Goal: Transaction & Acquisition: Purchase product/service

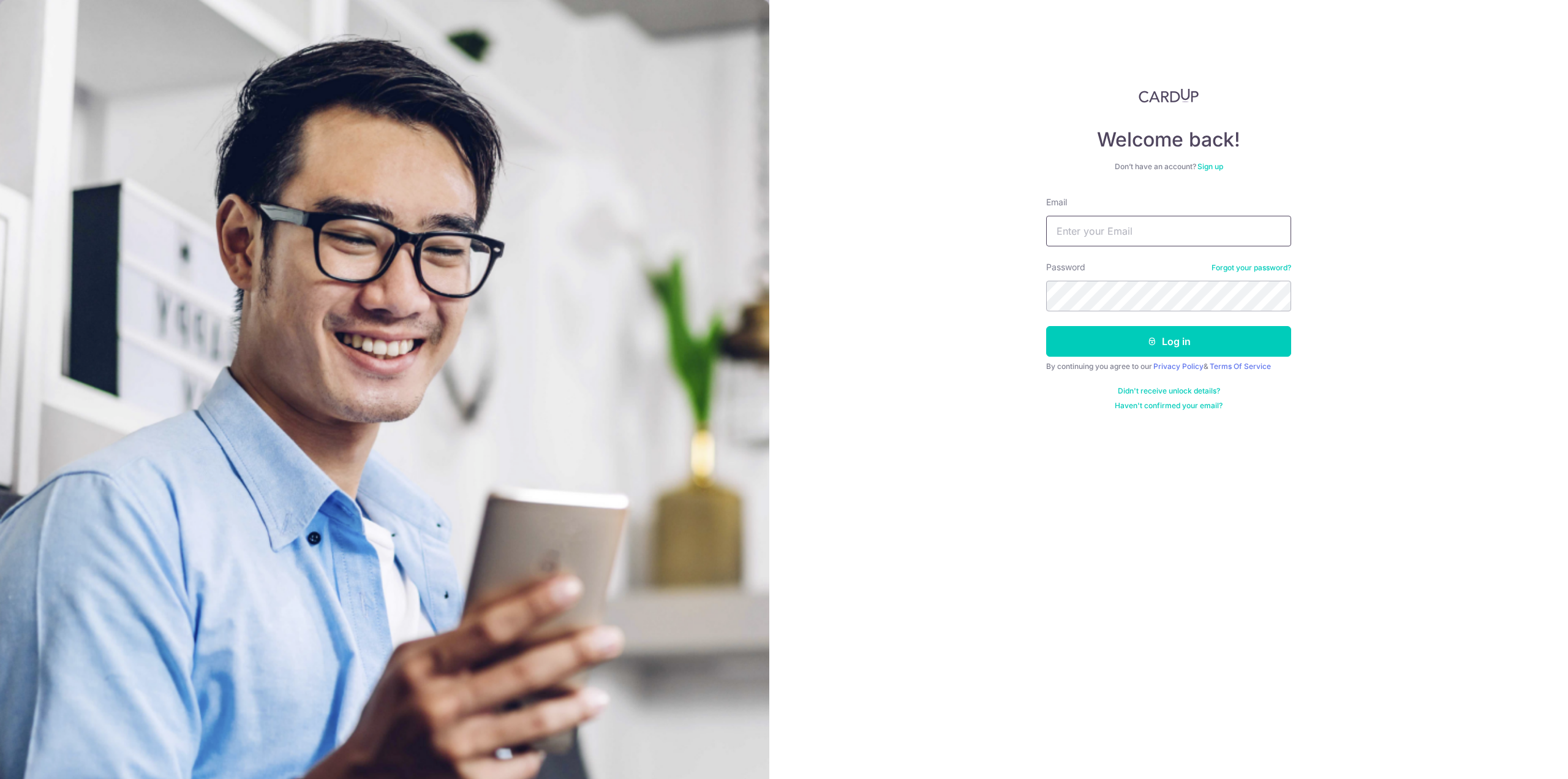
click at [1200, 226] on input "Email" at bounding box center [1168, 230] width 245 height 31
type input "denniswee97@gmail.com"
click at [896, 290] on div "Welcome back! Don’t have an account? Sign up Email denniswee97@gmail.com Passwo…" at bounding box center [1169, 389] width 799 height 779
click at [1088, 353] on button "Log in" at bounding box center [1168, 341] width 245 height 31
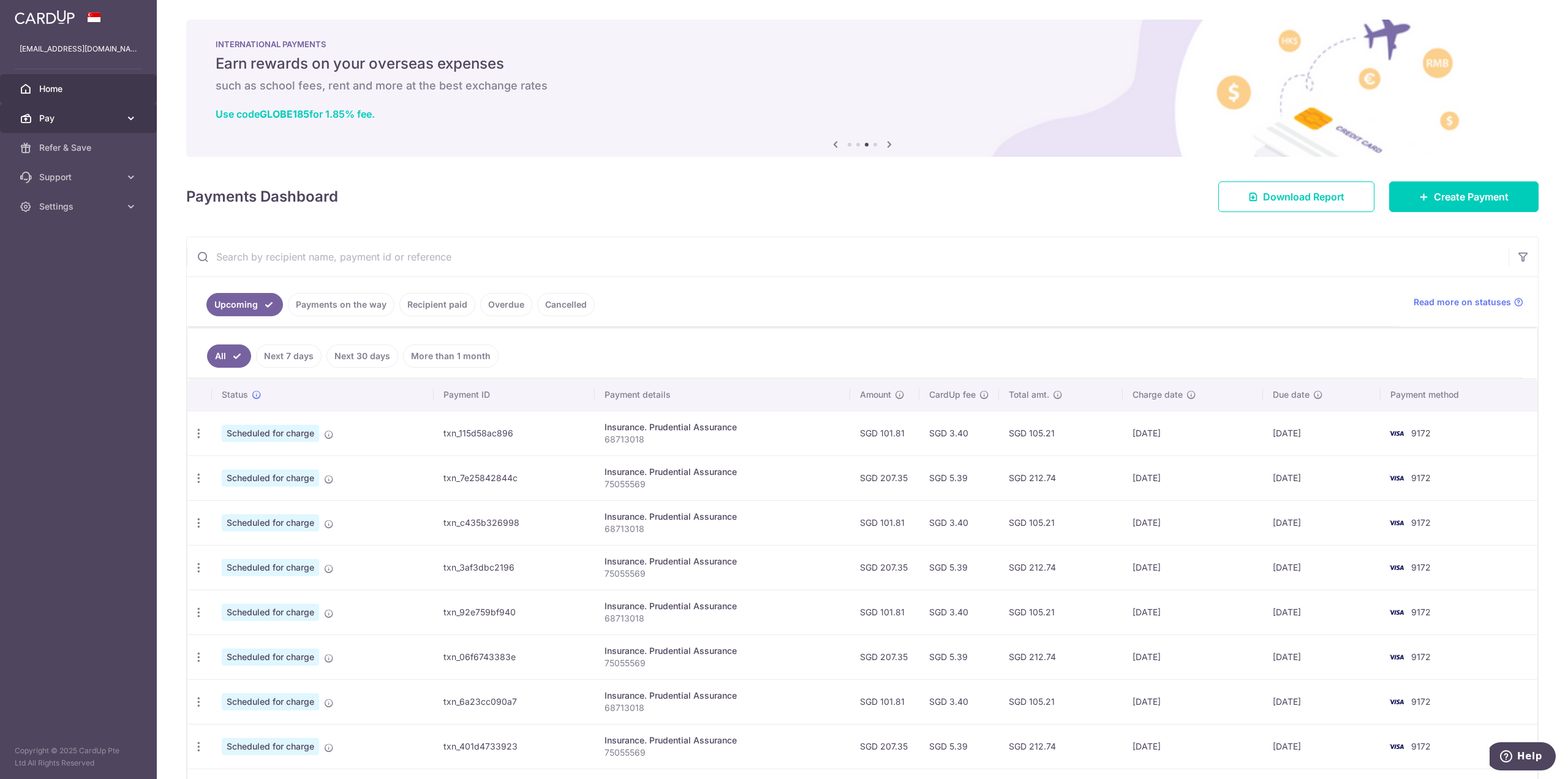
click at [87, 108] on link "Pay" at bounding box center [78, 118] width 157 height 30
click at [109, 144] on span "Payments" at bounding box center [80, 148] width 81 height 12
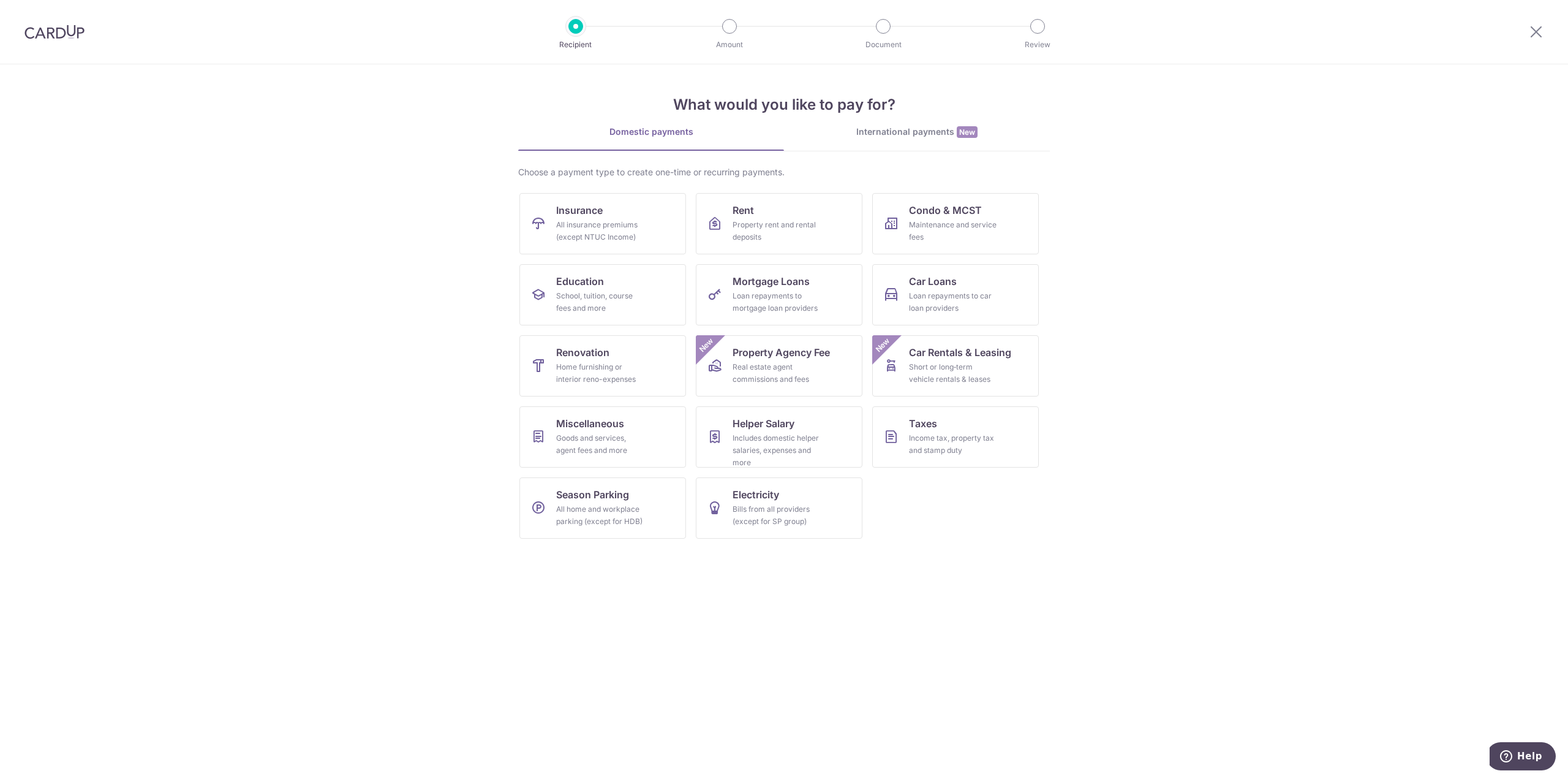
click at [43, 43] on div at bounding box center [54, 32] width 109 height 64
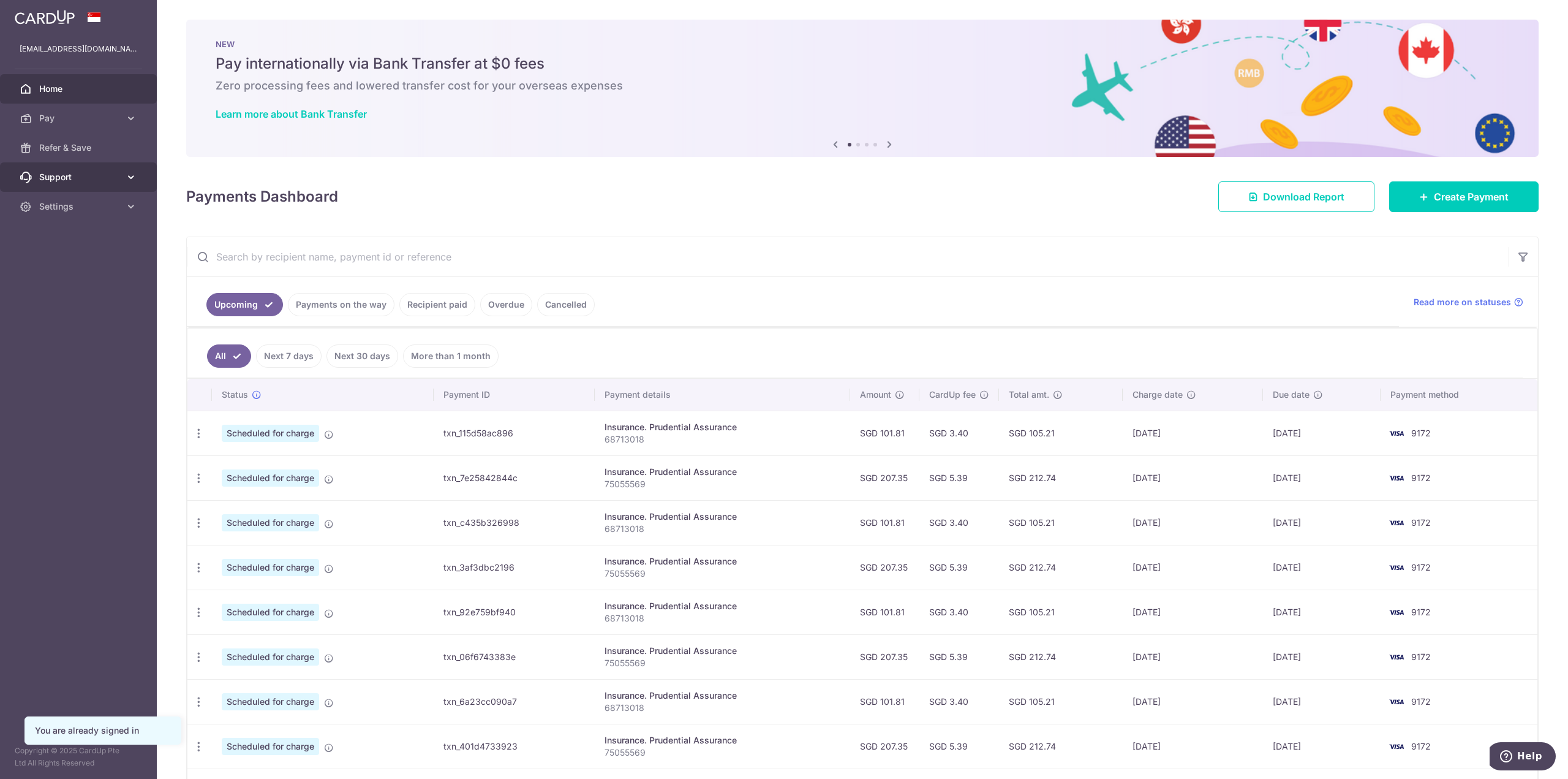
click at [48, 182] on span "Support" at bounding box center [80, 177] width 81 height 12
click at [48, 209] on span "FAQ" at bounding box center [80, 207] width 81 height 12
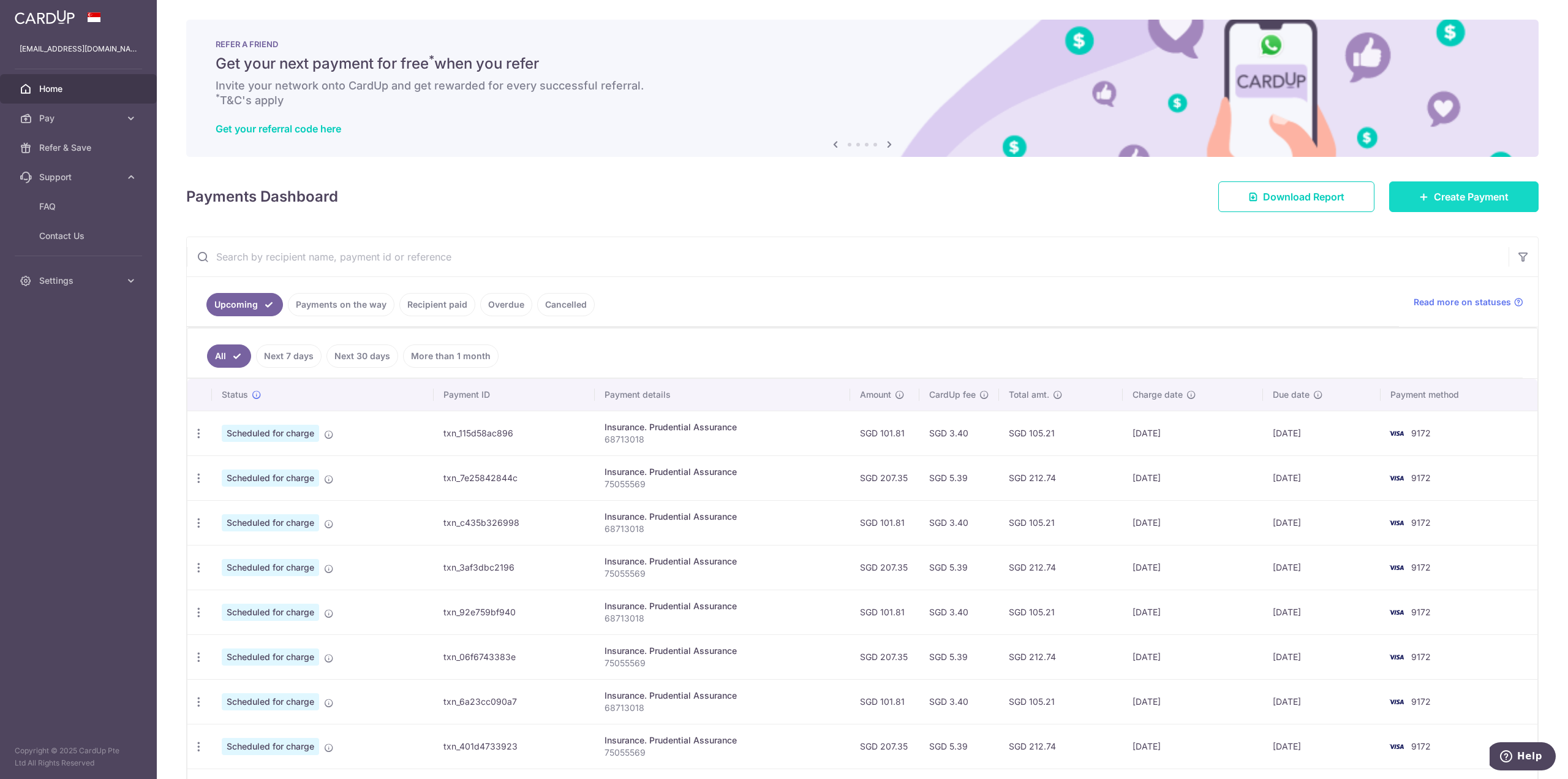
click at [1455, 201] on span "Create Payment" at bounding box center [1472, 196] width 75 height 15
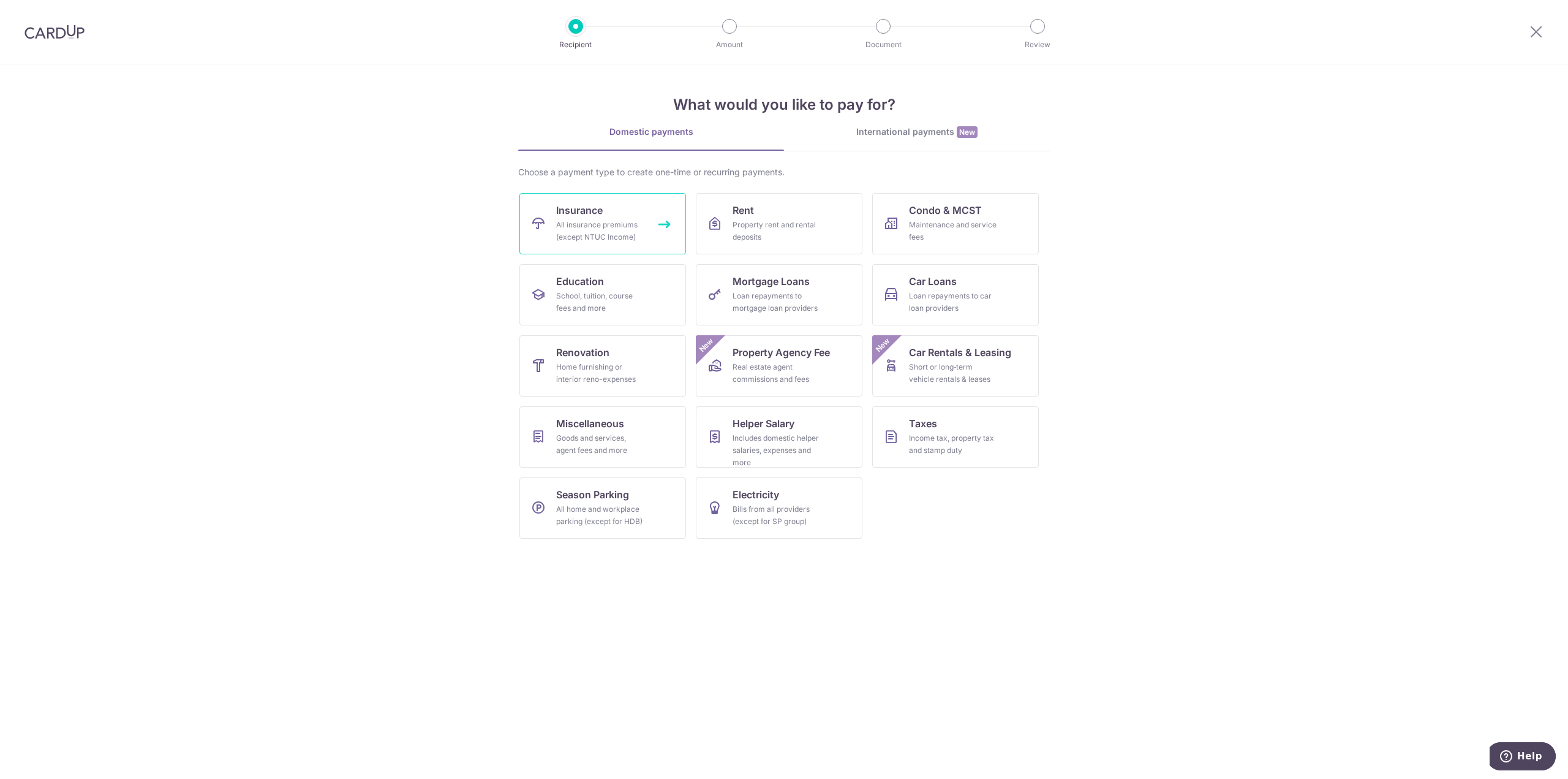
click at [619, 241] on div "All insurance premiums (except NTUC Income)" at bounding box center [600, 230] width 89 height 25
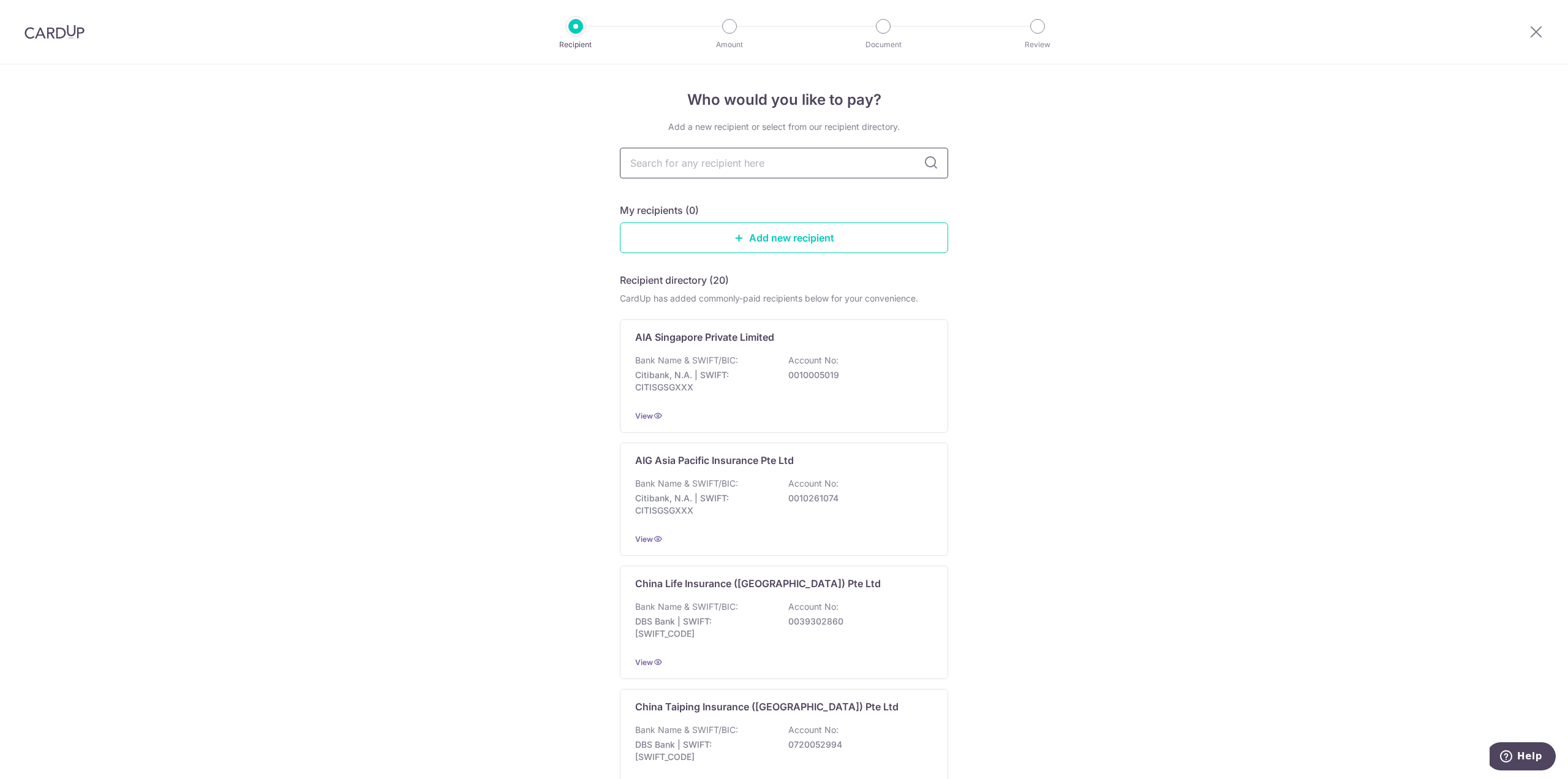
click at [677, 168] on input "text" at bounding box center [784, 162] width 329 height 31
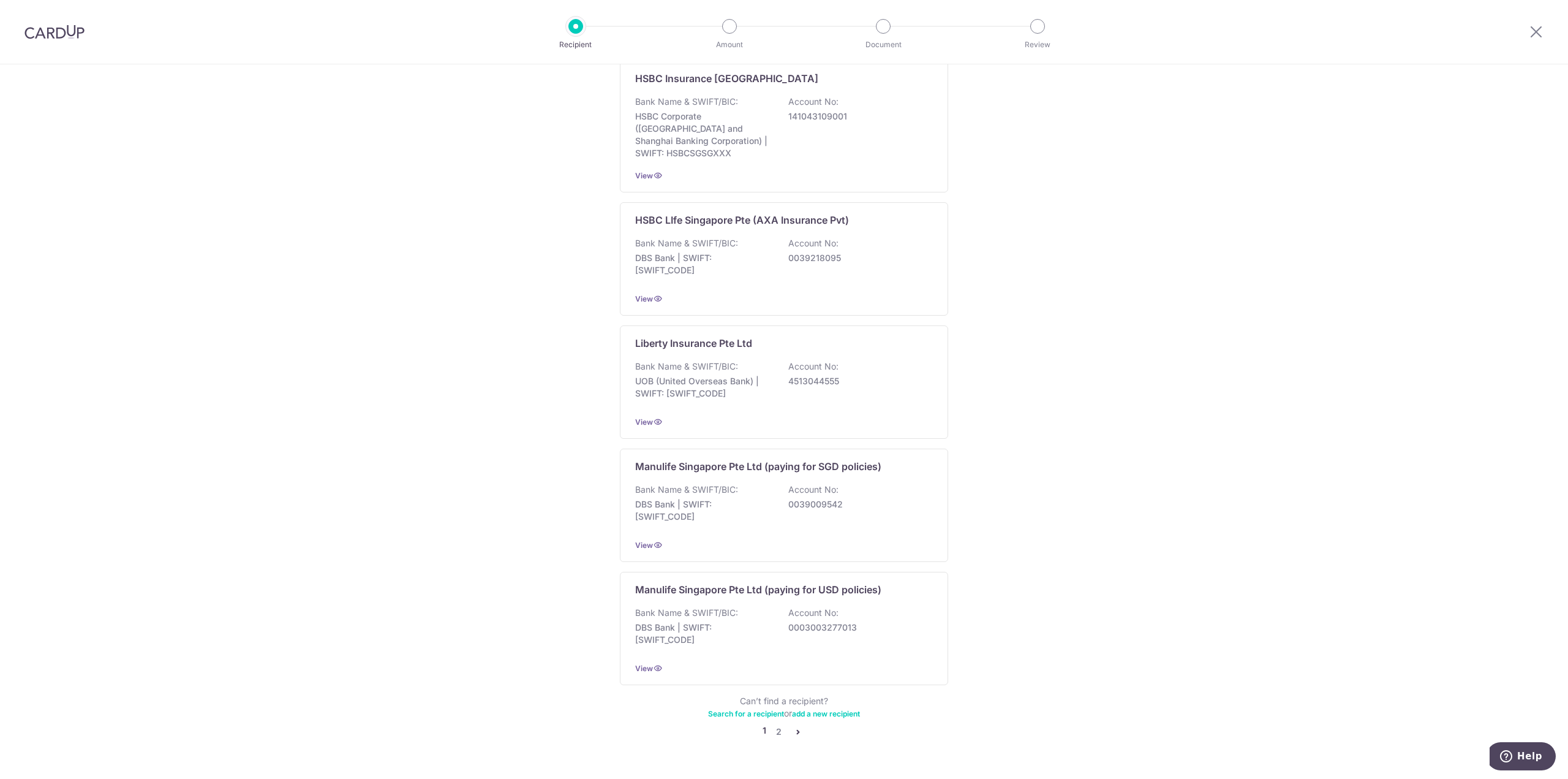
scroll to position [895, 0]
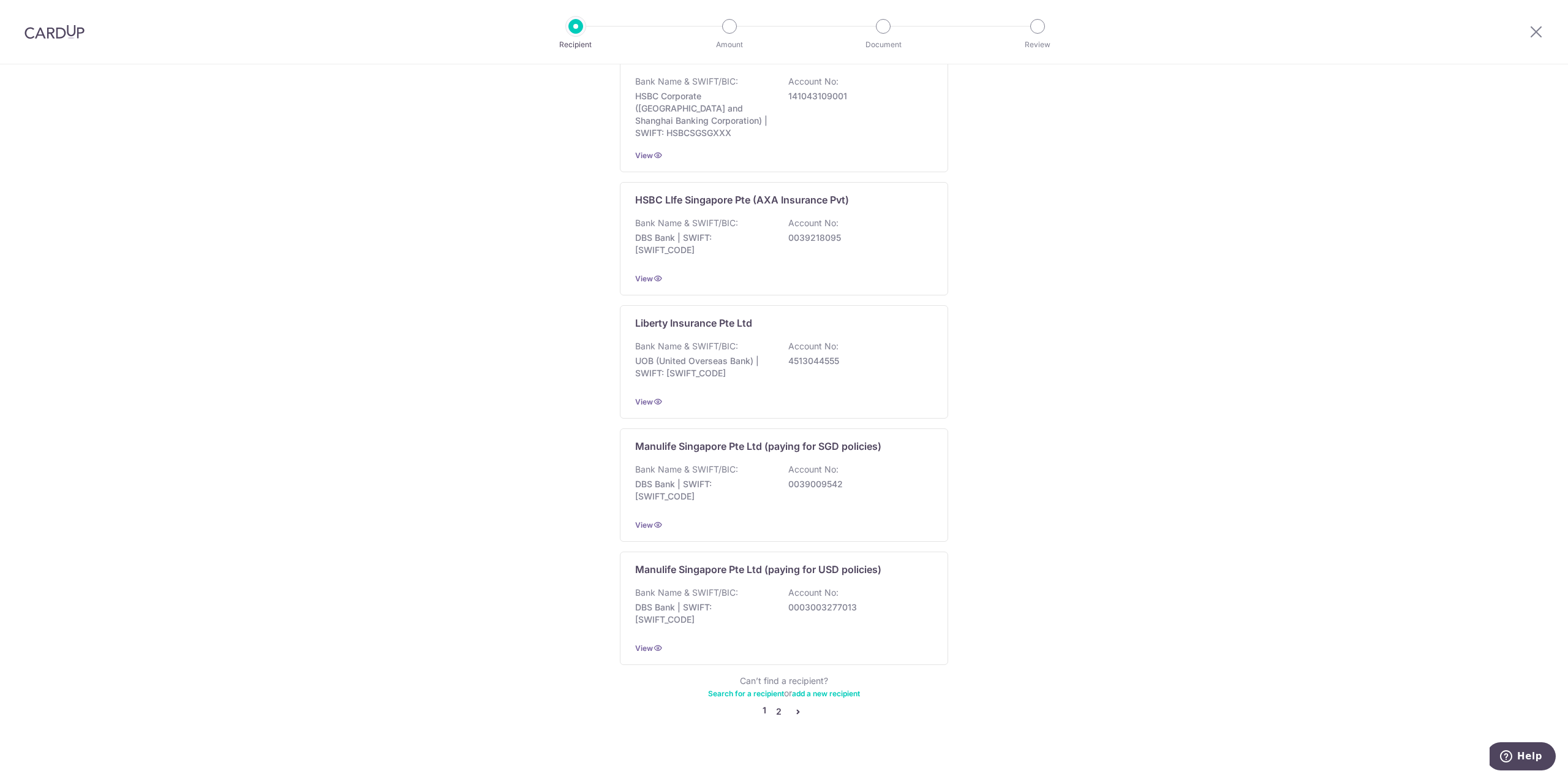
click at [776, 704] on link "2" at bounding box center [779, 711] width 15 height 15
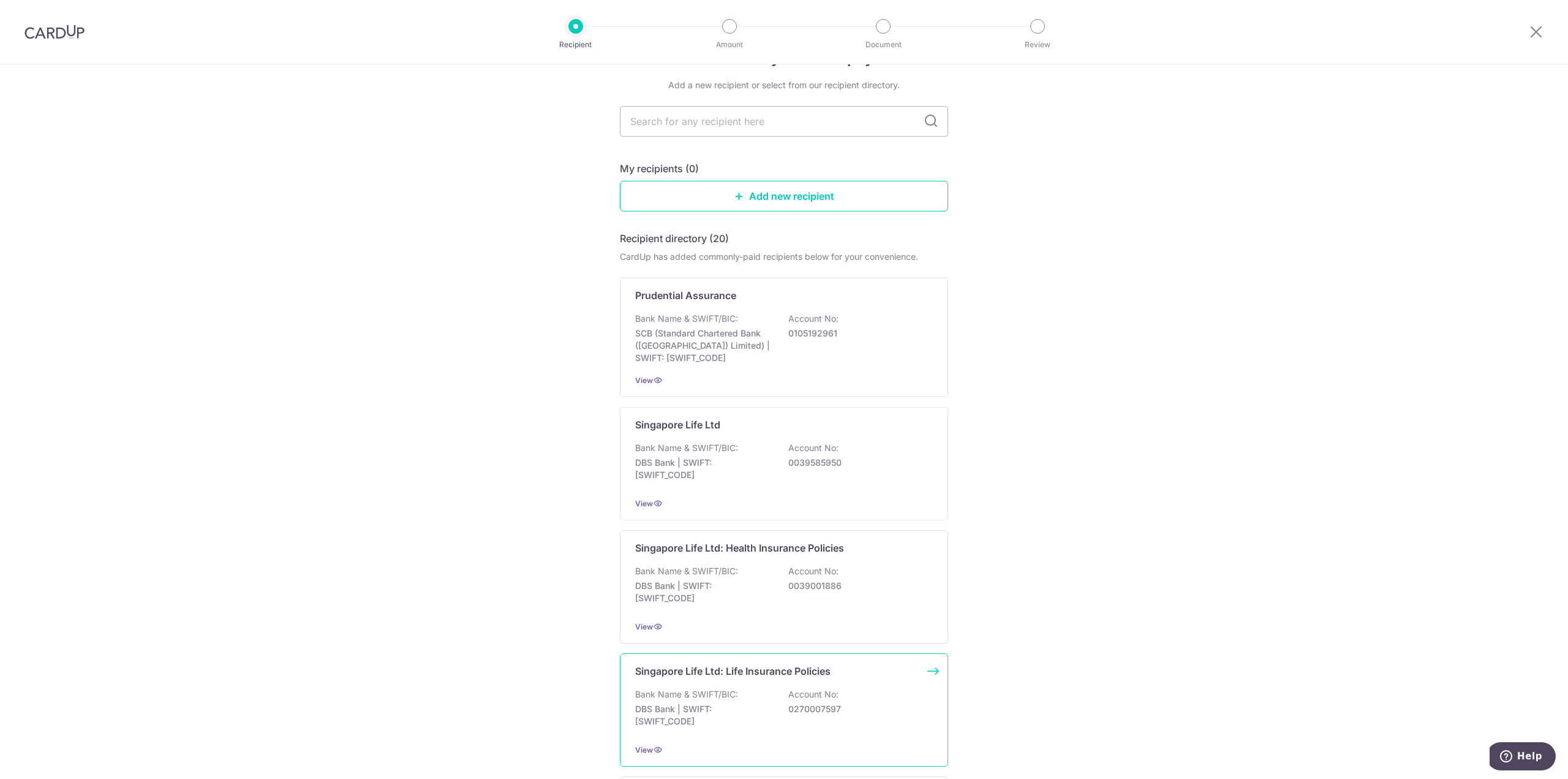
scroll to position [0, 0]
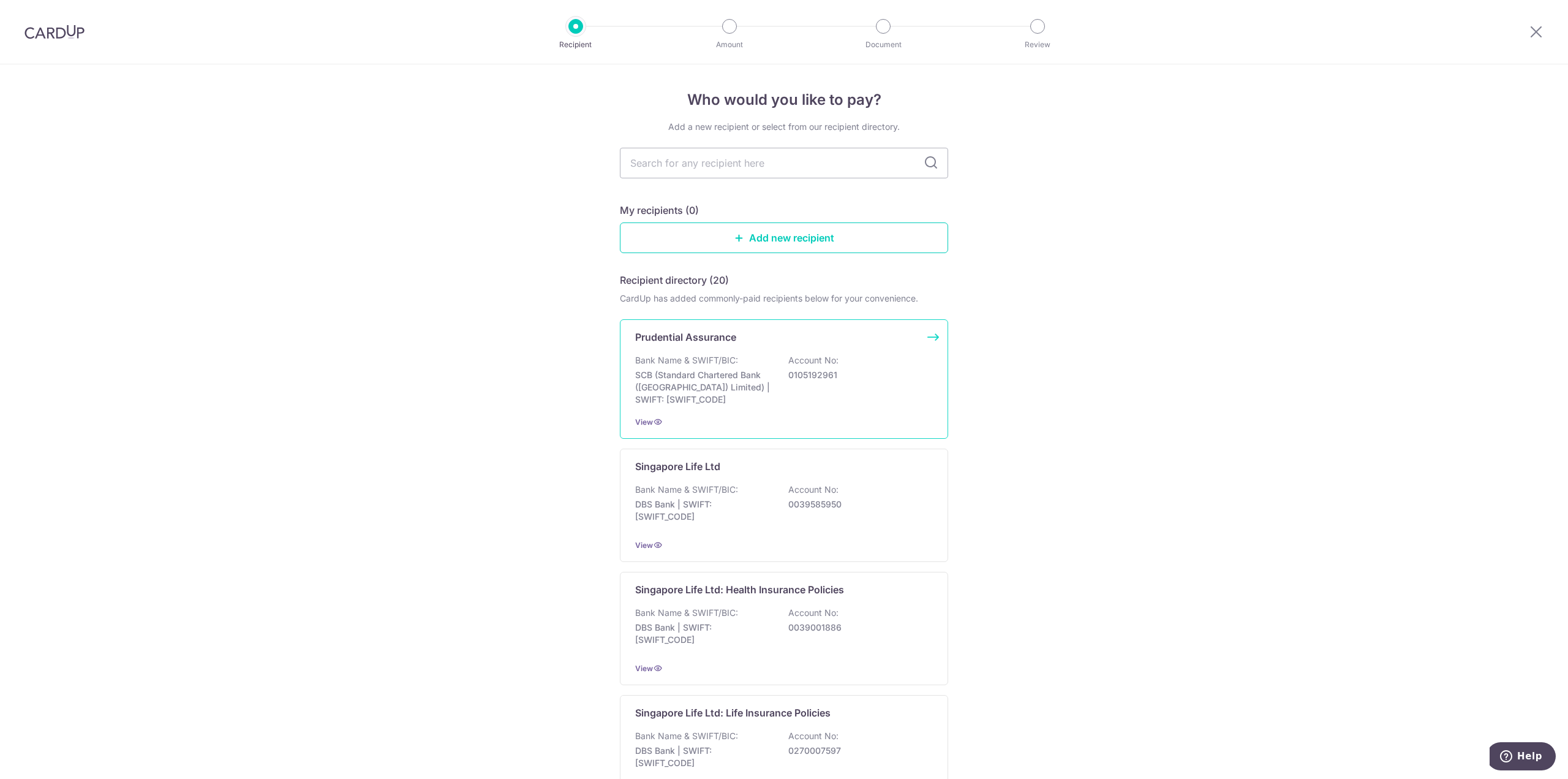
click at [722, 349] on div "Prudential Assurance Bank Name & SWIFT/BIC: SCB (Standard Chartered Bank (Singa…" at bounding box center [784, 378] width 329 height 119
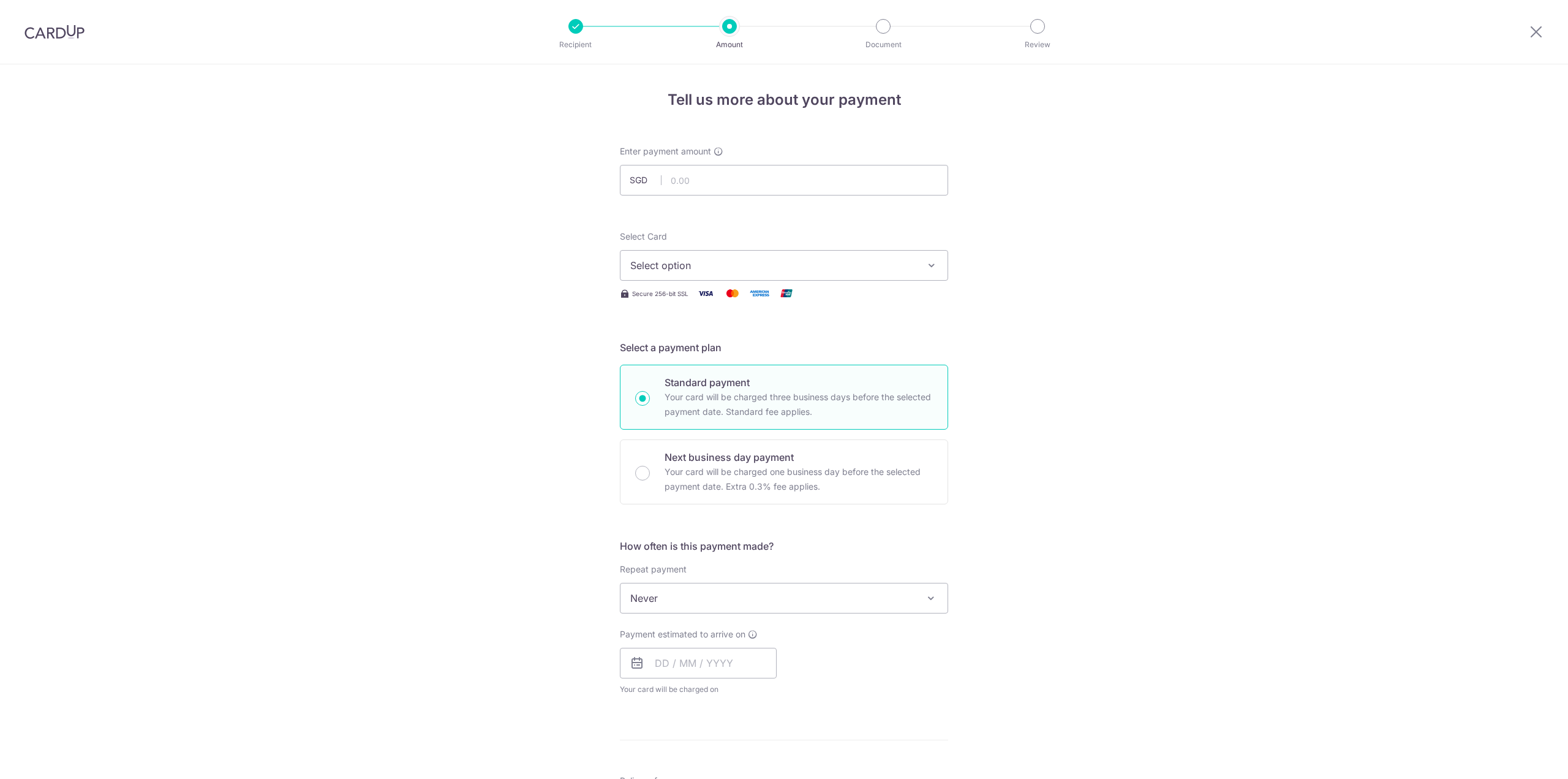
click at [724, 182] on input "text" at bounding box center [784, 179] width 329 height 31
type input "2,200.00"
click at [509, 186] on div "Tell us more about your payment Enter payment amount SGD 2,200.00 2200.00 Selec…" at bounding box center [784, 618] width 1568 height 1109
click at [661, 259] on span "Select option" at bounding box center [773, 265] width 285 height 15
click at [668, 273] on button "Select option" at bounding box center [784, 265] width 329 height 31
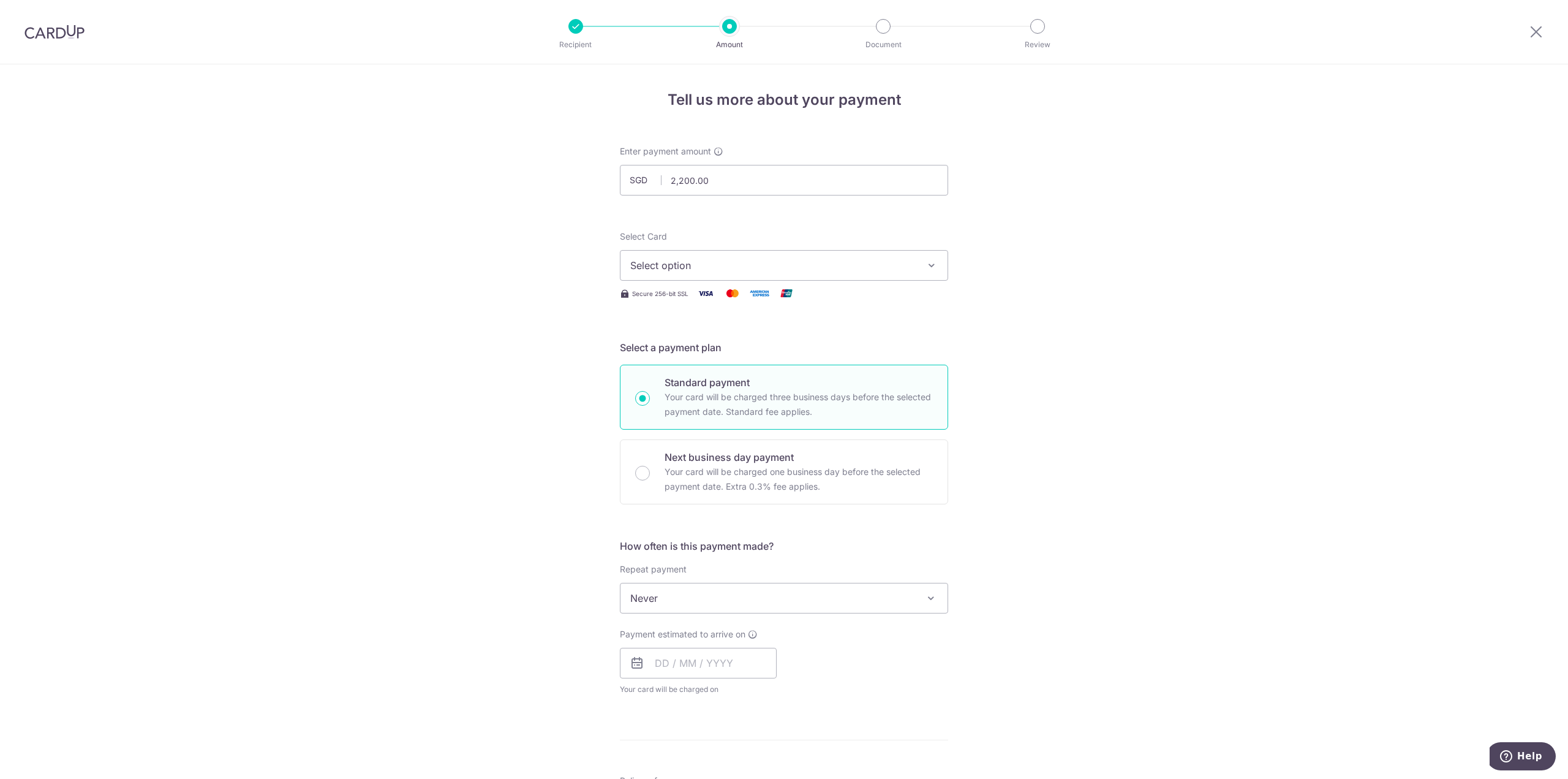
click at [783, 261] on span "Select option" at bounding box center [773, 265] width 285 height 15
click at [780, 382] on span "**** 9172" at bounding box center [784, 382] width 307 height 15
click at [579, 454] on div "Tell us more about your payment Enter payment amount SGD 2,200.00 2200.00 Selec…" at bounding box center [784, 618] width 1568 height 1109
click at [685, 609] on span "Never" at bounding box center [784, 598] width 327 height 30
click at [594, 611] on div "Tell us more about your payment Enter payment amount SGD 2,200.00 2200.00 Selec…" at bounding box center [784, 618] width 1568 height 1109
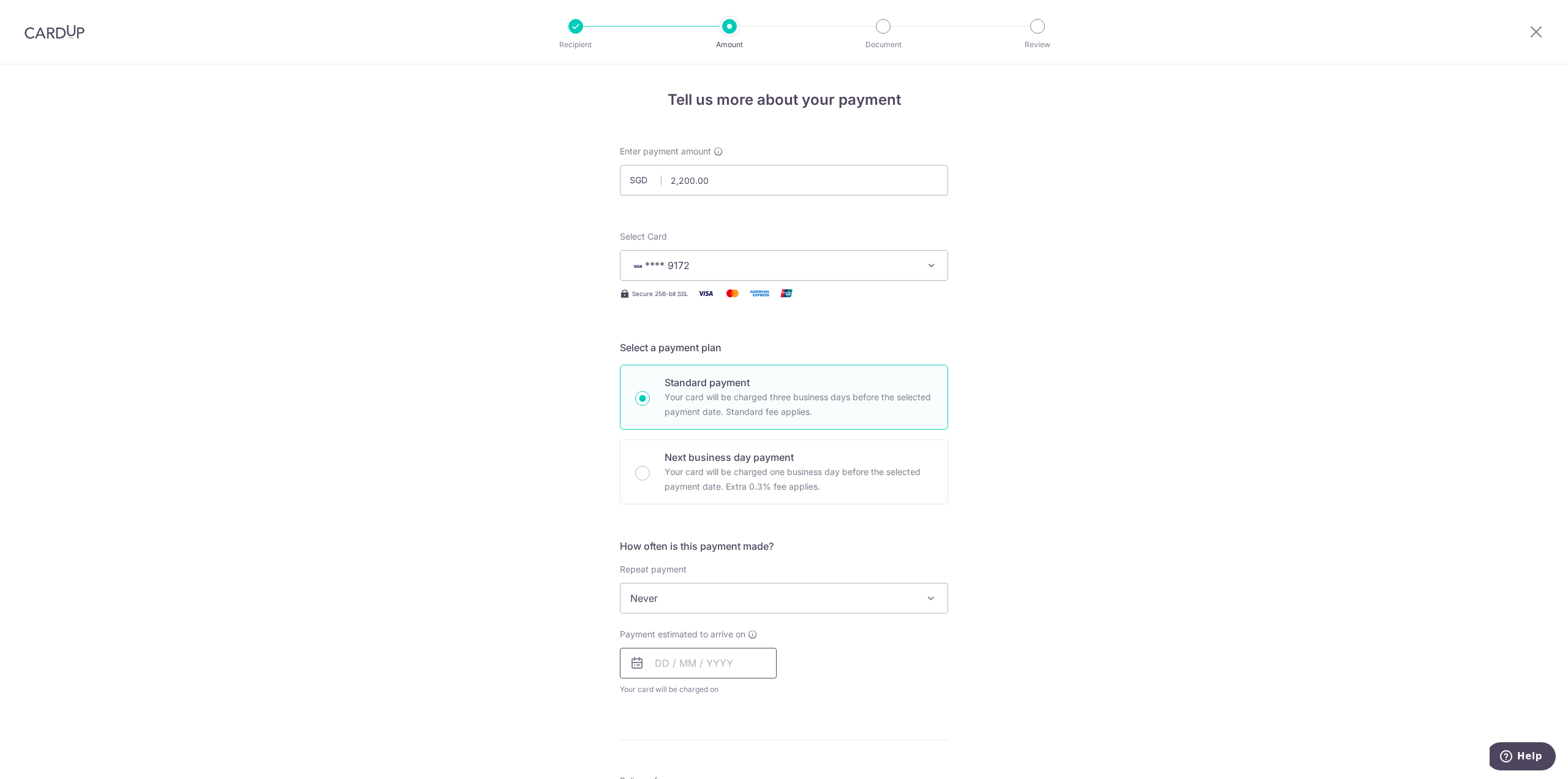
click at [661, 655] on input "text" at bounding box center [698, 663] width 157 height 31
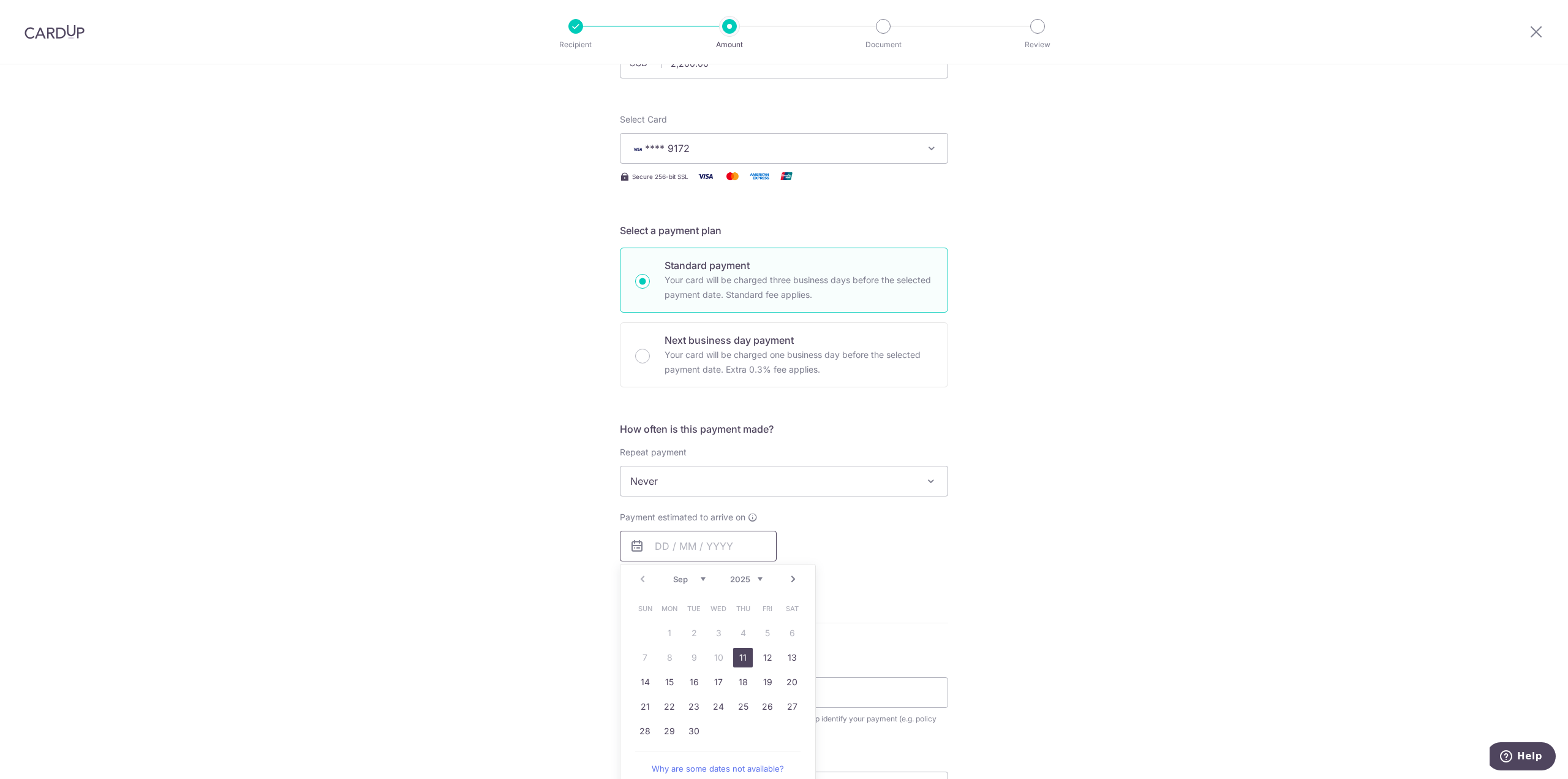
scroll to position [122, 0]
click at [744, 653] on link "11" at bounding box center [743, 652] width 20 height 20
type input "11/09/2025"
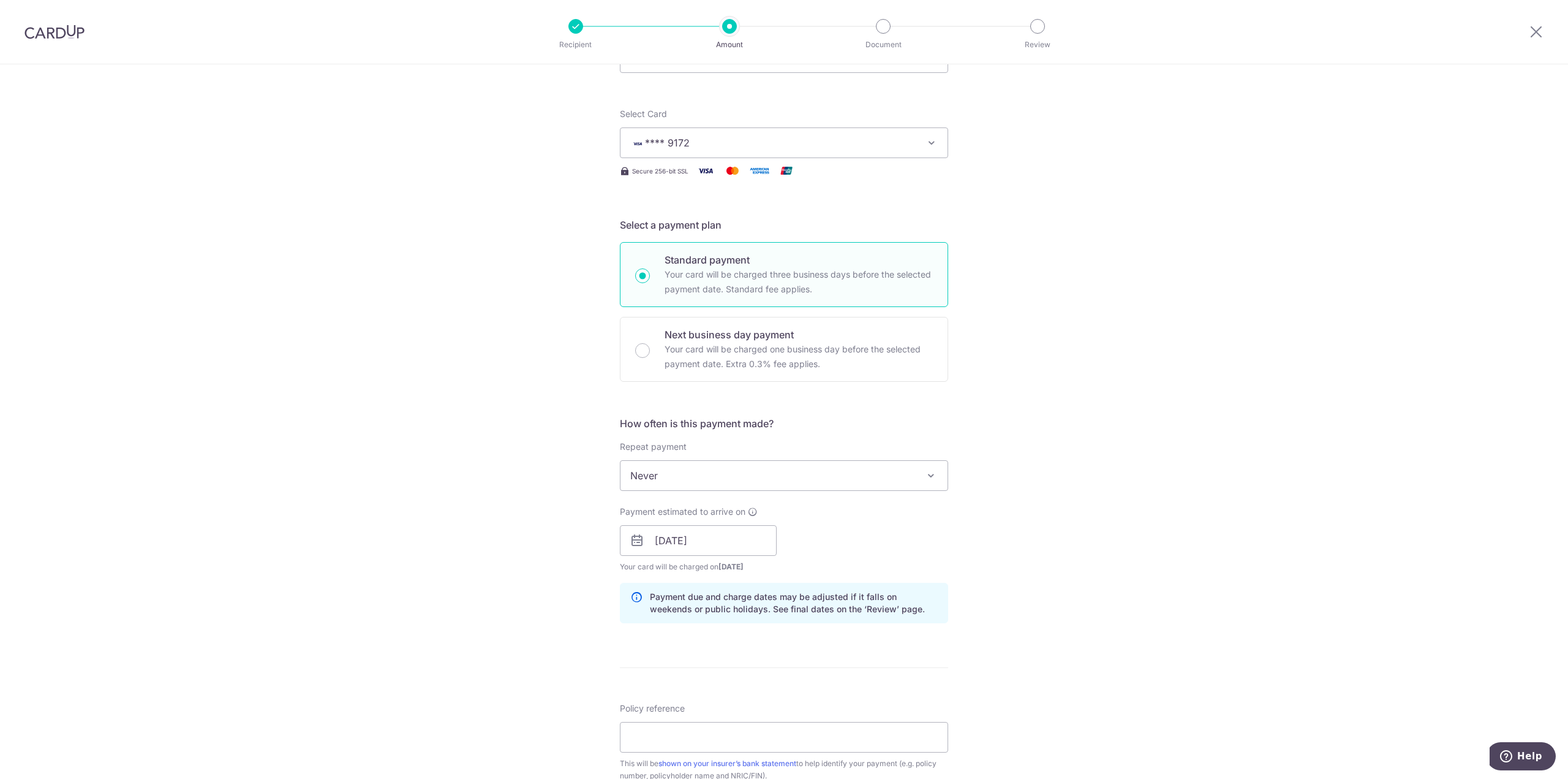
click at [971, 575] on div "Tell us more about your payment Enter payment amount SGD 2,200.00 2200.00 Selec…" at bounding box center [784, 521] width 1568 height 1159
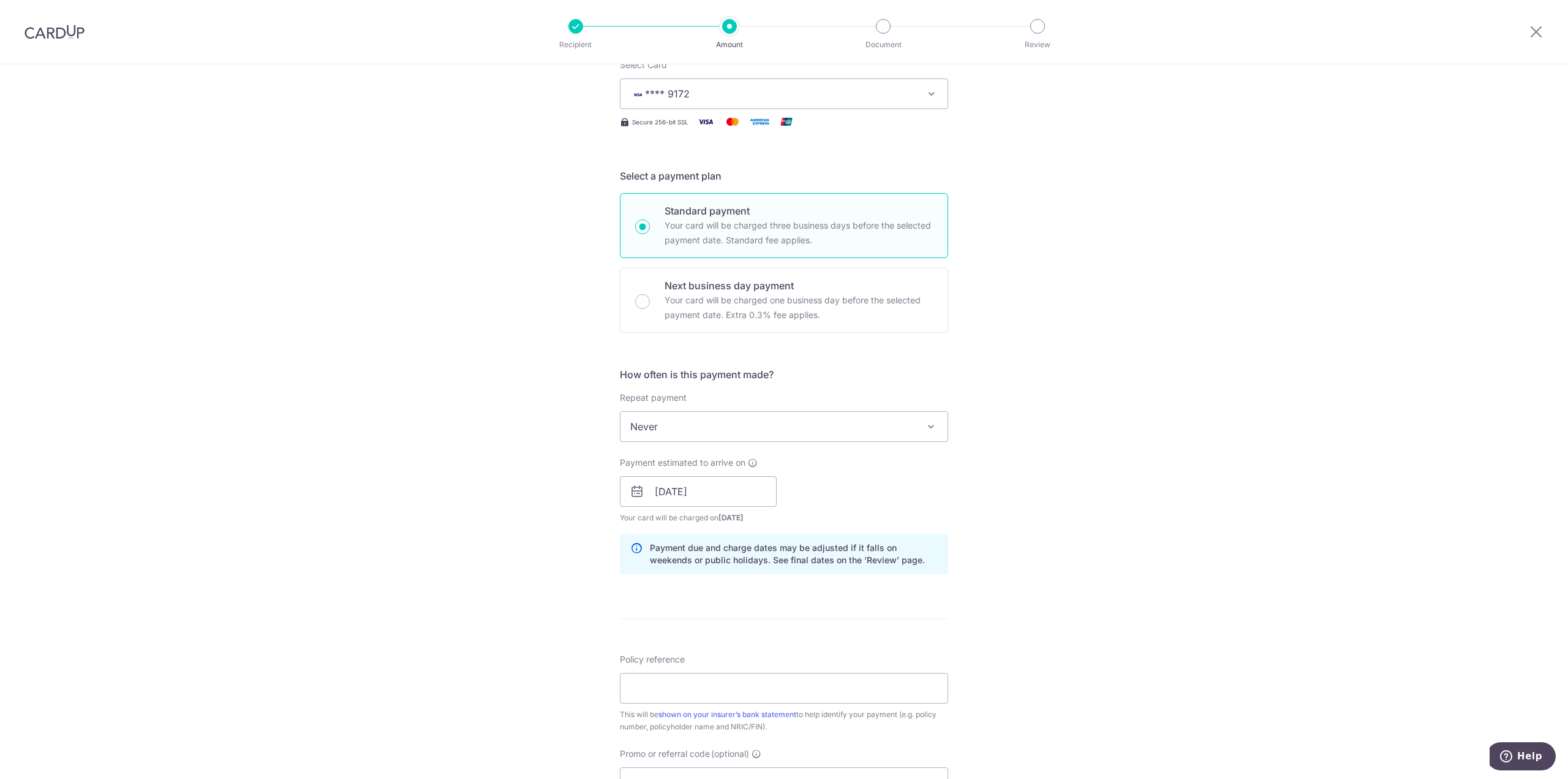
scroll to position [245, 0]
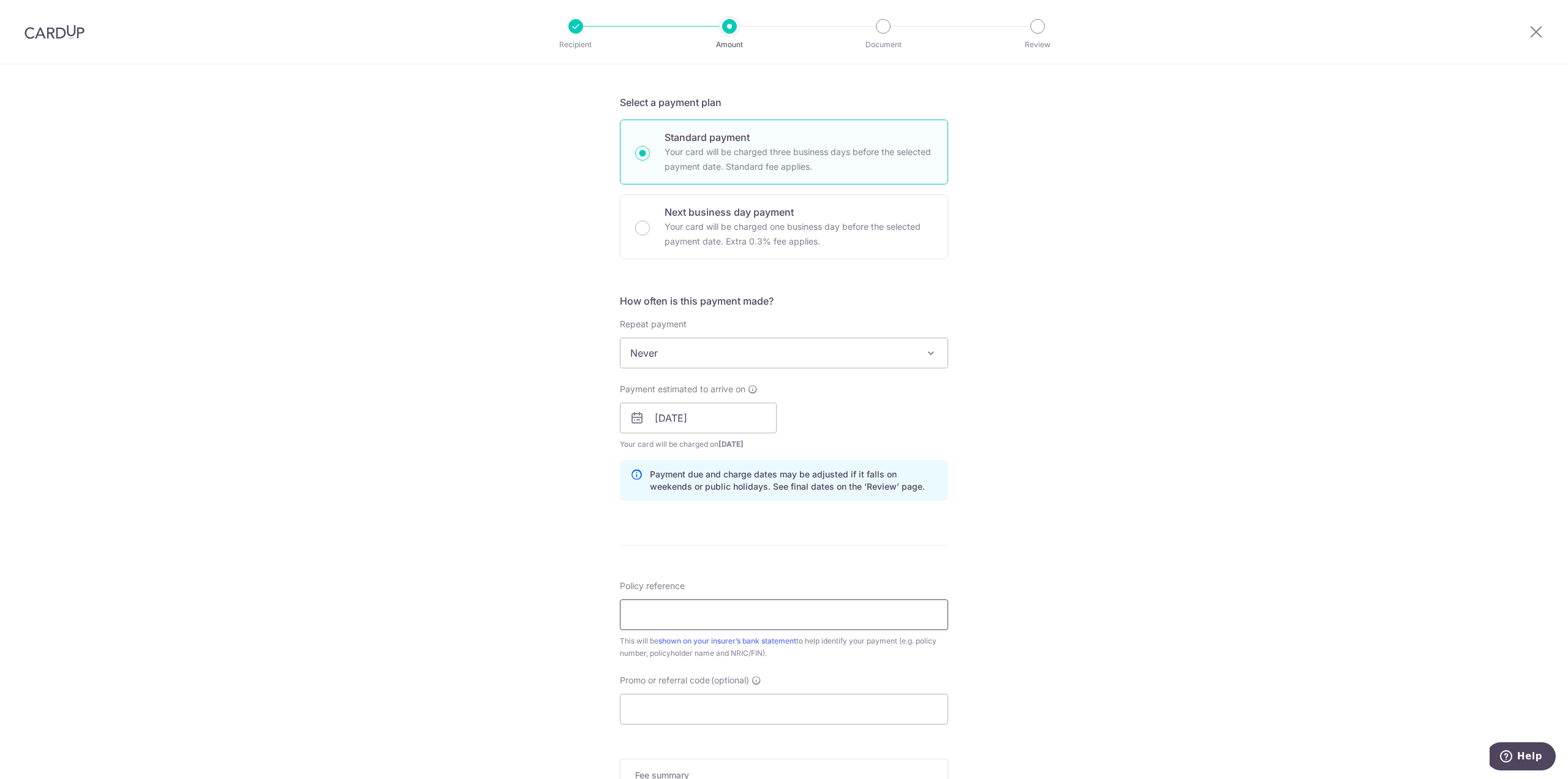
click at [780, 619] on input "Policy reference" at bounding box center [784, 615] width 329 height 31
type input "75429881"
click at [756, 714] on input "Promo or referral code (optional)" at bounding box center [784, 708] width 329 height 31
click at [561, 718] on div "Tell us more about your payment Enter payment amount SGD 2,200.00 2200.00 Selec…" at bounding box center [784, 398] width 1568 height 1159
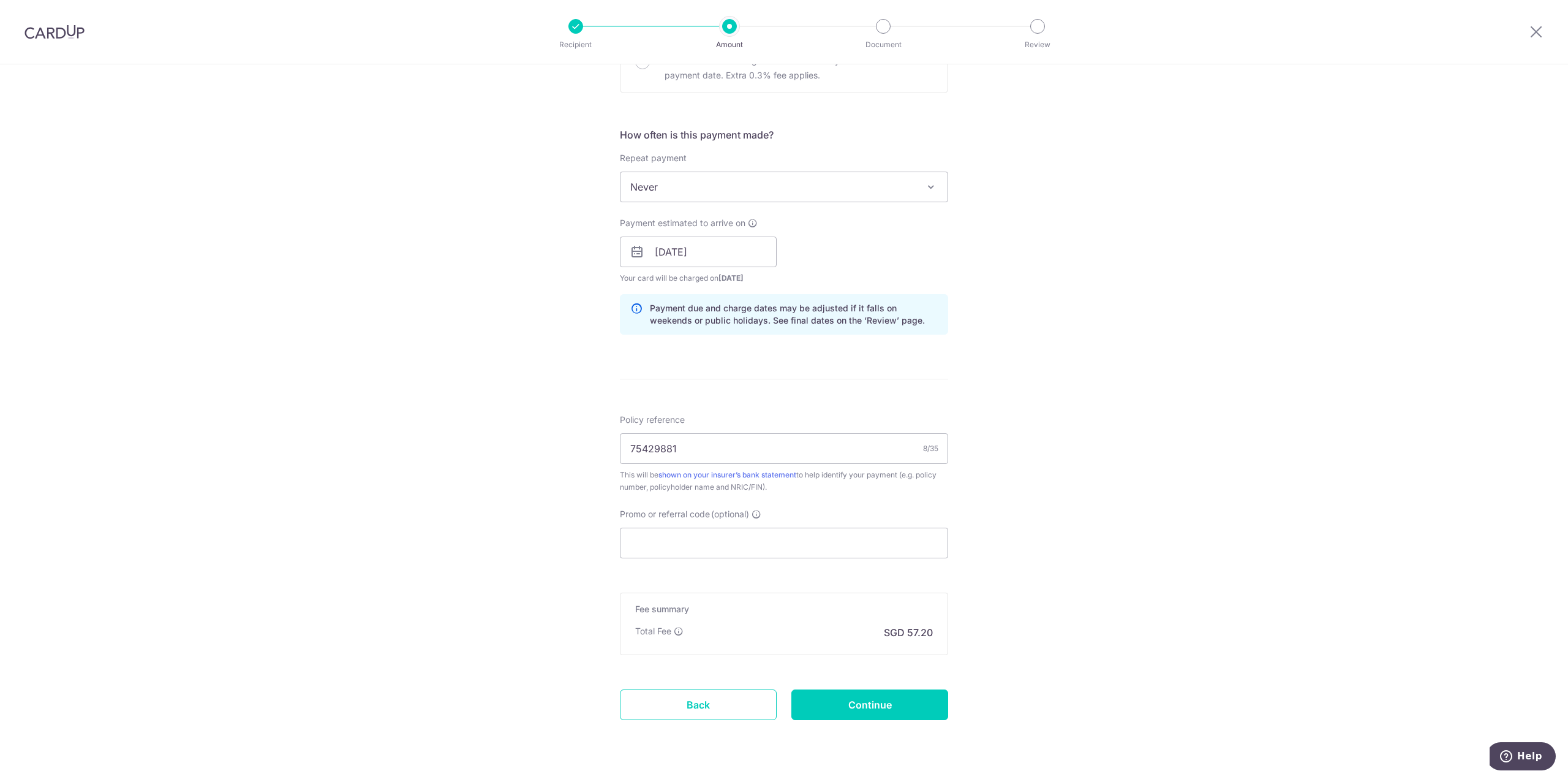
scroll to position [444, 0]
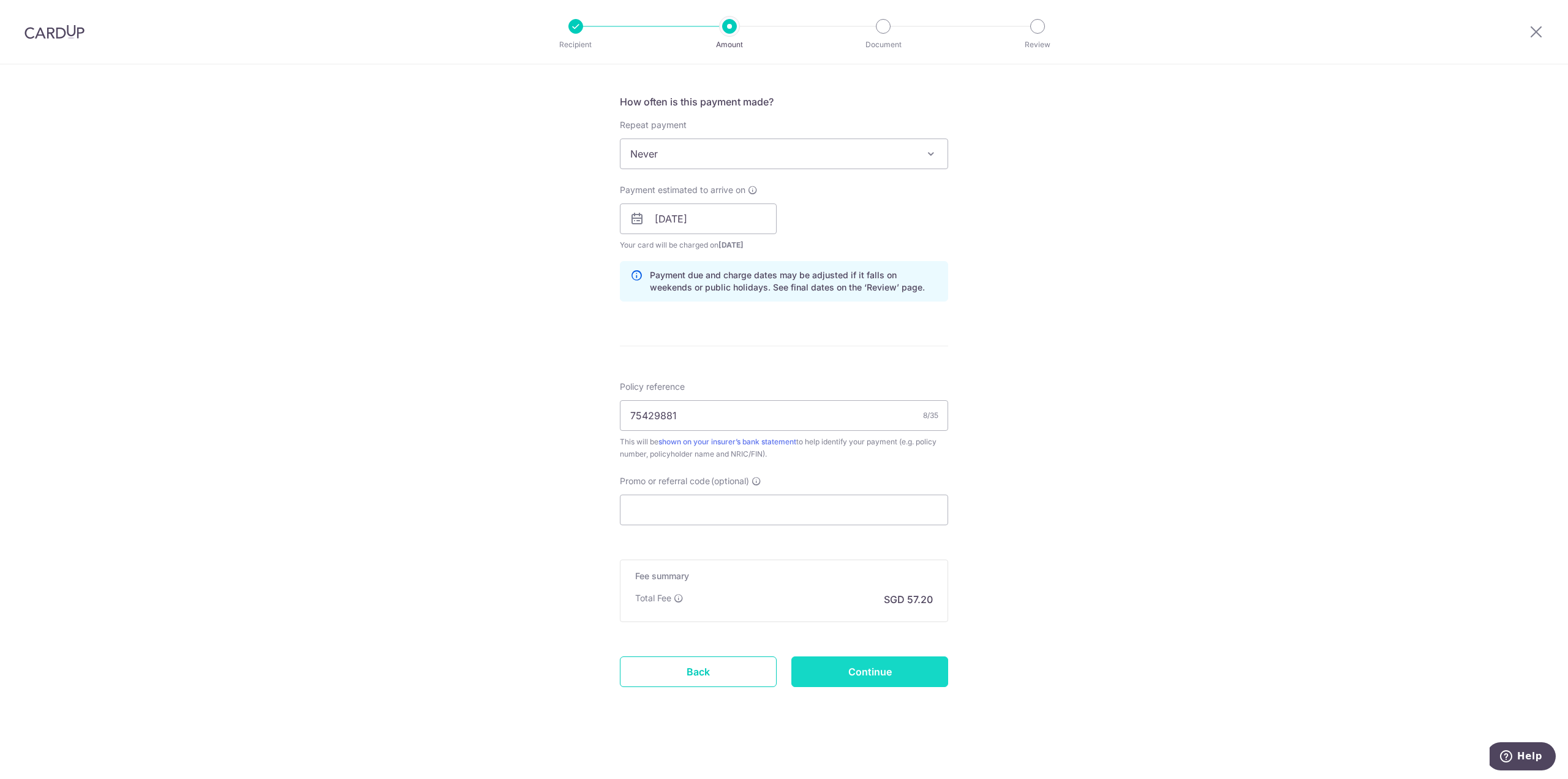
click at [854, 679] on input "Continue" at bounding box center [869, 672] width 157 height 31
type input "Create Schedule"
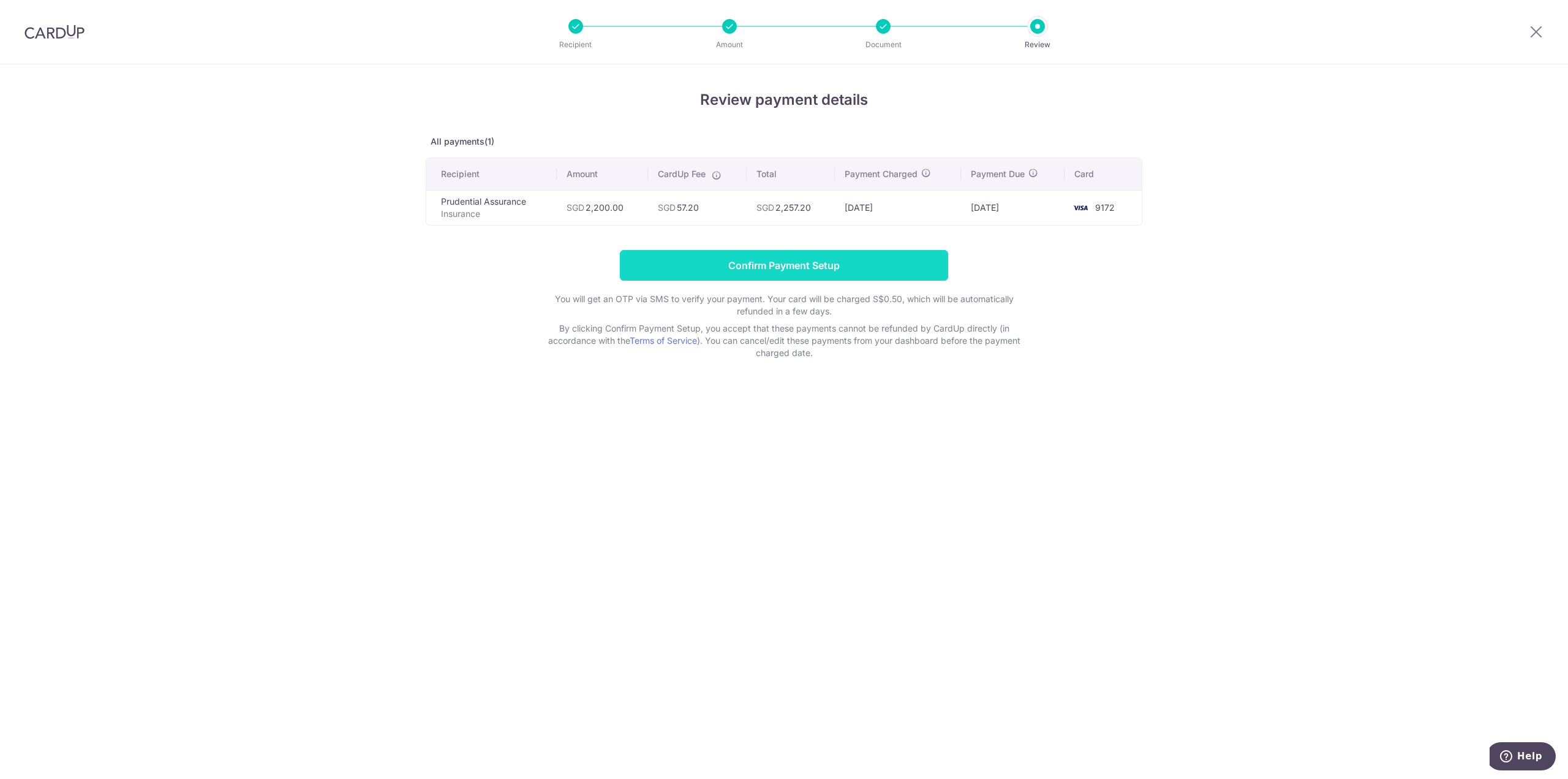
click at [895, 253] on input "Confirm Payment Setup" at bounding box center [784, 265] width 329 height 31
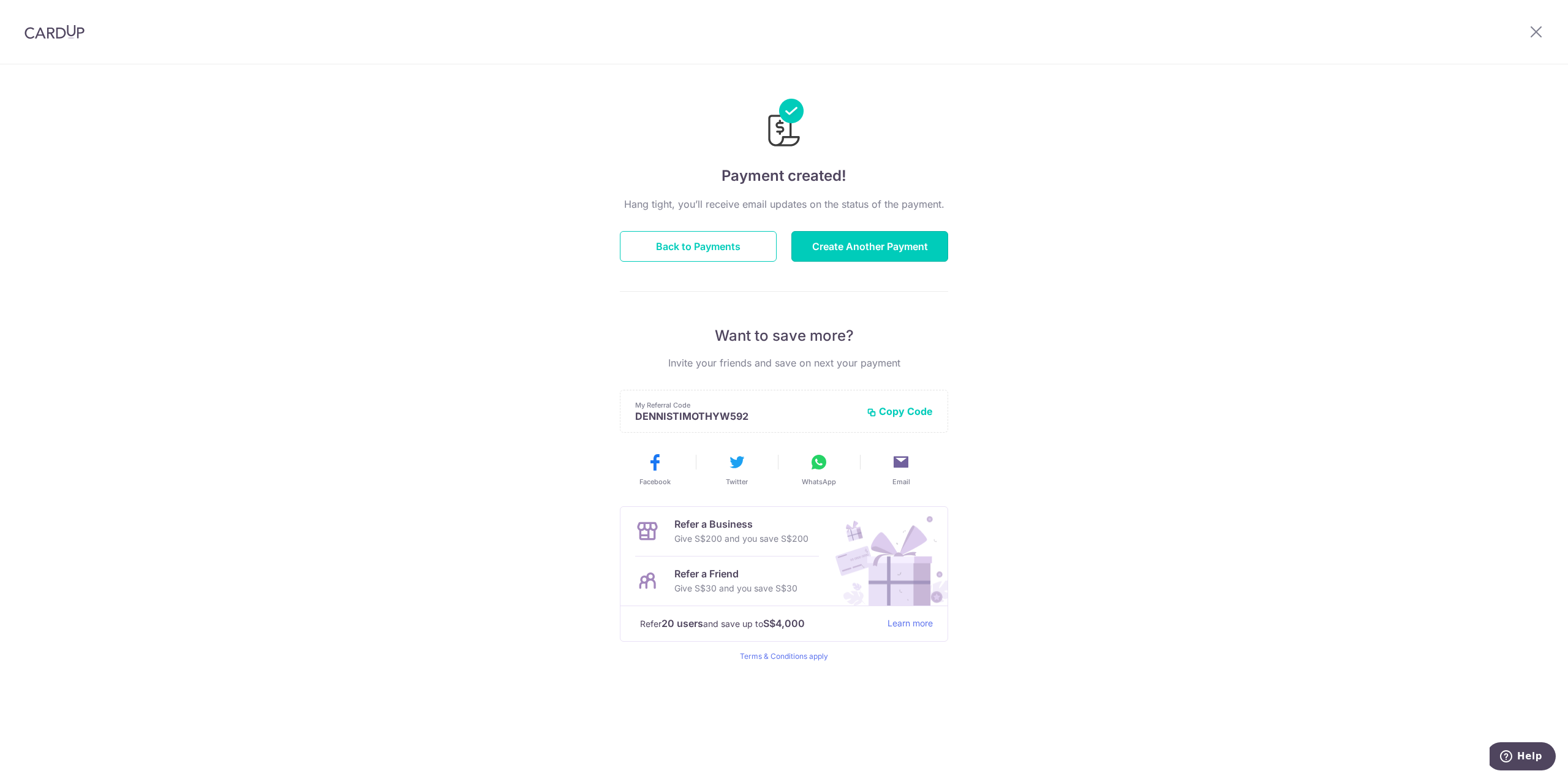
click at [883, 246] on button "Create Another Payment" at bounding box center [869, 246] width 157 height 31
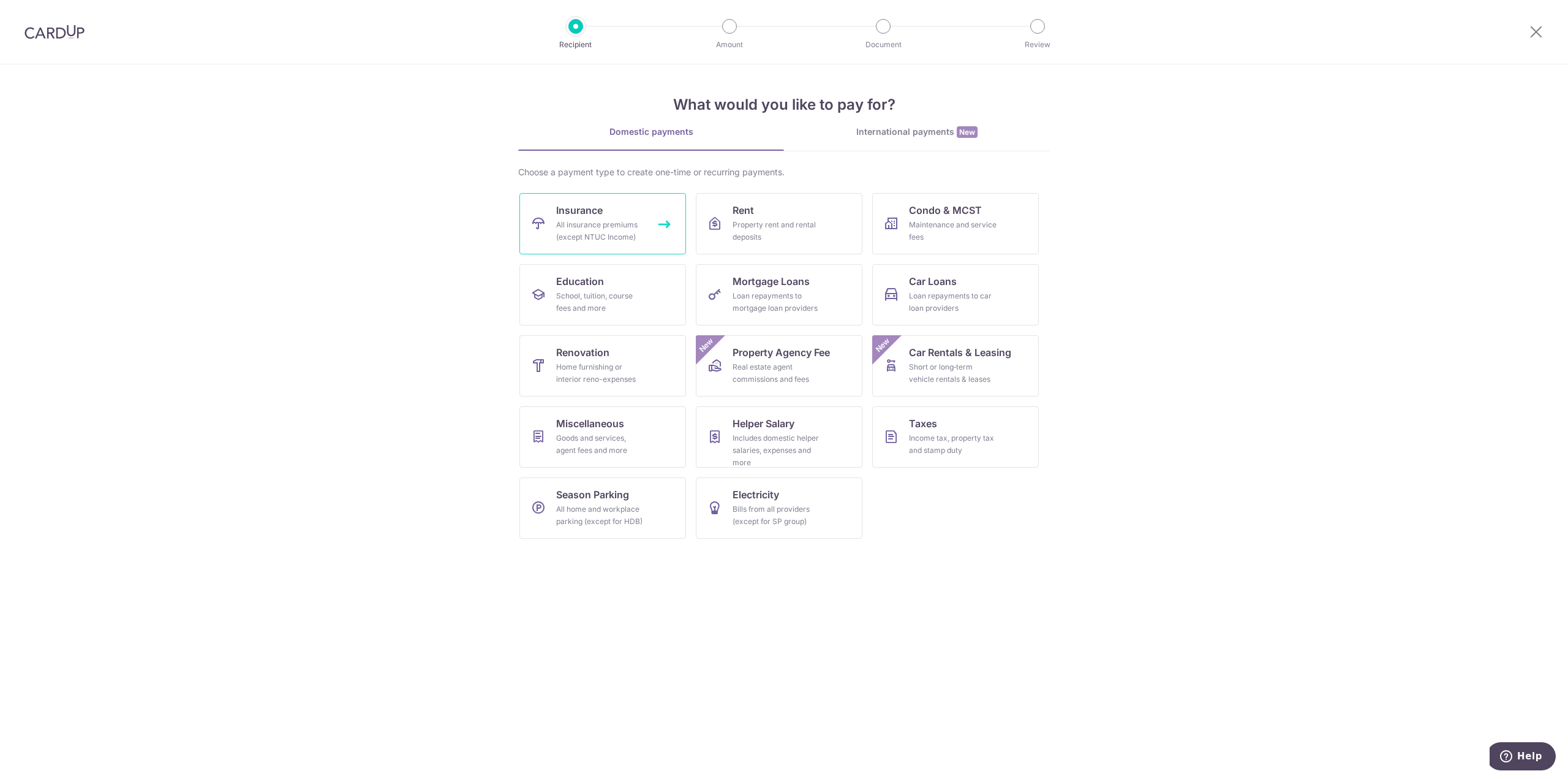
click at [591, 242] on div "All insurance premiums (except NTUC Income)" at bounding box center [600, 230] width 89 height 25
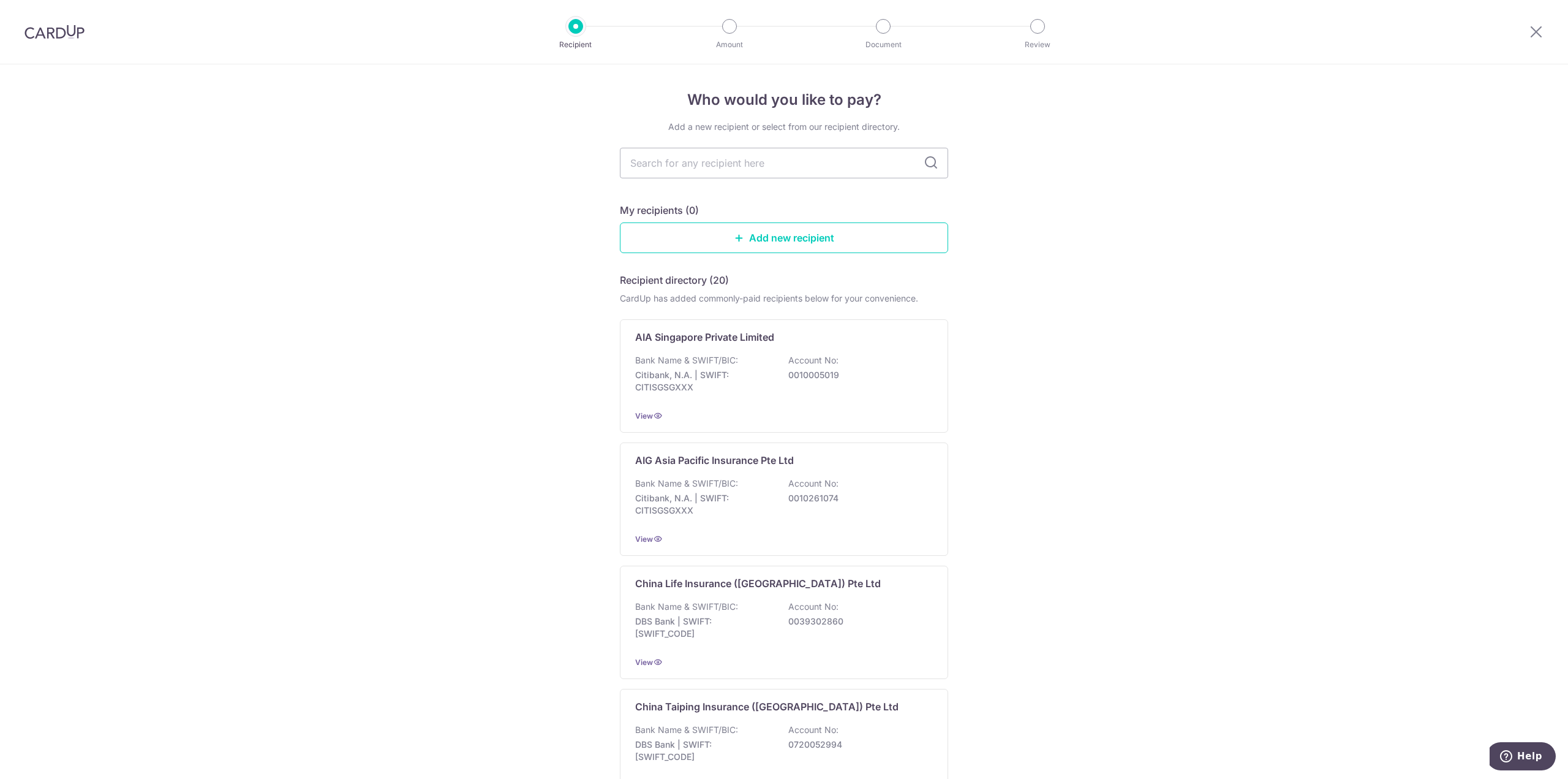
scroll to position [895, 0]
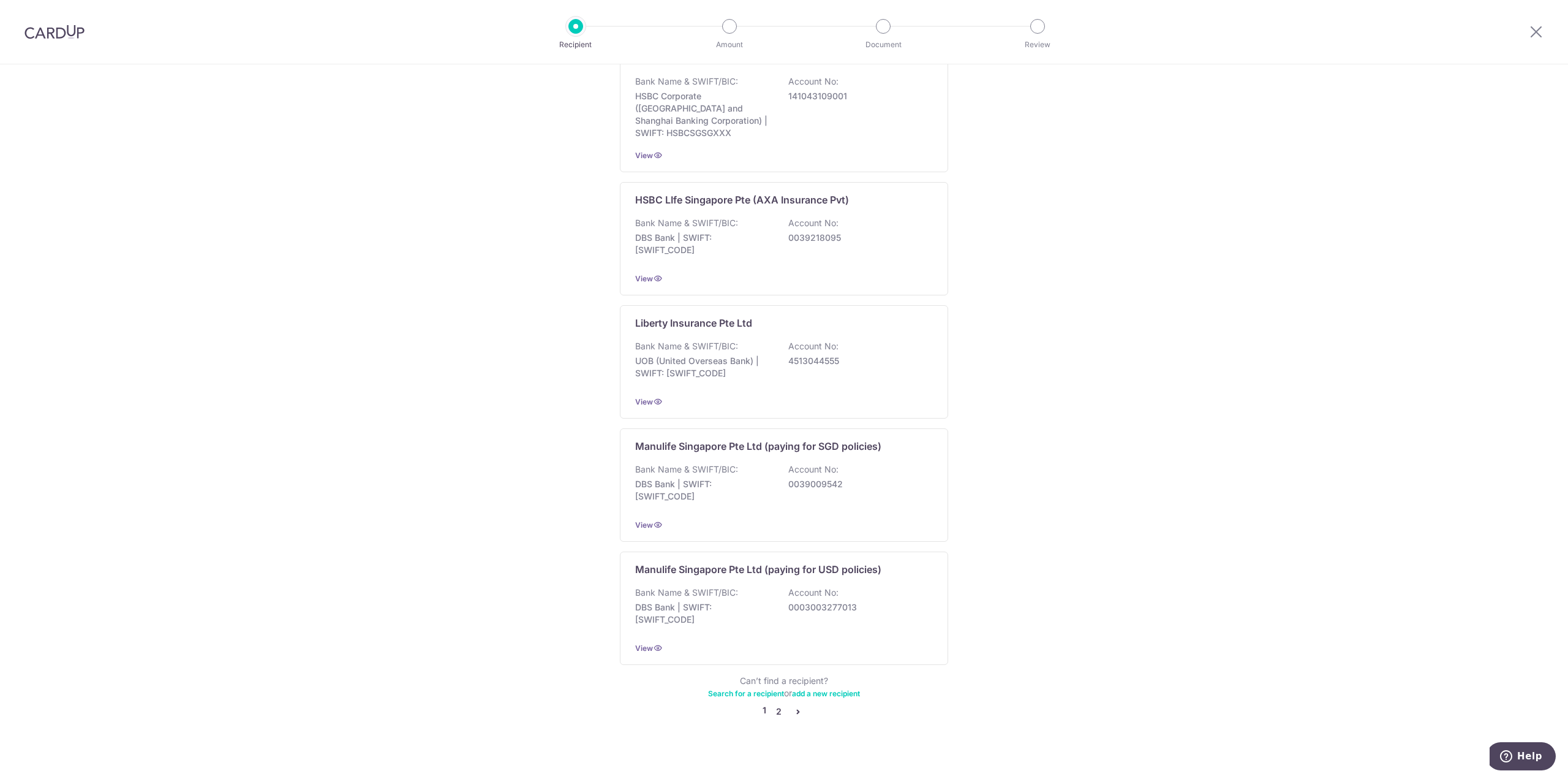
click at [773, 704] on link "2" at bounding box center [779, 711] width 15 height 15
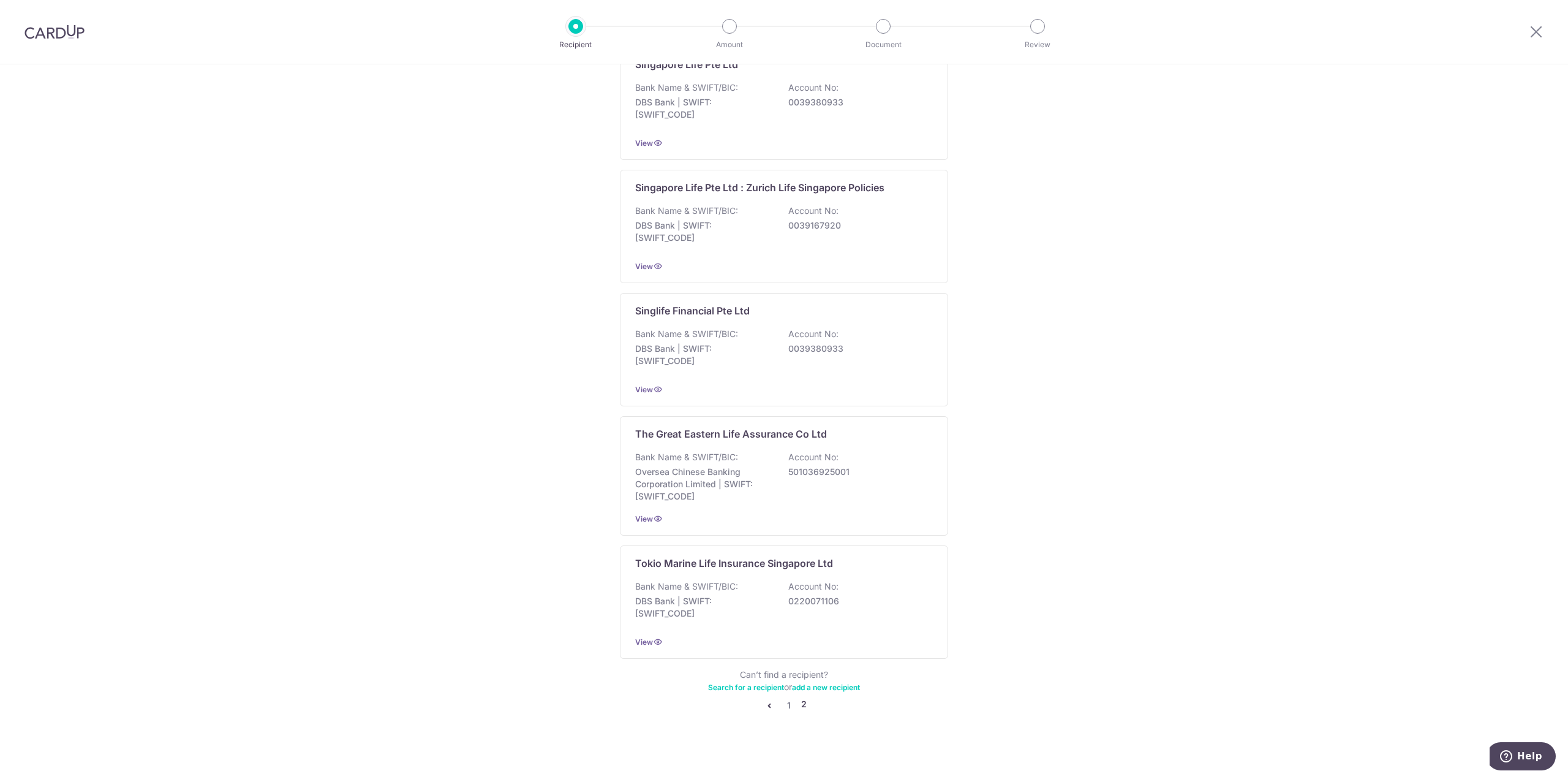
scroll to position [0, 0]
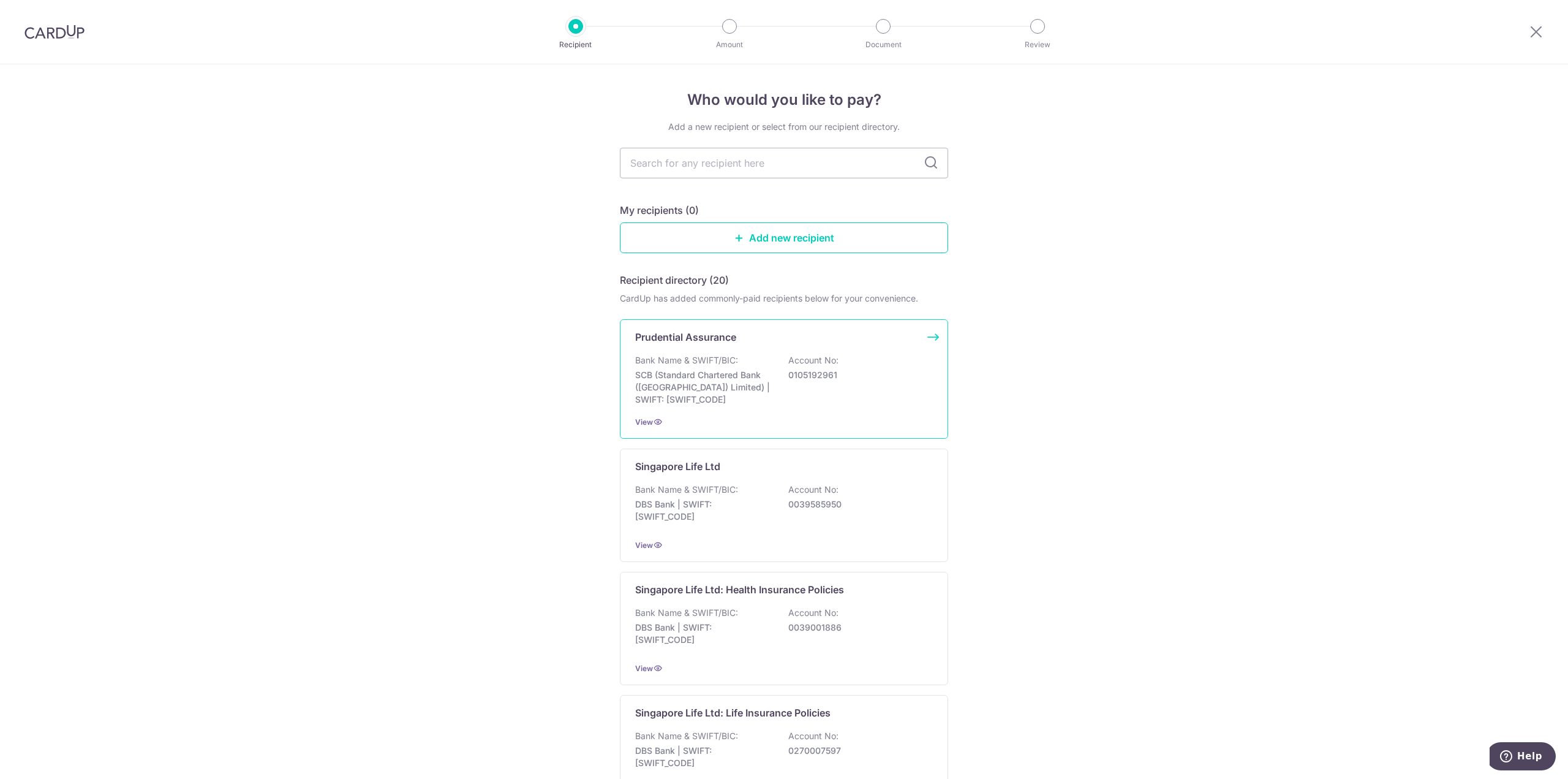
click at [727, 425] on div "View" at bounding box center [784, 422] width 297 height 13
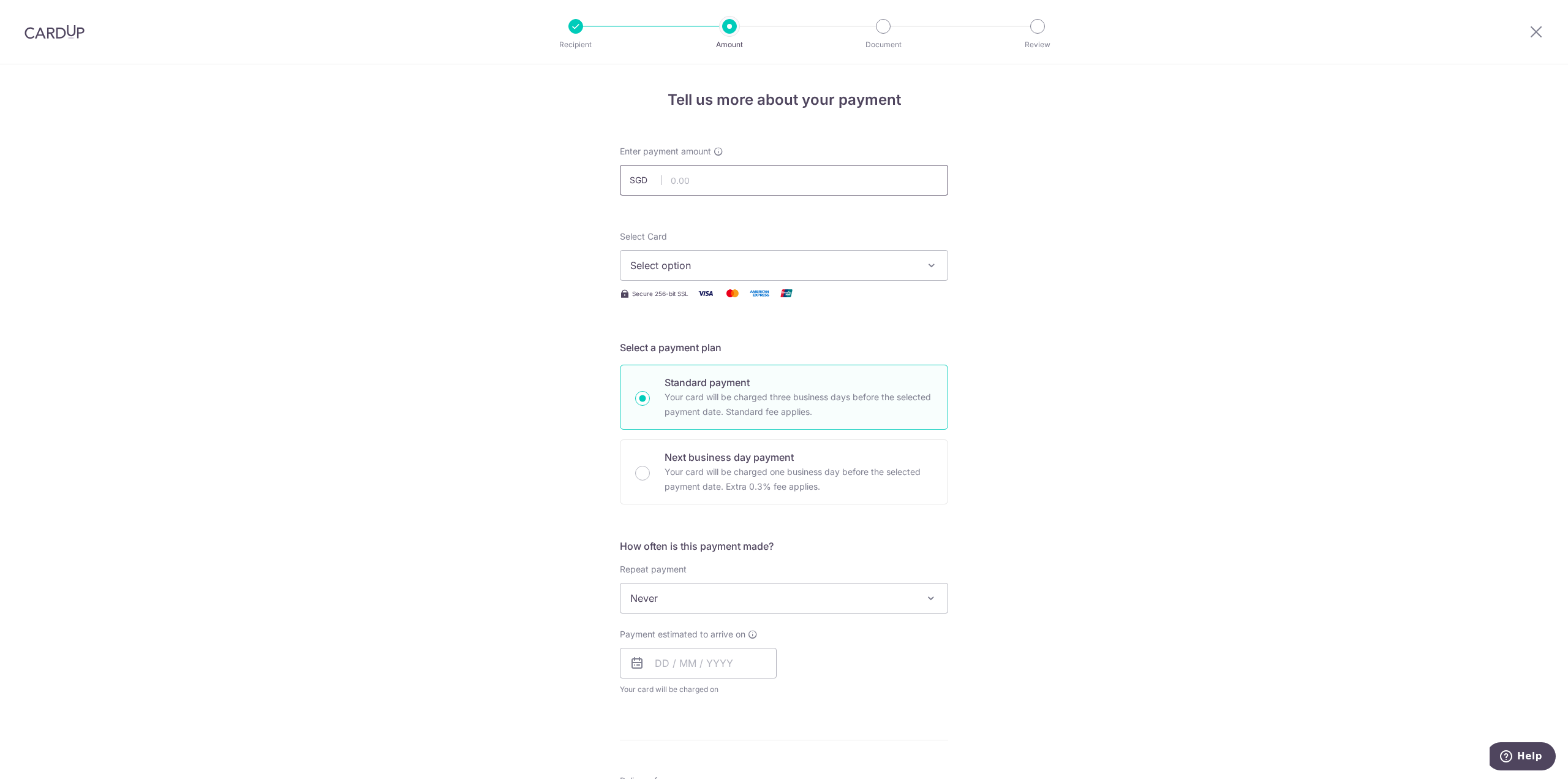
click at [727, 174] on input "text" at bounding box center [784, 179] width 329 height 31
click at [1172, 169] on div "Tell us more about your payment Enter payment amount SGD Select Card Select opt…" at bounding box center [784, 618] width 1568 height 1109
click at [1117, 119] on div "Tell us more about your payment Enter payment amount SGD Select Card Select opt…" at bounding box center [784, 618] width 1568 height 1109
click at [687, 183] on input "text" at bounding box center [784, 179] width 329 height 31
type input "1,200.00"
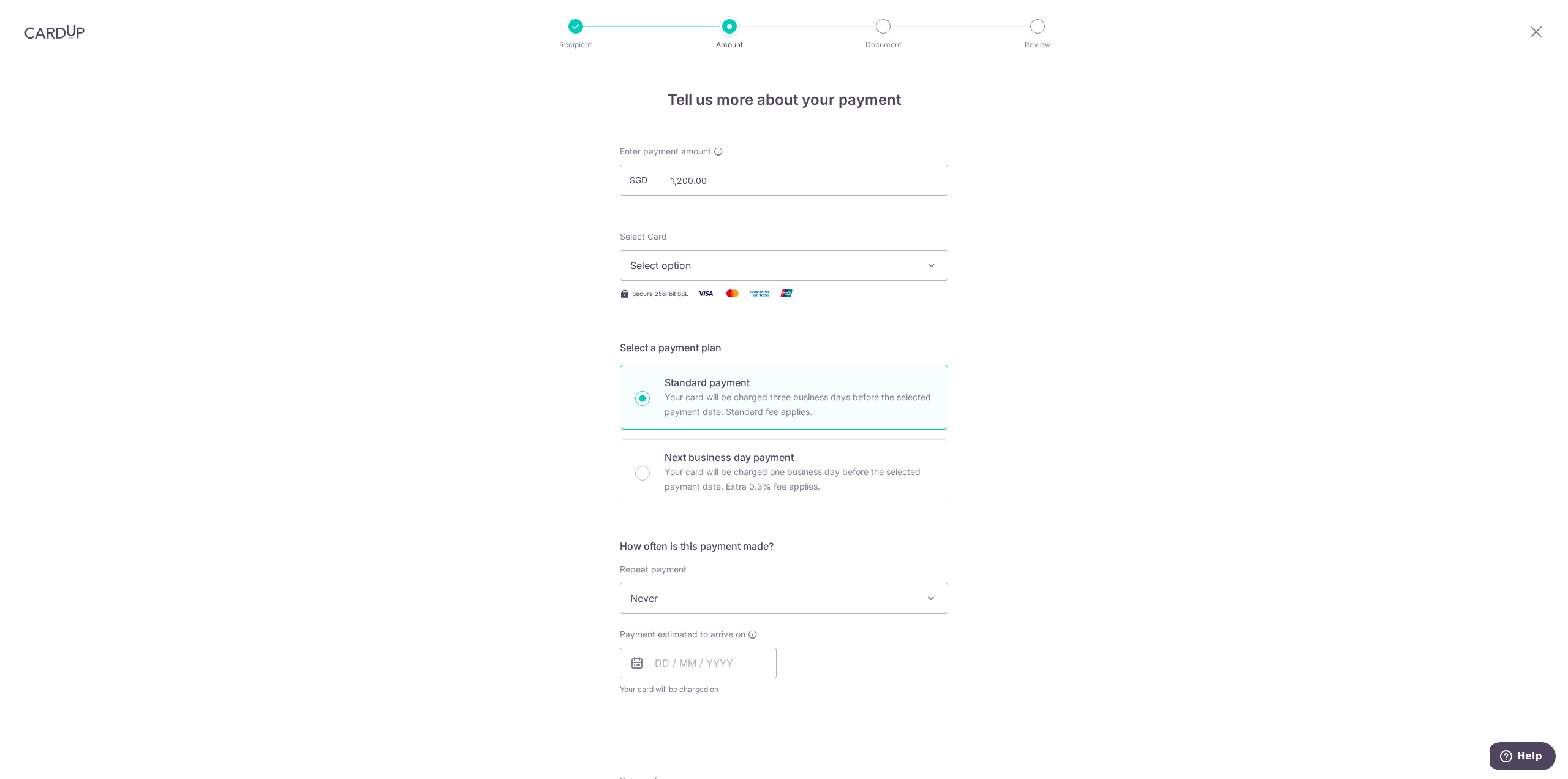
click at [650, 209] on form "Enter payment amount SGD 1,200.00 1200.00 Select Card Select option Add credit …" at bounding box center [784, 629] width 329 height 970
click at [656, 256] on button "Select option" at bounding box center [784, 265] width 329 height 31
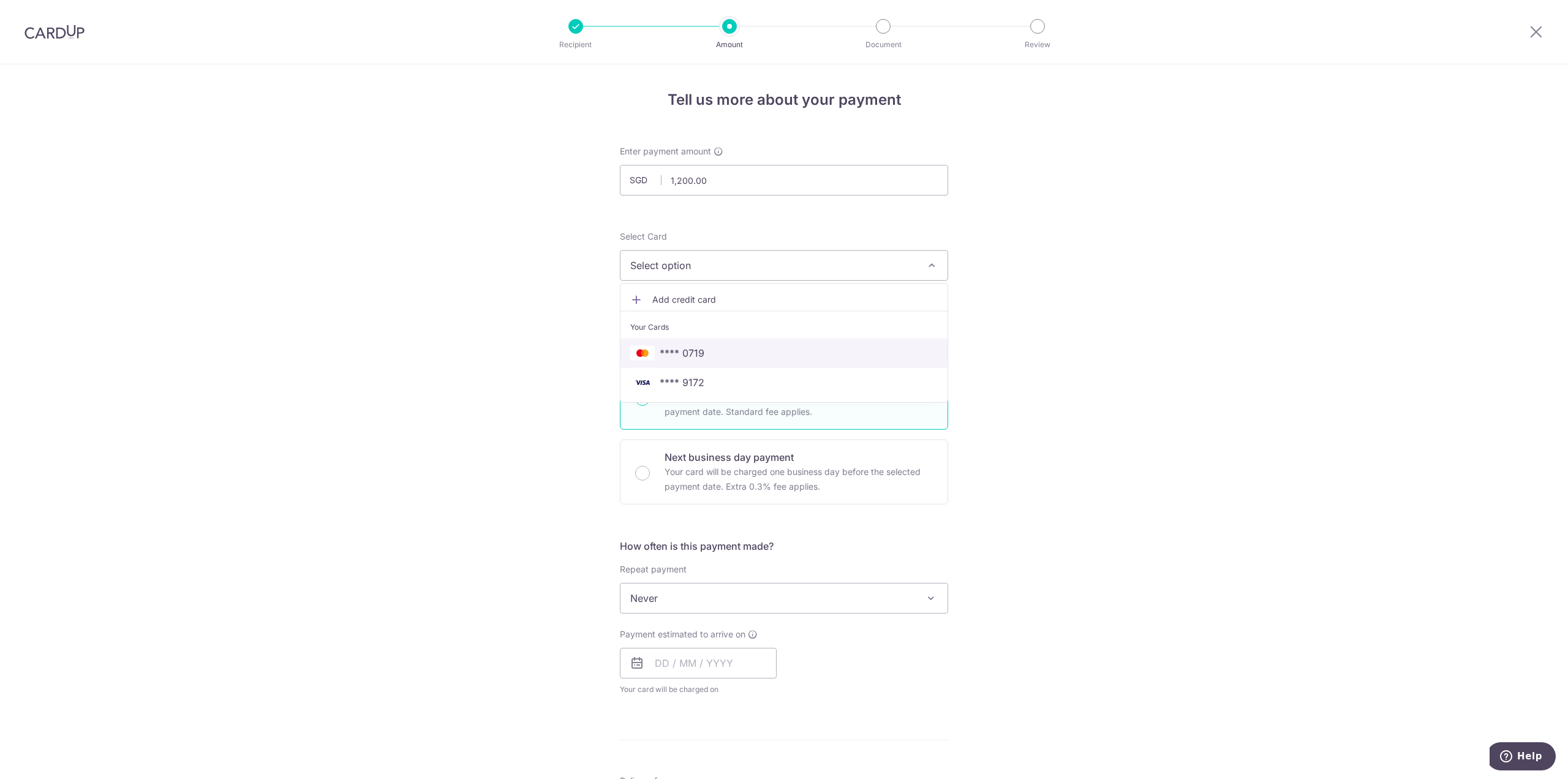
click at [778, 356] on span "**** 0719" at bounding box center [784, 353] width 307 height 15
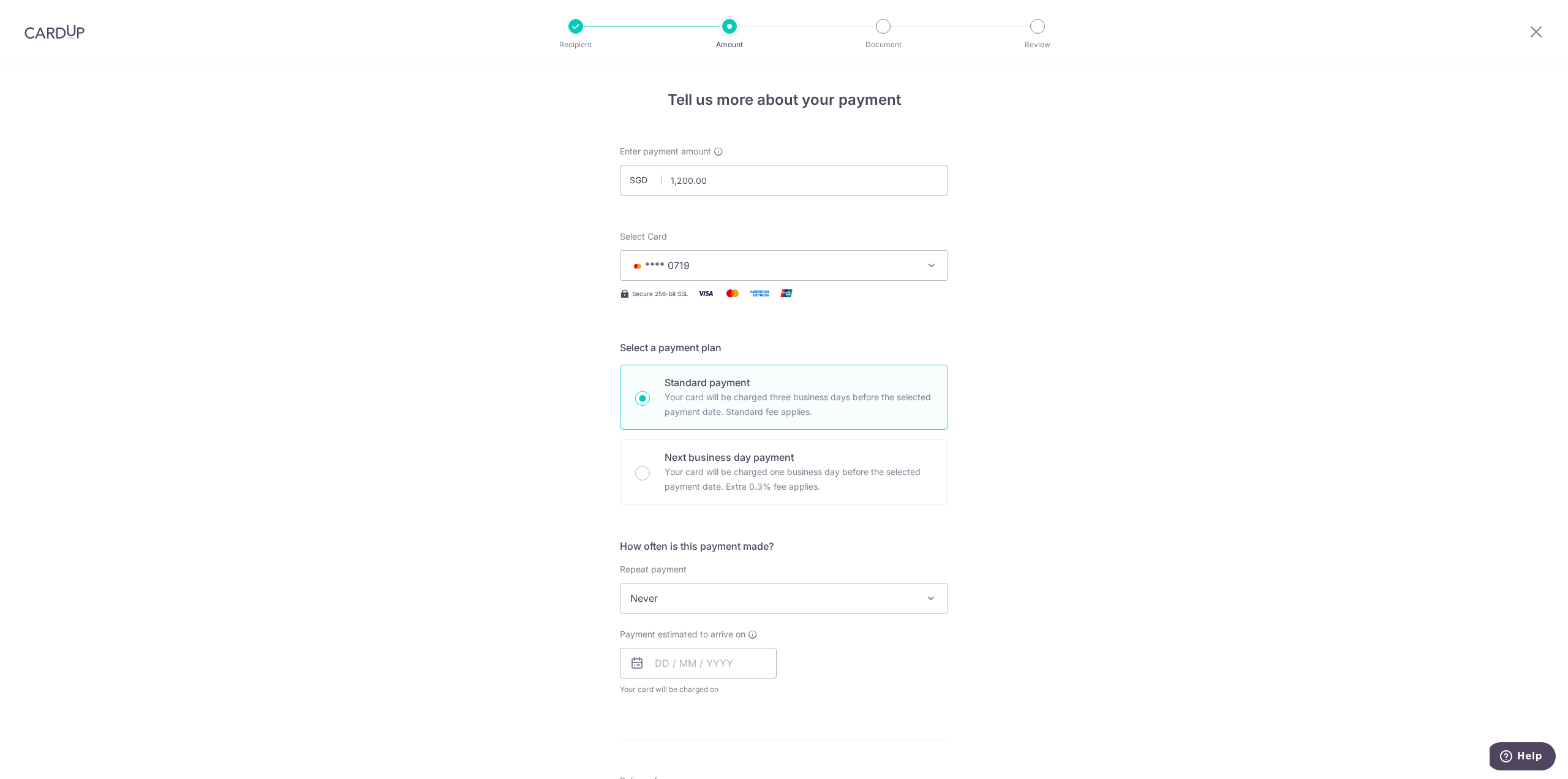
click at [657, 590] on span "Never" at bounding box center [784, 598] width 327 height 30
click at [684, 670] on input "text" at bounding box center [698, 663] width 157 height 31
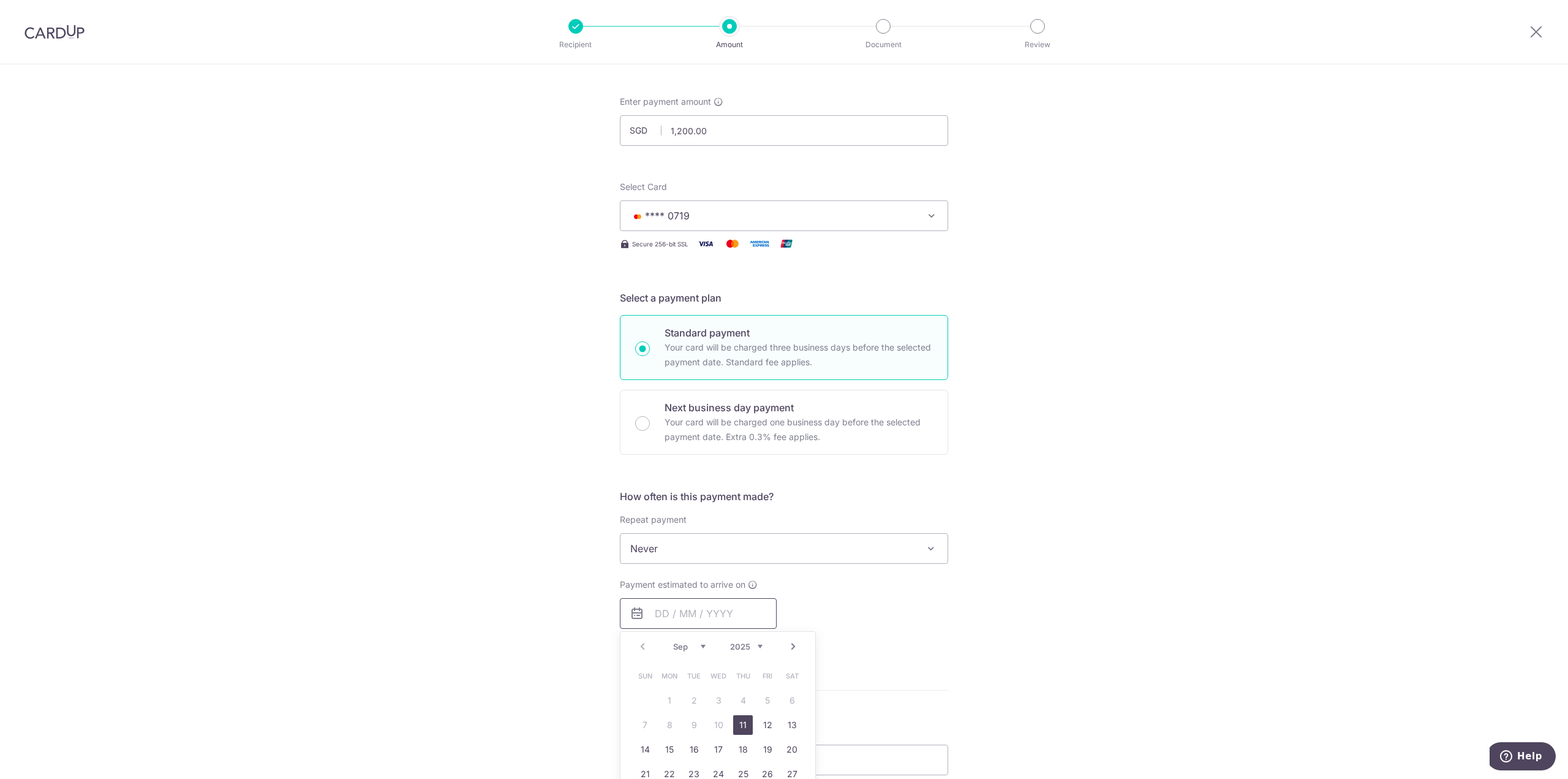
scroll to position [122, 0]
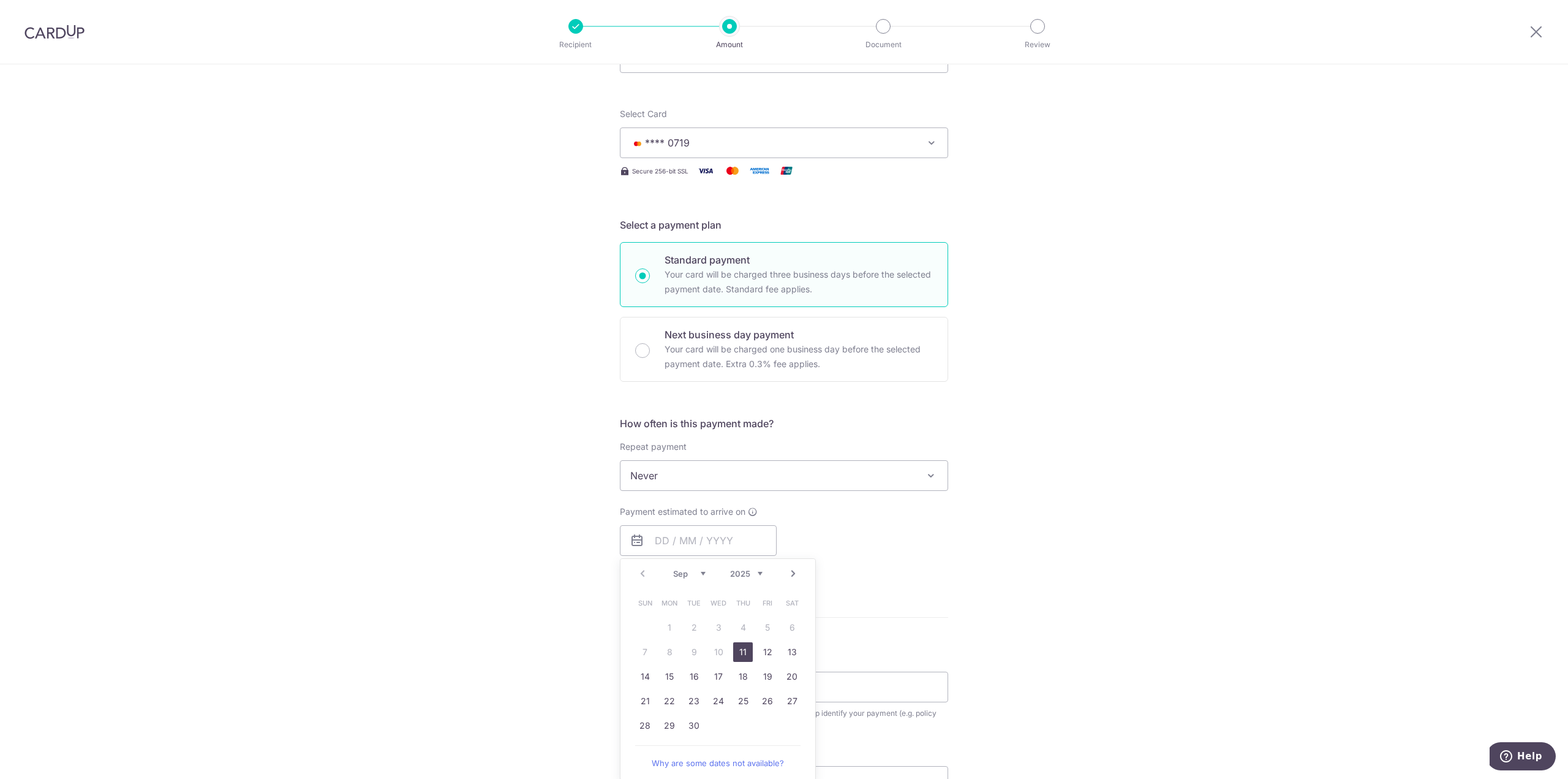
click at [738, 653] on link "11" at bounding box center [743, 652] width 20 height 20
type input "[DATE]"
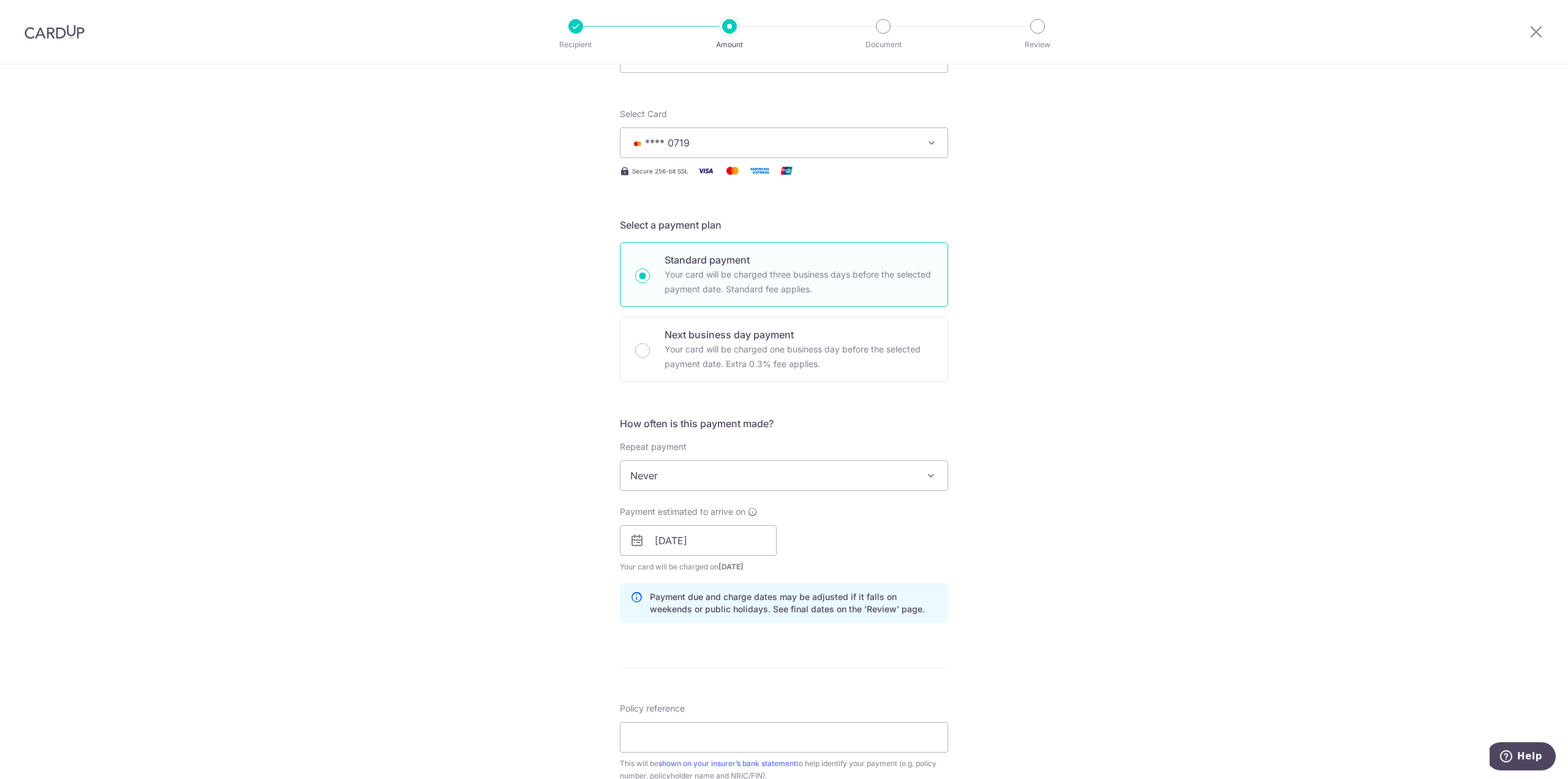
click at [942, 625] on div "How often is this payment made? Repeat payment Never Every week Every month Eve…" at bounding box center [784, 525] width 329 height 217
click at [812, 723] on input "Policy reference" at bounding box center [784, 737] width 329 height 31
type input "75429881"
click at [739, 668] on form "Enter payment amount SGD 1,200.00 1200.00 Select Card **** 0719 Add credit card…" at bounding box center [784, 533] width 329 height 1020
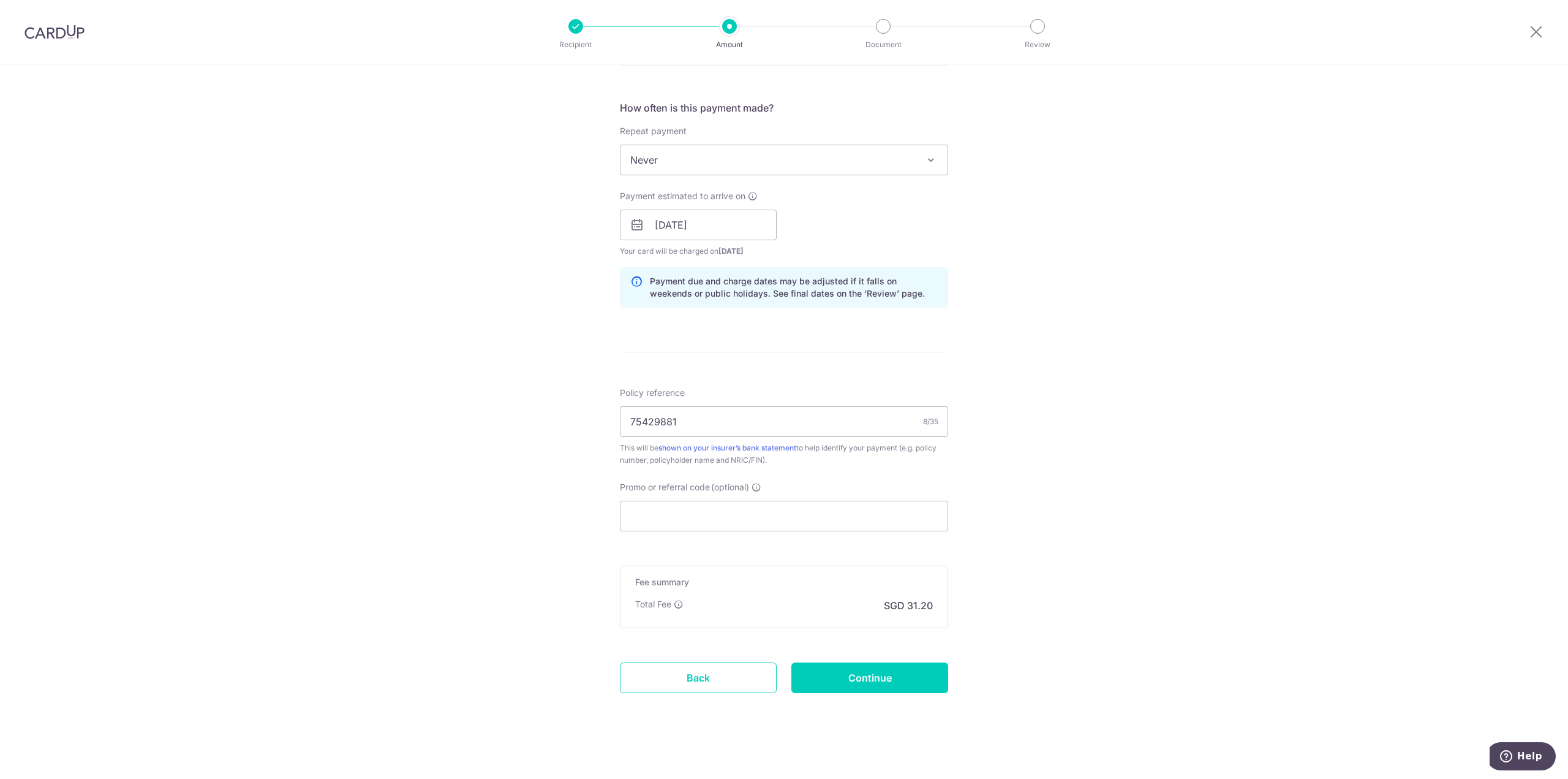
scroll to position [444, 0]
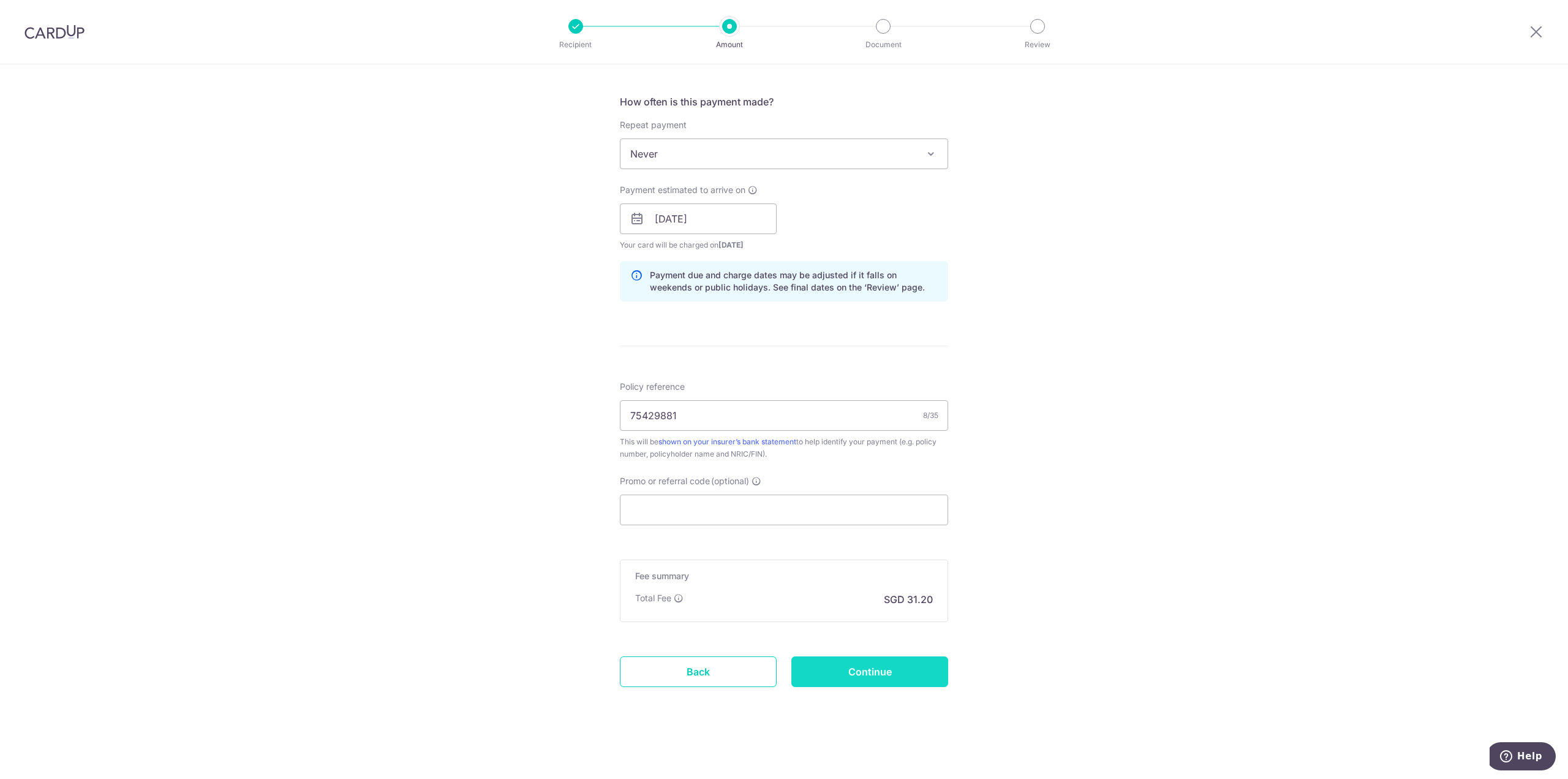
click at [823, 681] on input "Continue" at bounding box center [869, 672] width 157 height 31
type input "Create Schedule"
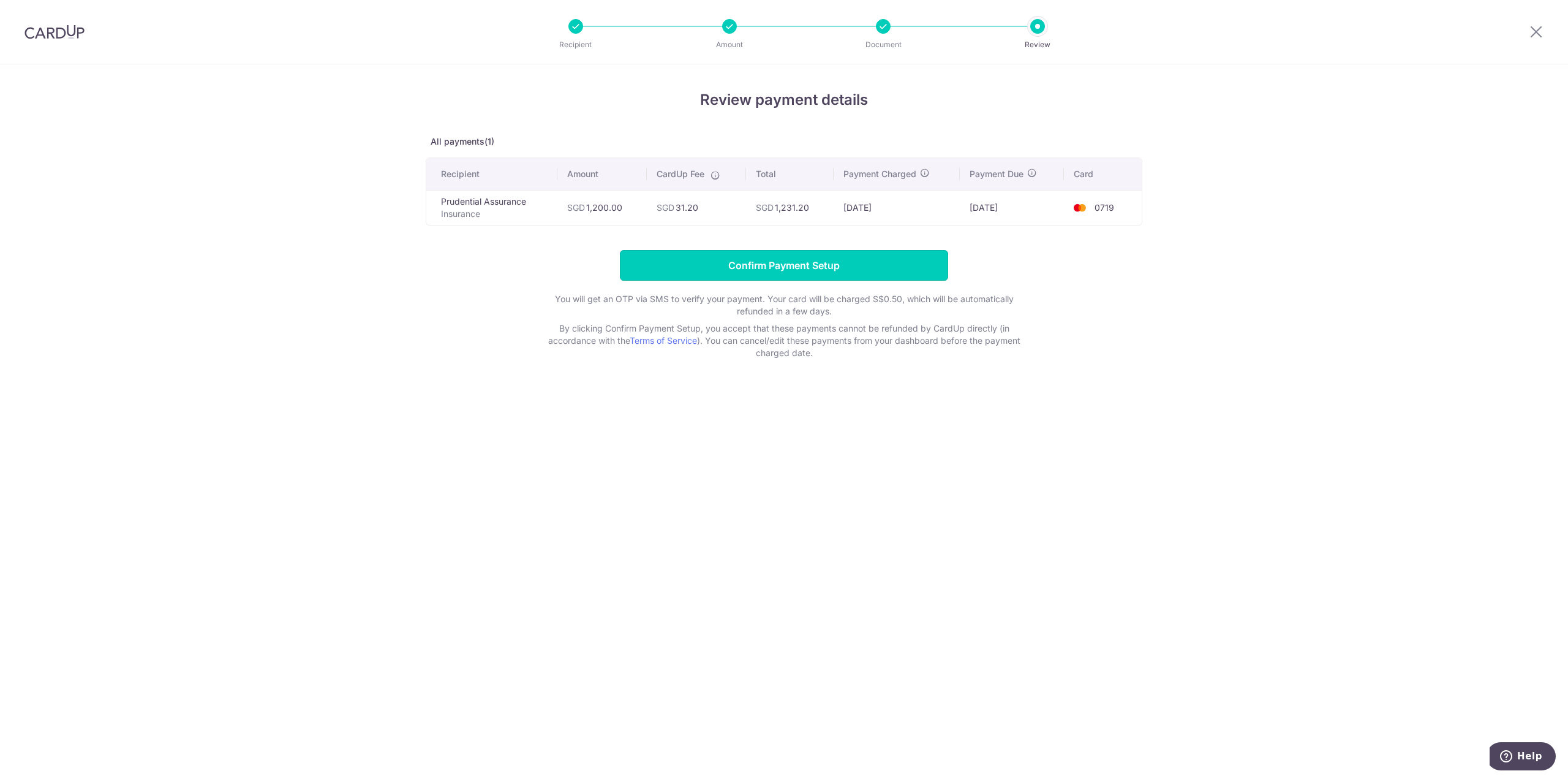
click at [847, 262] on input "Confirm Payment Setup" at bounding box center [784, 265] width 329 height 31
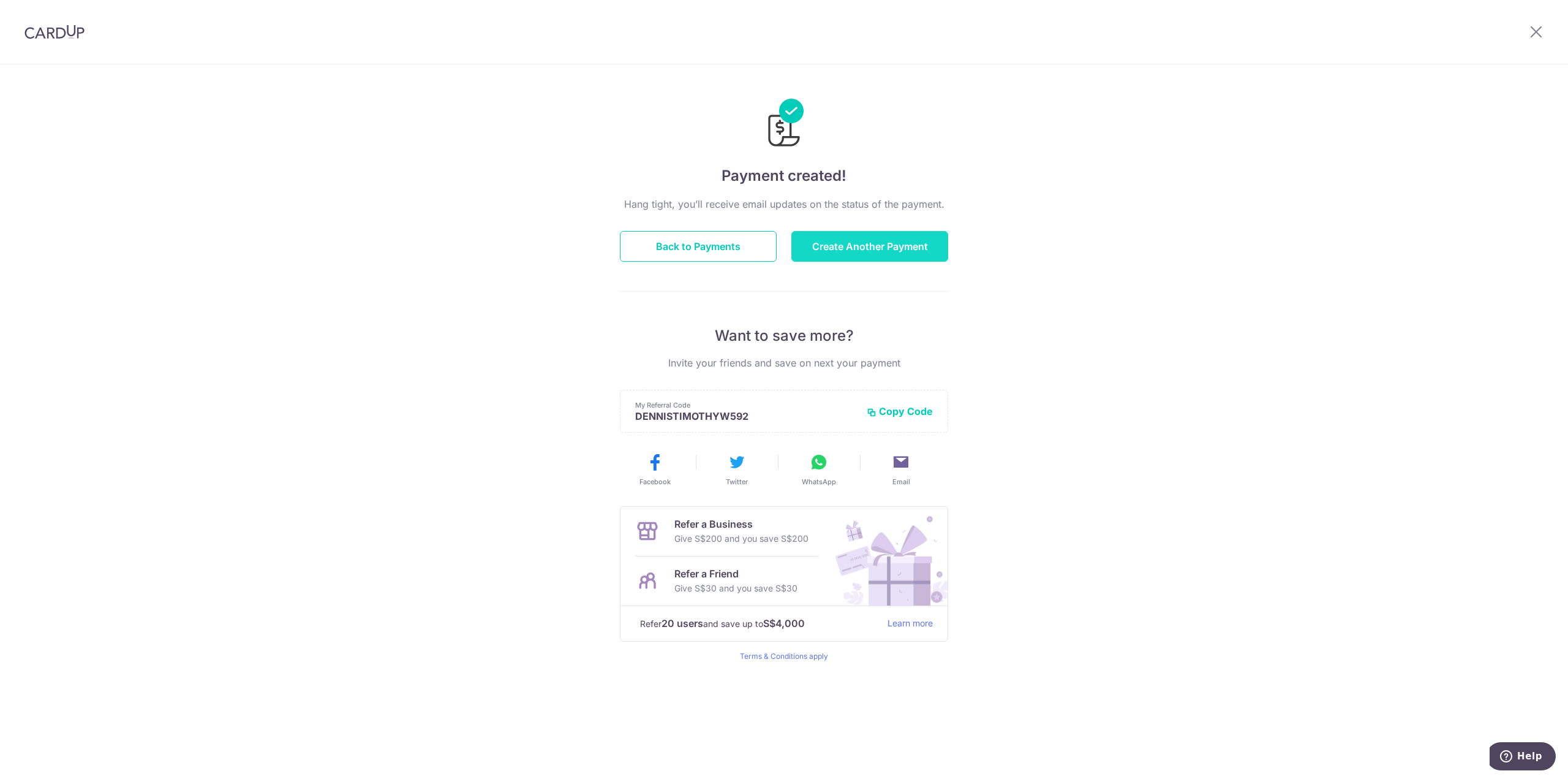
click at [828, 245] on button "Create Another Payment" at bounding box center [869, 246] width 157 height 31
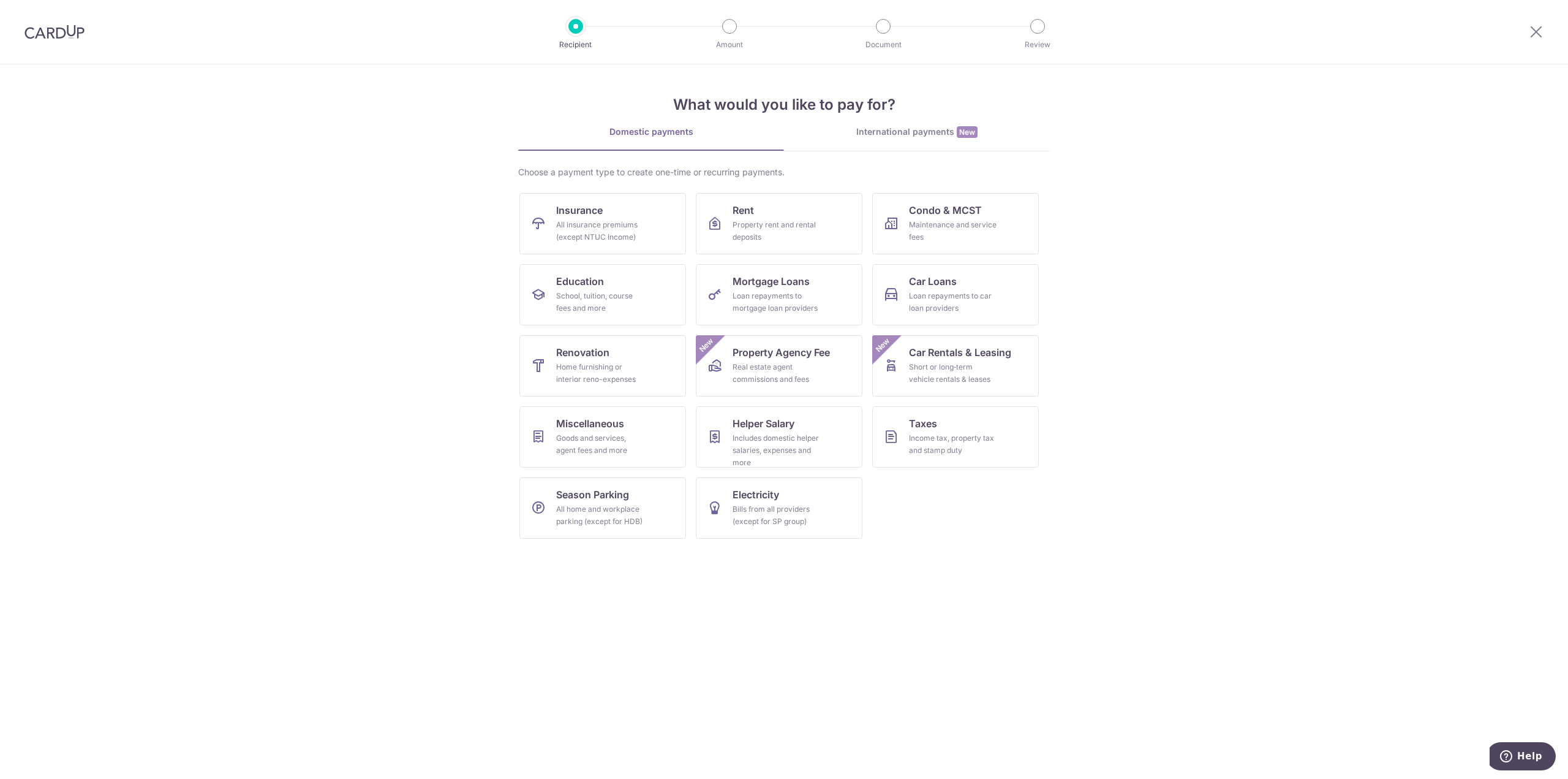
click at [43, 26] on img at bounding box center [54, 32] width 60 height 15
click at [48, 33] on img at bounding box center [54, 32] width 60 height 15
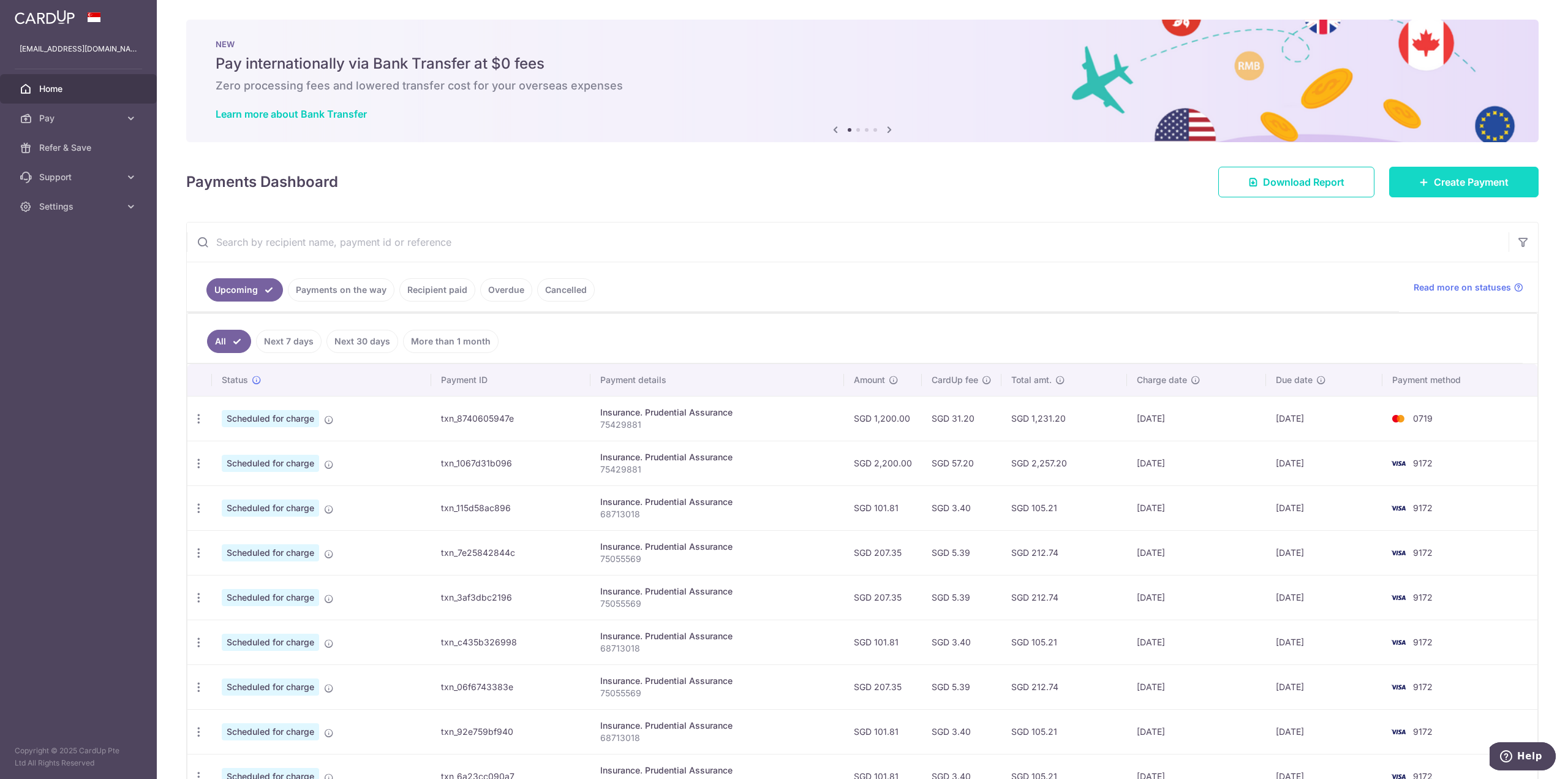
click at [1488, 192] on link "Create Payment" at bounding box center [1464, 181] width 150 height 31
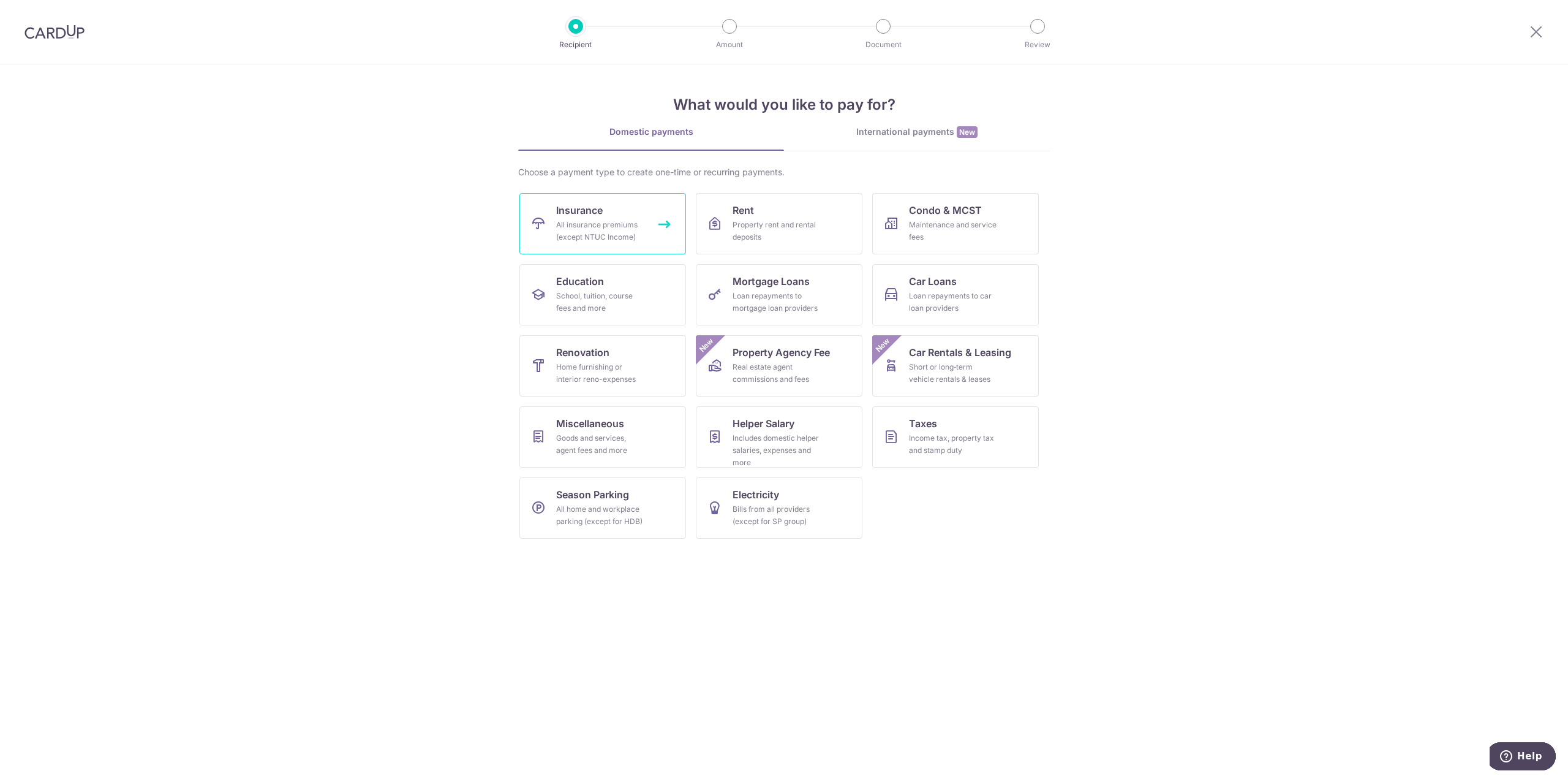
click at [627, 222] on div "All insurance premiums (except NTUC Income)" at bounding box center [600, 230] width 89 height 25
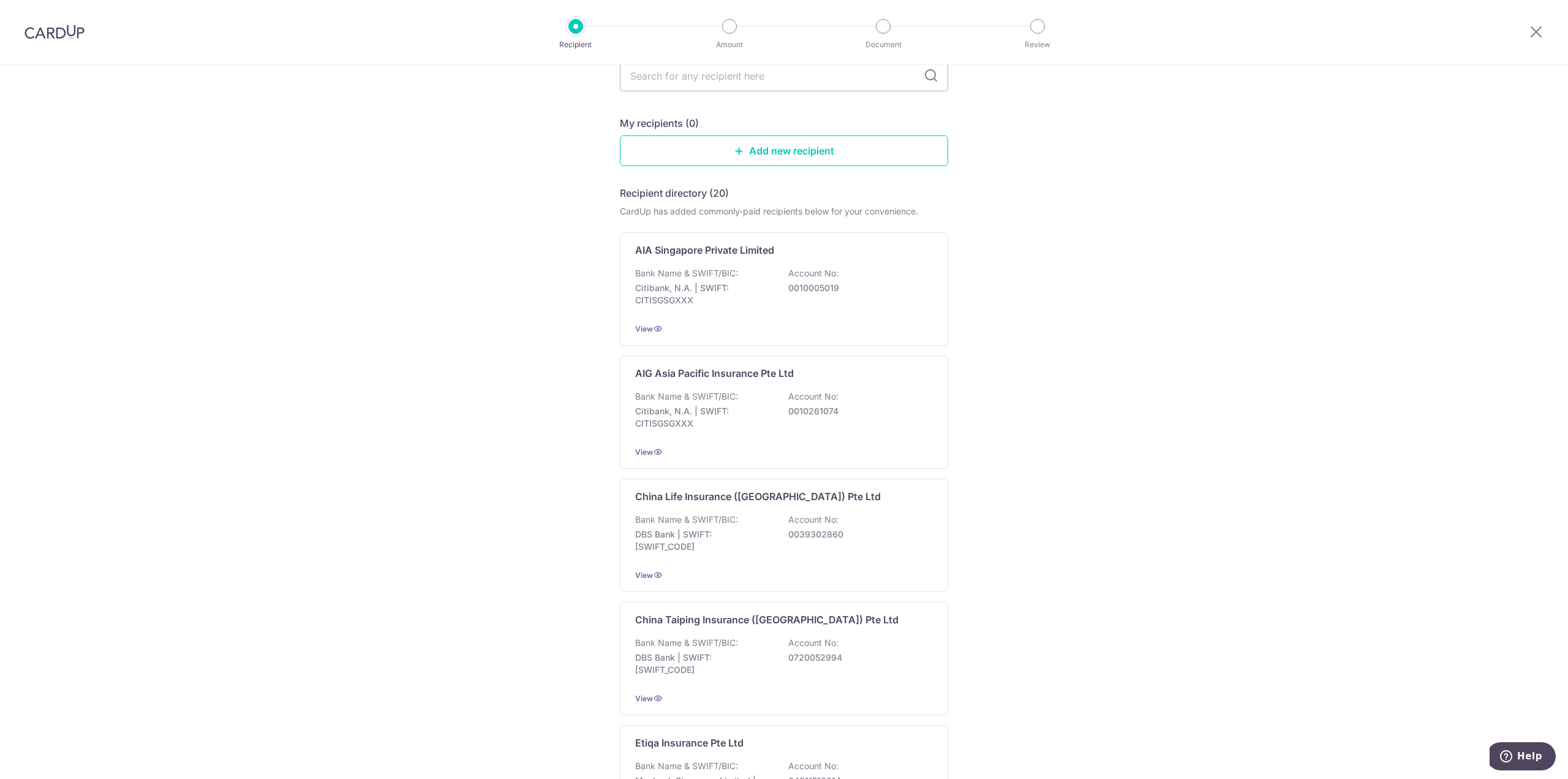
scroll to position [895, 0]
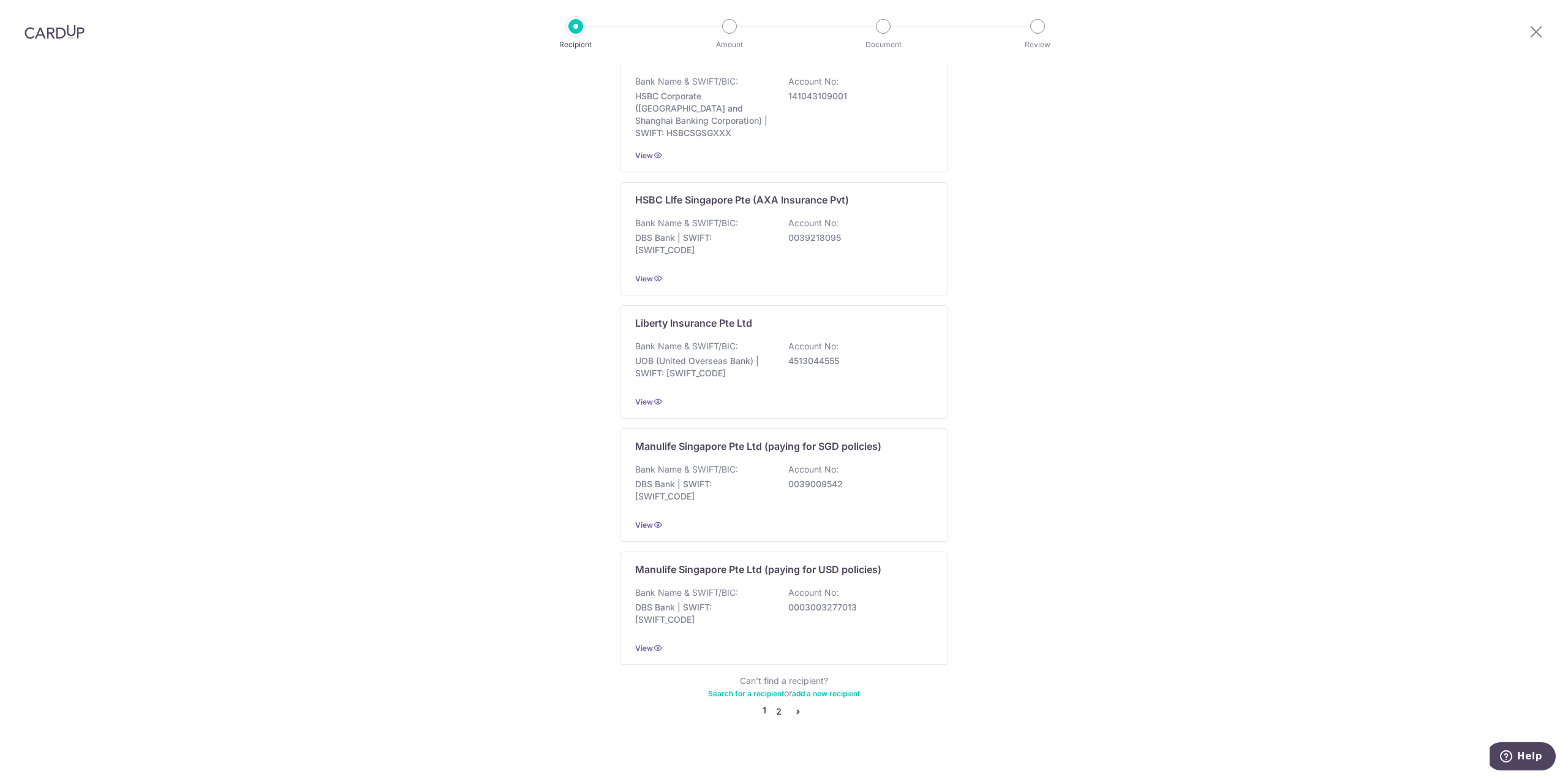
click at [778, 704] on link "2" at bounding box center [779, 711] width 15 height 15
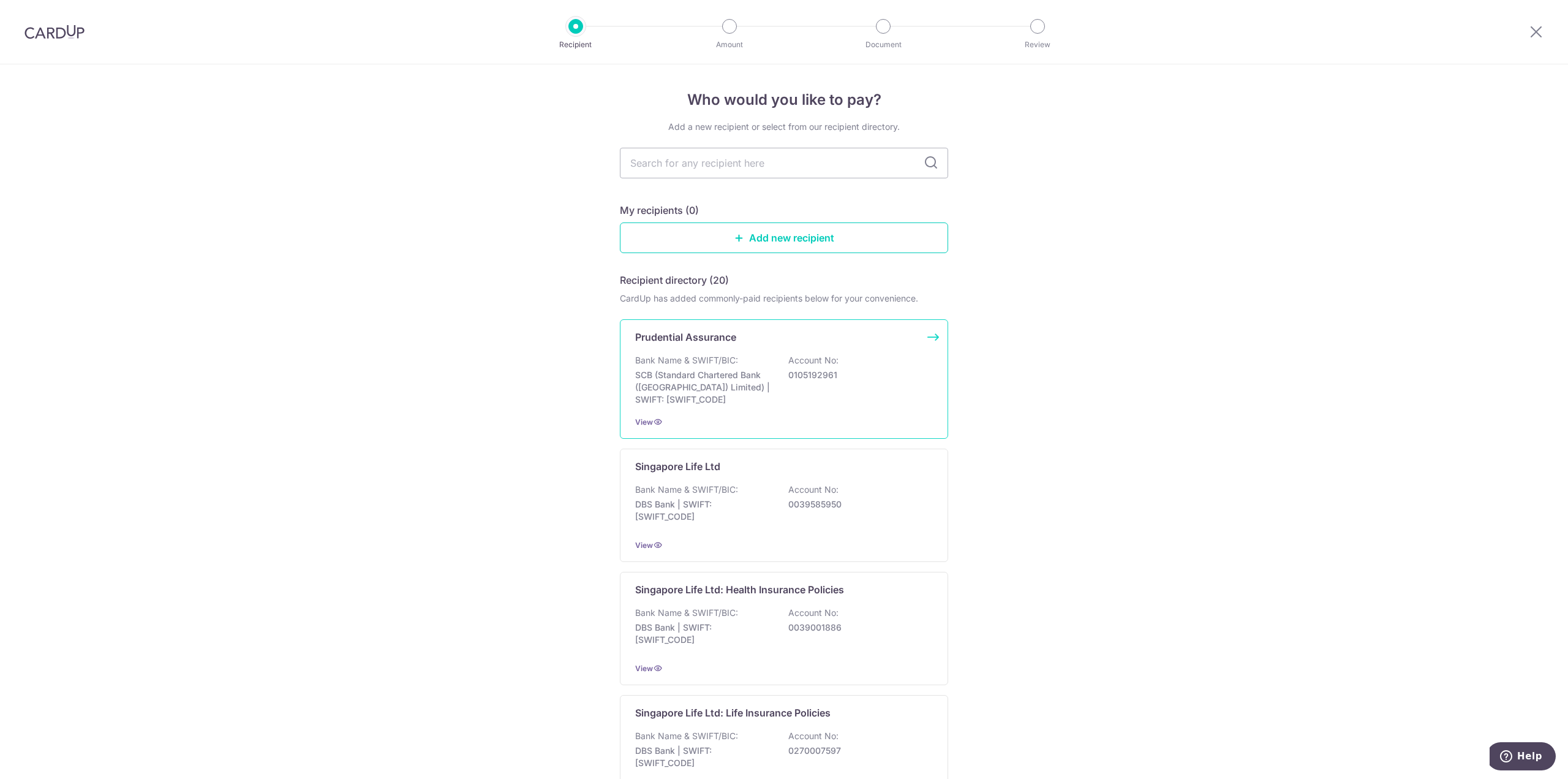
click at [703, 410] on div "Prudential Assurance Bank Name & SWIFT/BIC: SCB (Standard Chartered Bank (Singa…" at bounding box center [784, 378] width 329 height 119
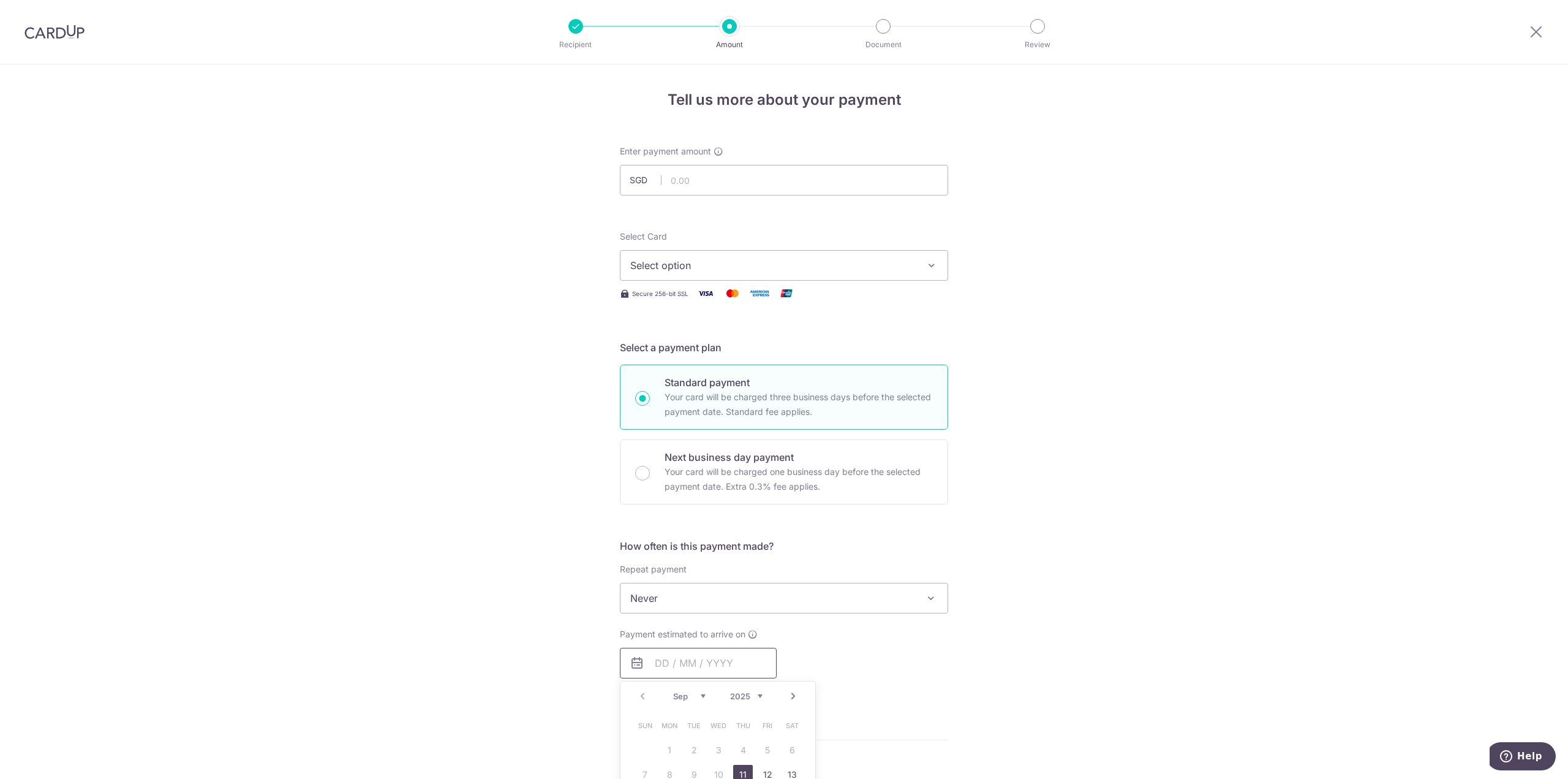
click at [675, 663] on input "text" at bounding box center [698, 663] width 157 height 31
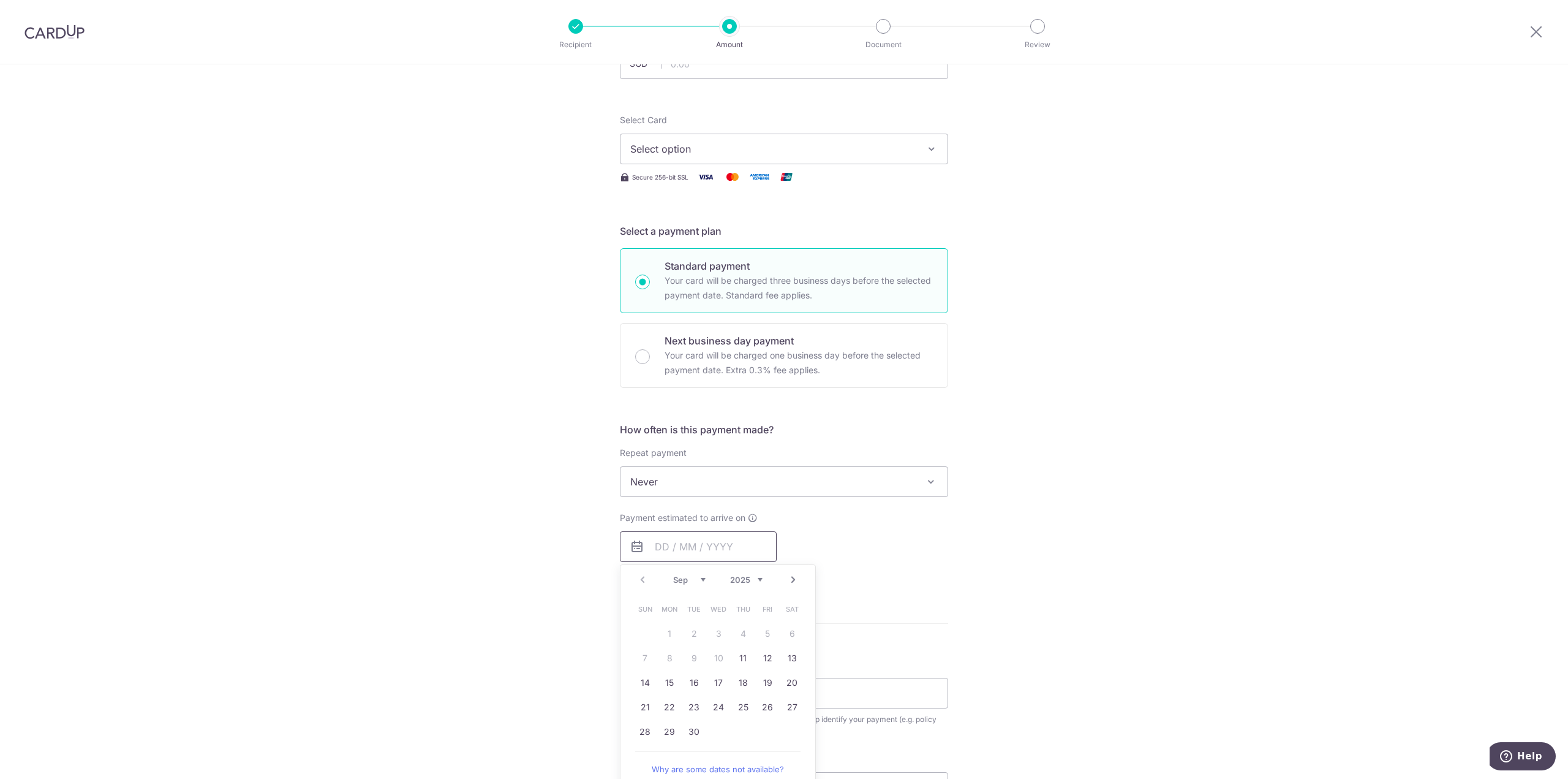
scroll to position [122, 0]
click at [736, 656] on link "11" at bounding box center [743, 652] width 20 height 20
type input "[DATE]"
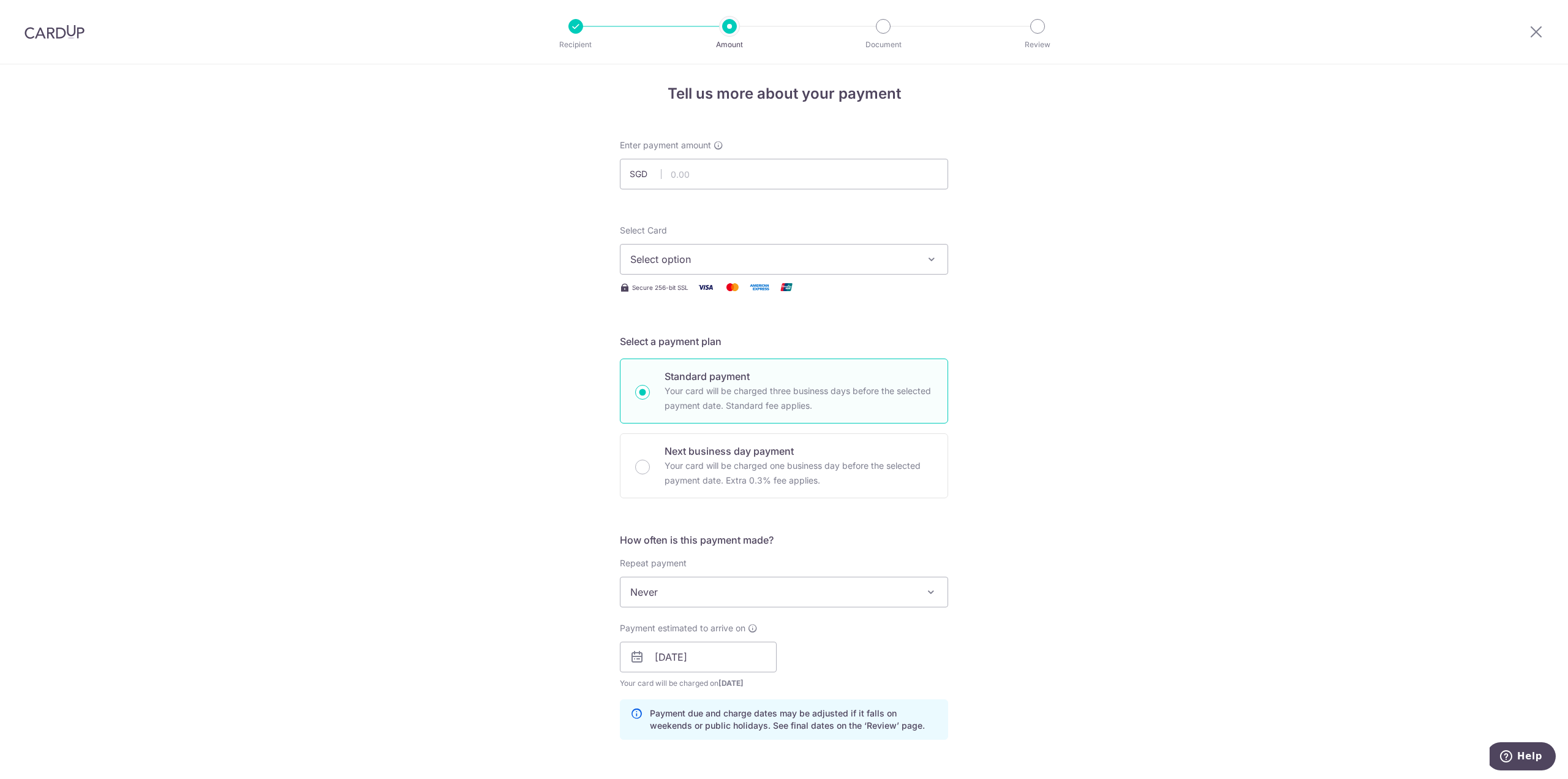
scroll to position [0, 0]
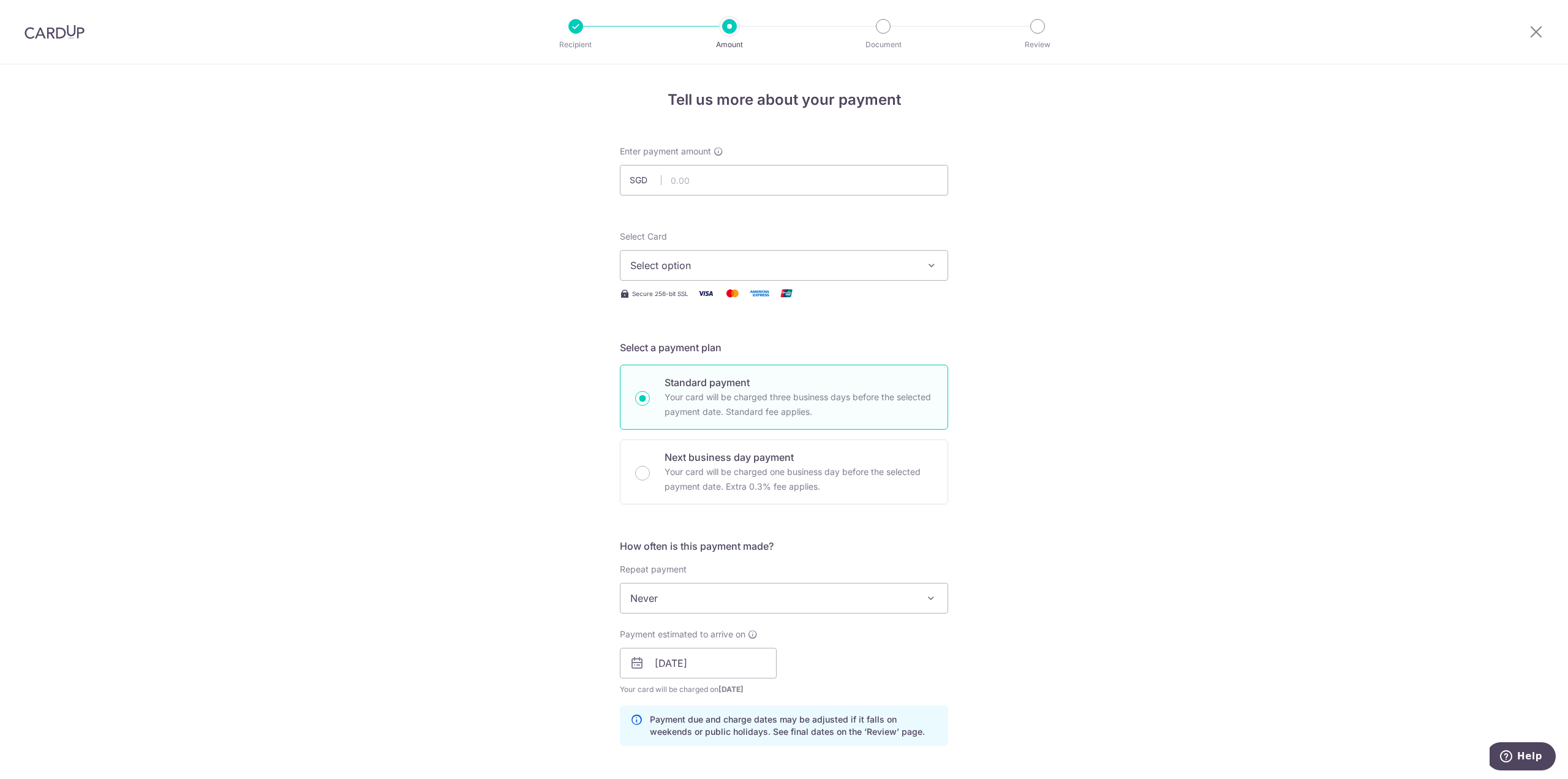
click at [702, 244] on div "Select Card Select option Add credit card Your Cards **** 0719 **** 9172" at bounding box center [784, 255] width 329 height 50
click at [723, 178] on input "text" at bounding box center [784, 179] width 329 height 31
click at [753, 171] on input "text" at bounding box center [784, 179] width 329 height 31
type input "1,200.00"
click at [1119, 256] on div "Tell us more about your payment Enter payment amount SGD 1,200.00 1200.00 Selec…" at bounding box center [784, 643] width 1568 height 1159
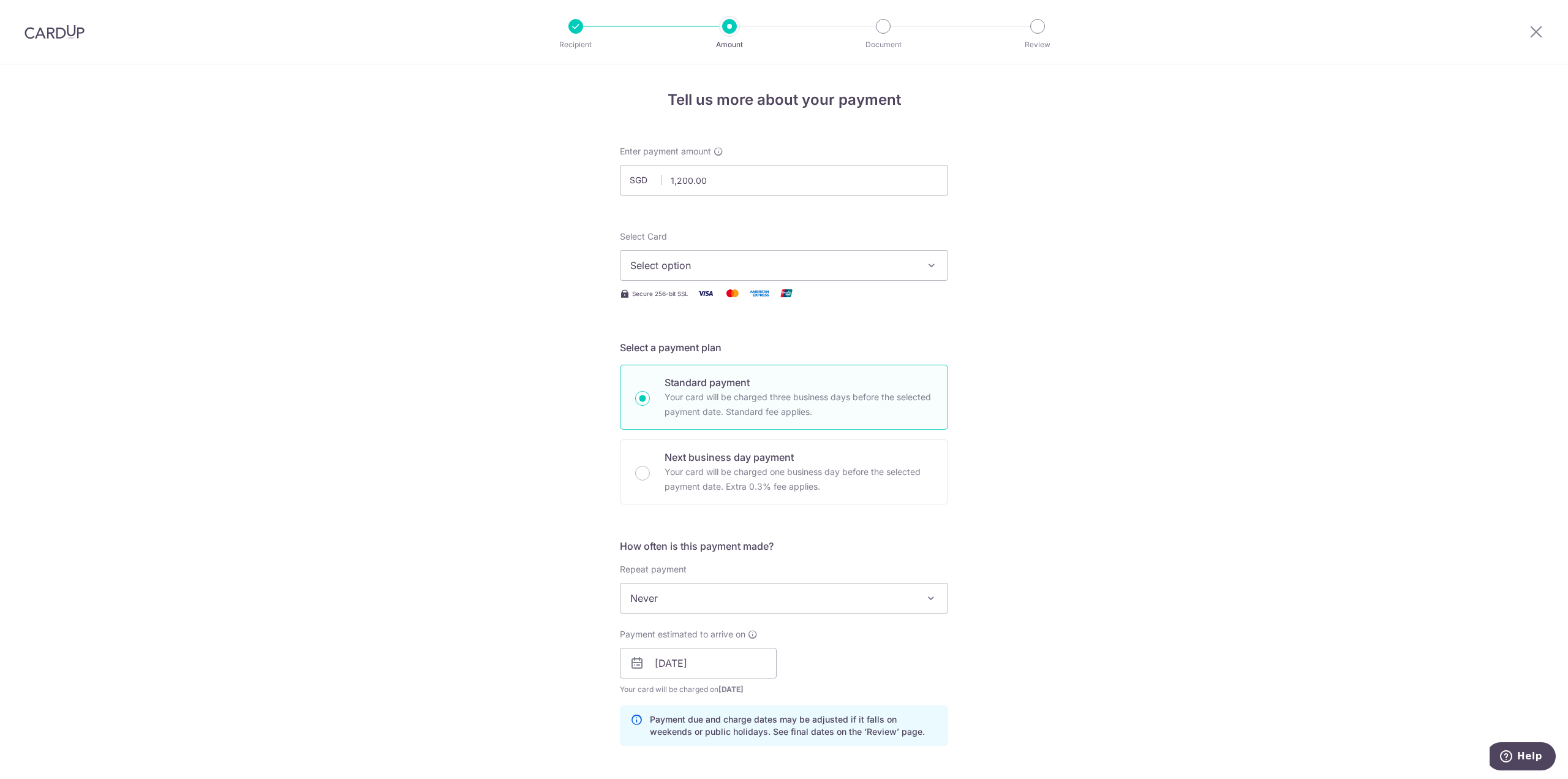
click at [692, 606] on span "Never" at bounding box center [784, 598] width 327 height 30
click at [1140, 639] on div "Tell us more about your payment Enter payment amount SGD 1,200.00 1200.00 Selec…" at bounding box center [784, 643] width 1568 height 1159
click at [721, 657] on input "[DATE]" at bounding box center [698, 663] width 157 height 31
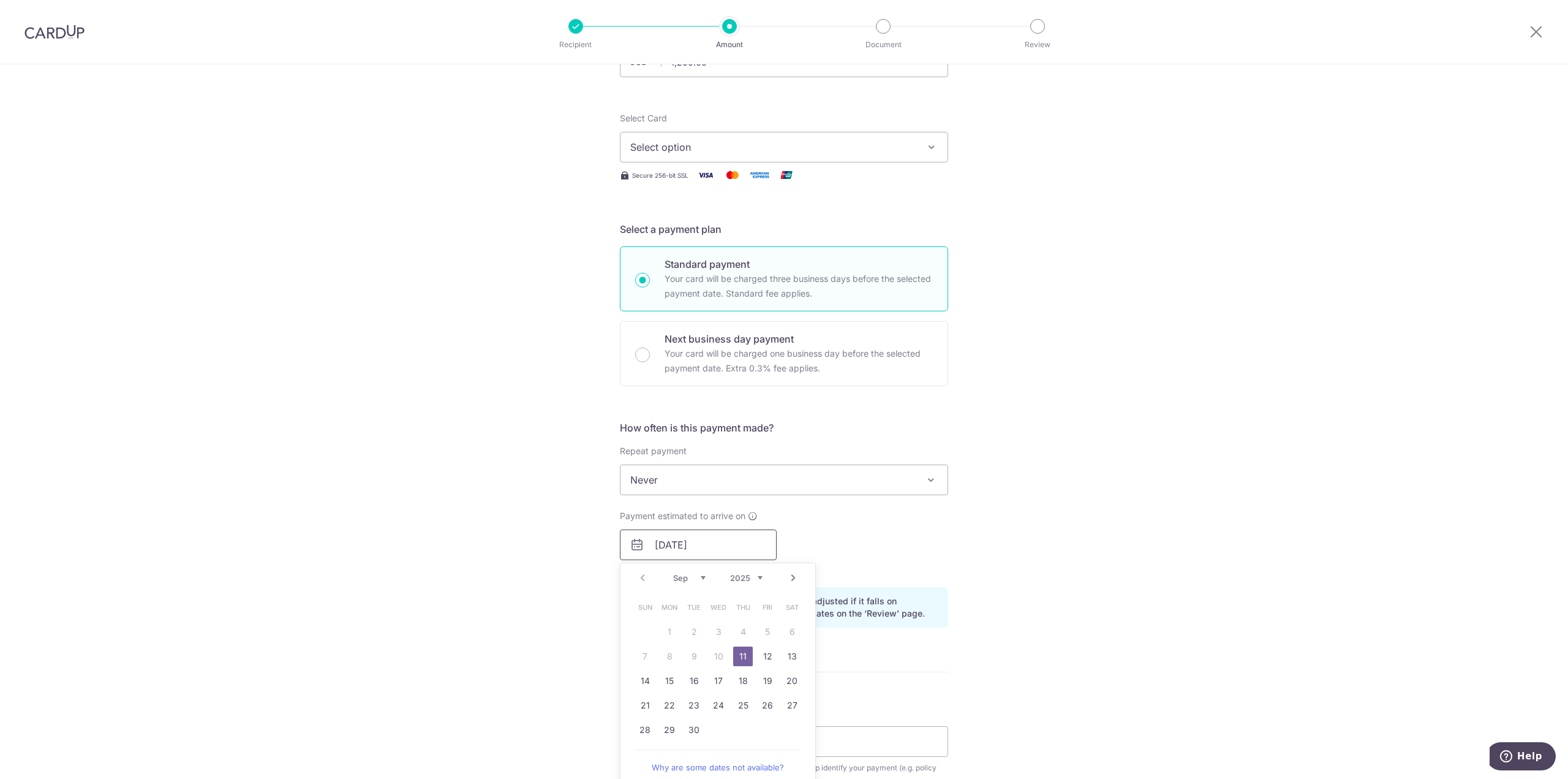
scroll to position [122, 0]
click at [747, 647] on link "11" at bounding box center [743, 652] width 20 height 20
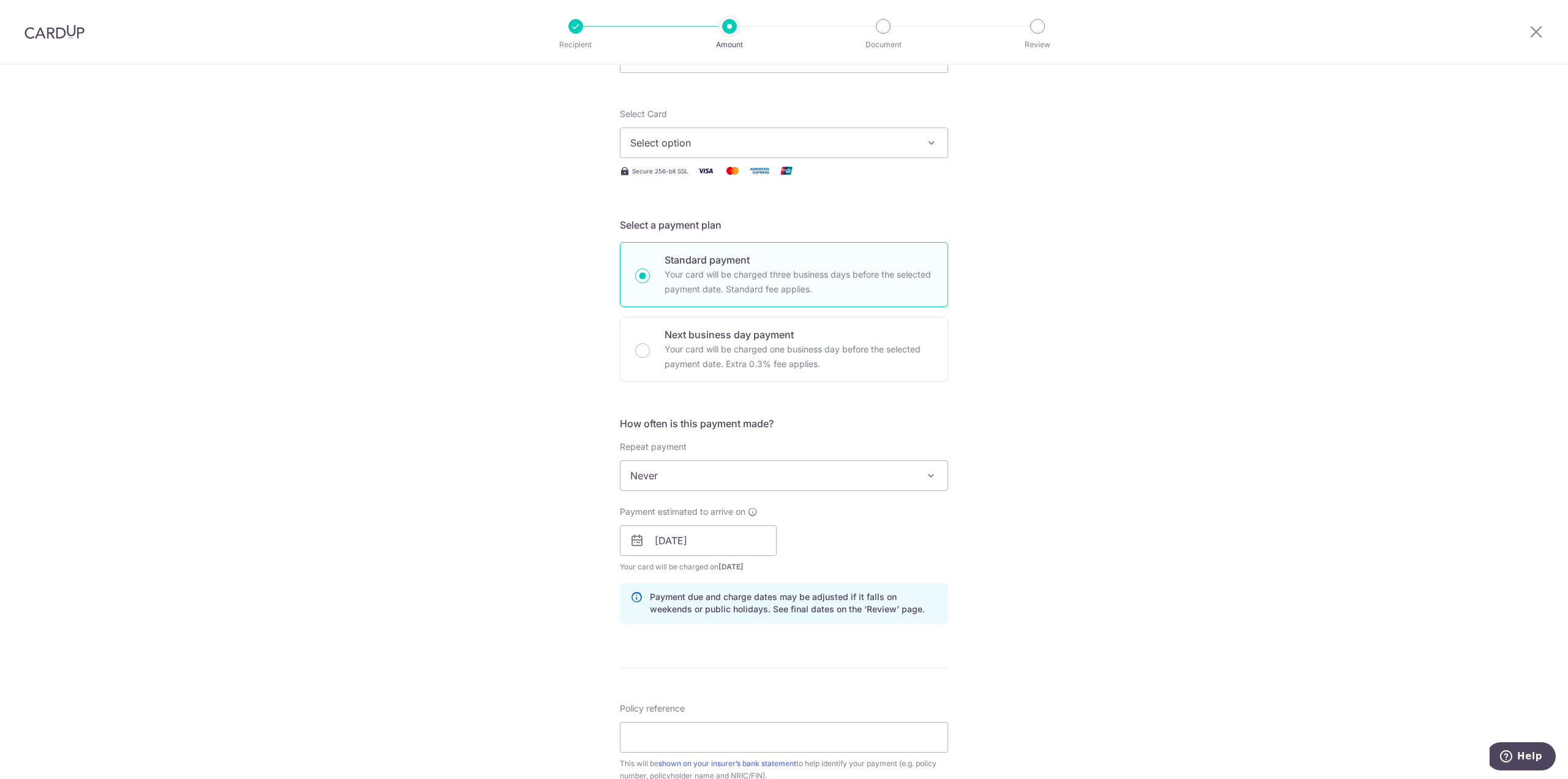
click at [1008, 547] on div "Tell us more about your payment Enter payment amount SGD 1,200.00 1200.00 Selec…" at bounding box center [784, 521] width 1568 height 1159
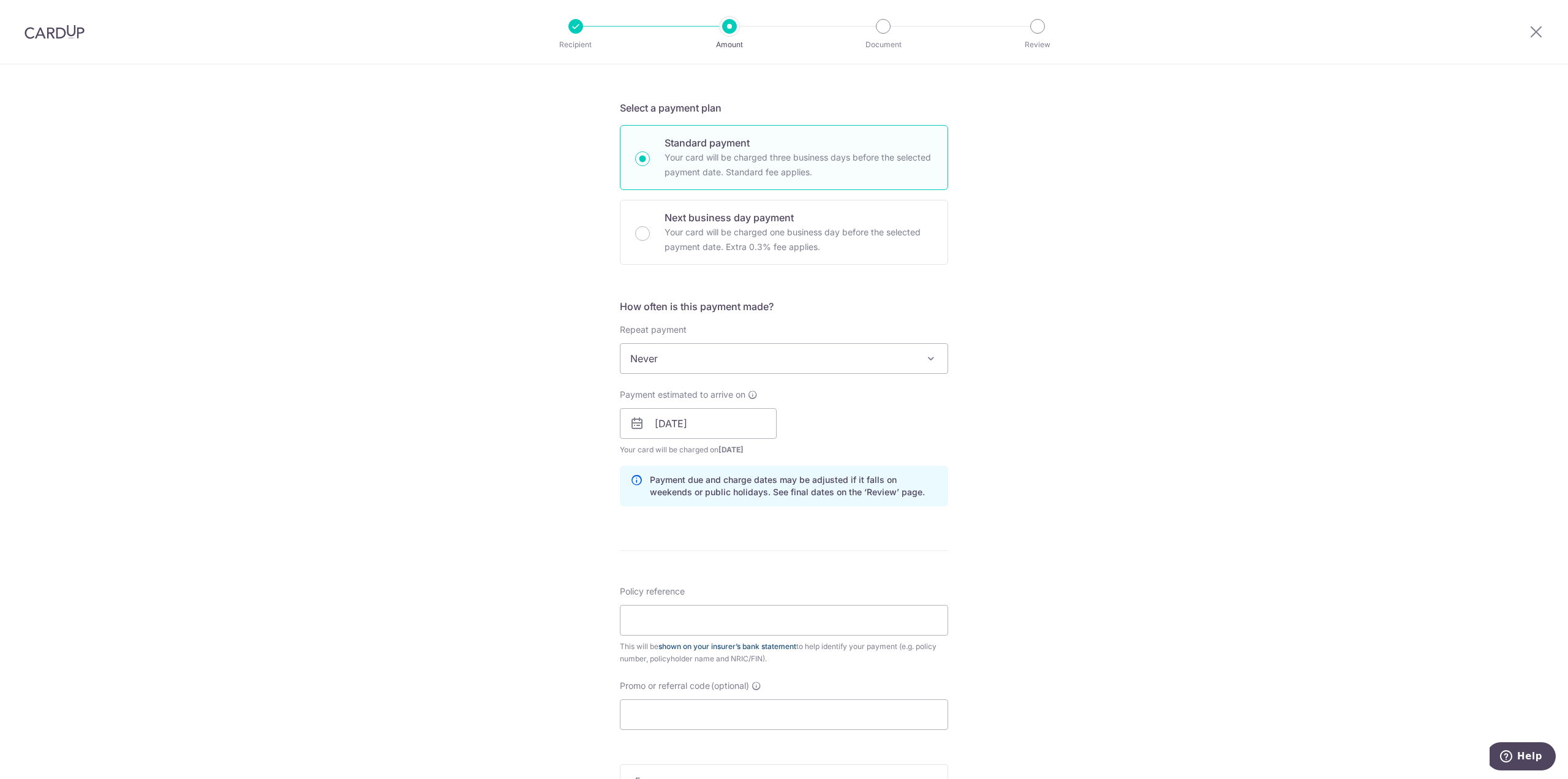
scroll to position [245, 0]
click at [739, 616] on input "Policy reference" at bounding box center [784, 615] width 329 height 31
type input "75429881"
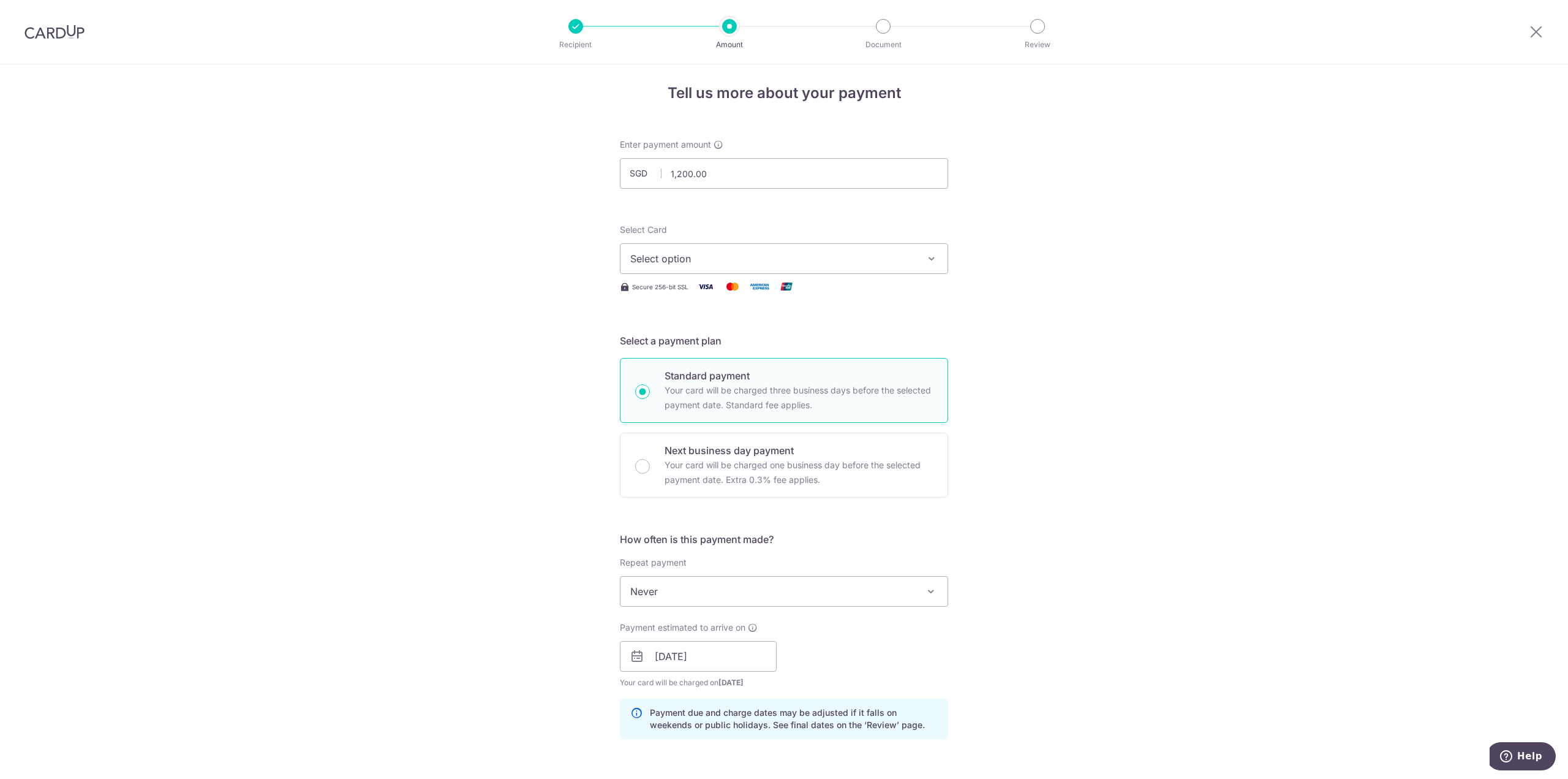
scroll to position [0, 0]
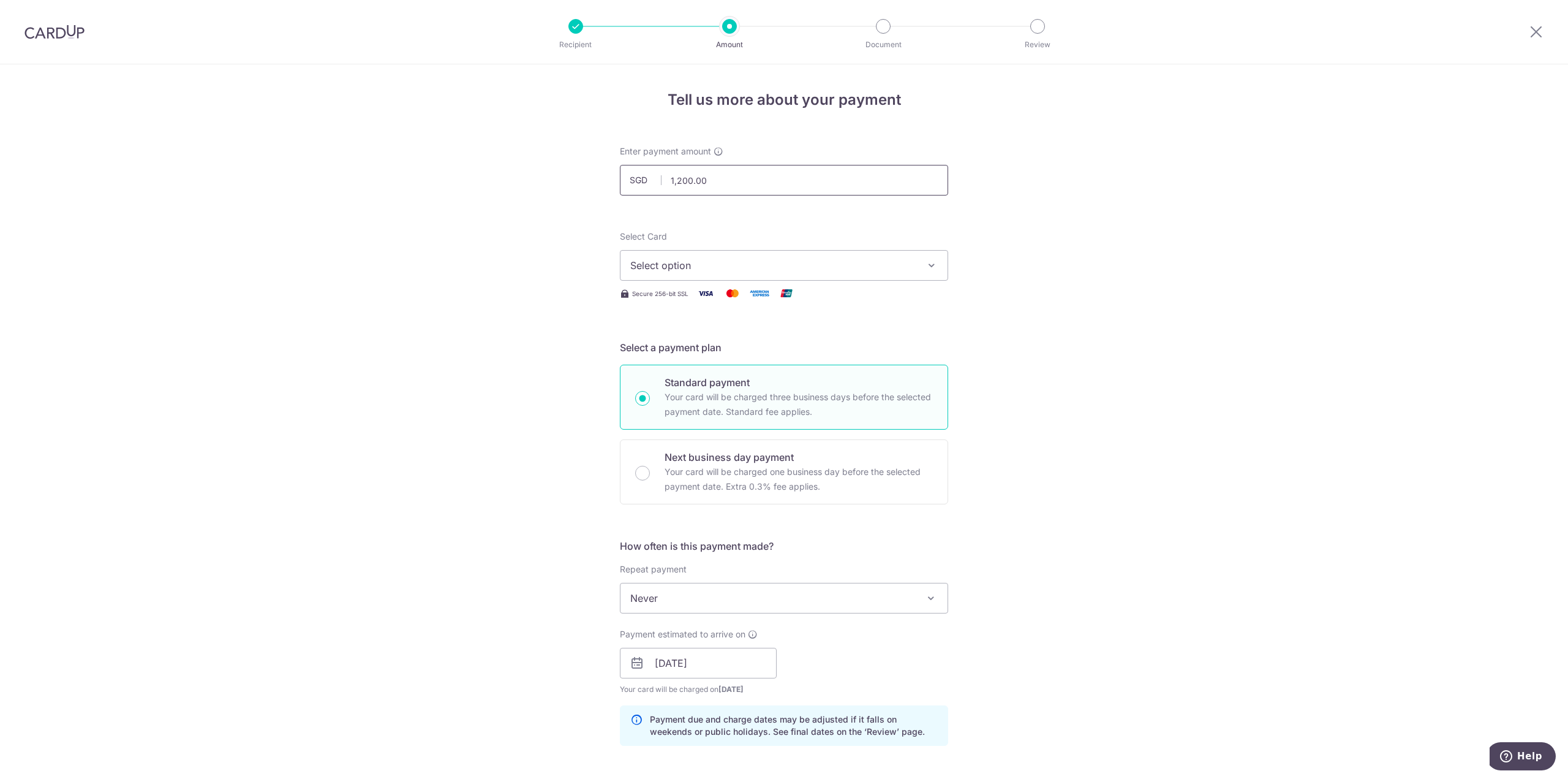
click at [752, 169] on input "1,200.00" at bounding box center [784, 179] width 329 height 31
type input "1,000.00"
click at [1113, 161] on div "Tell us more about your payment Enter payment amount SGD 1,000.00 1000.00 Selec…" at bounding box center [784, 643] width 1568 height 1159
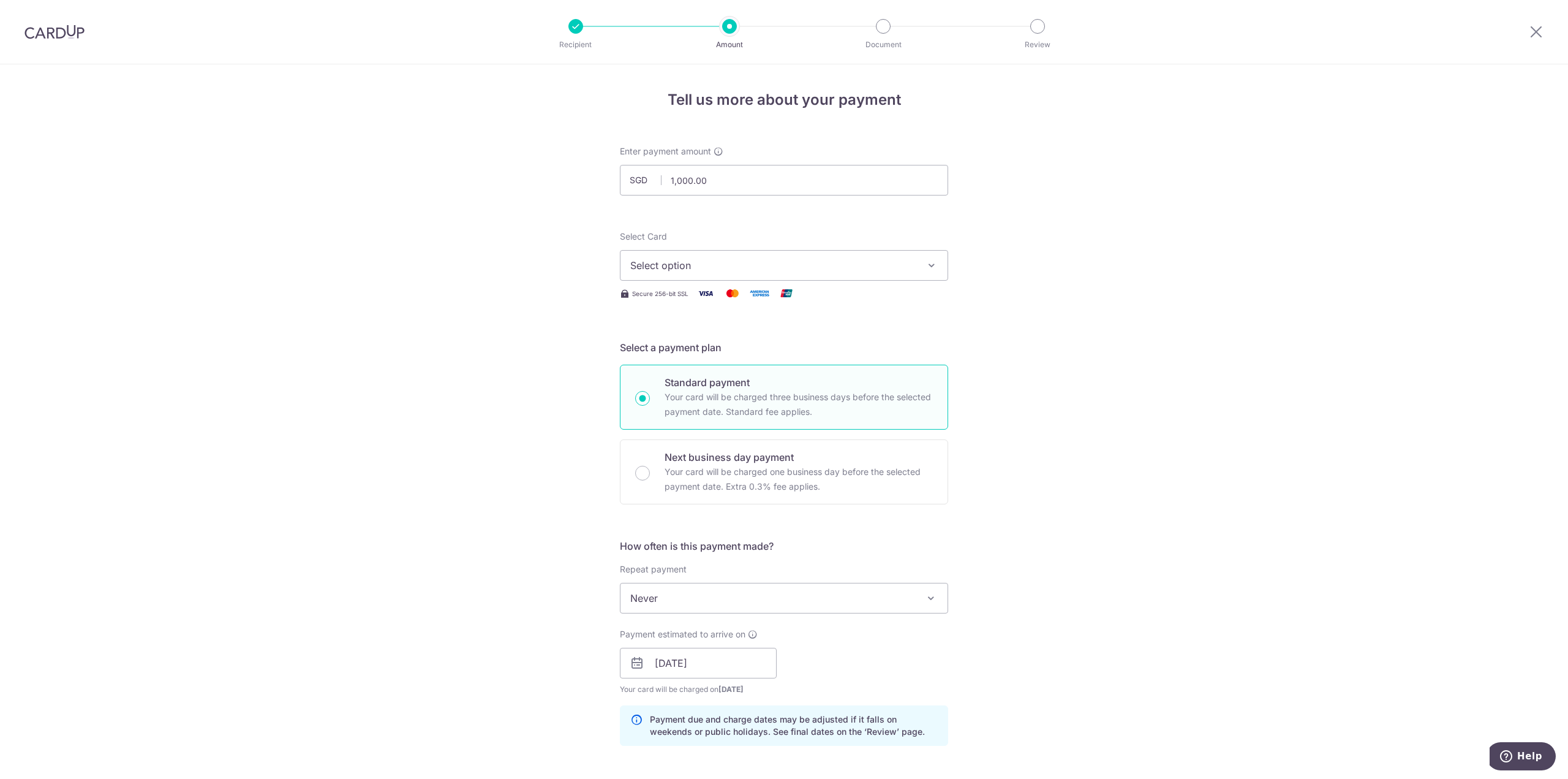
click at [832, 264] on span "Select option" at bounding box center [773, 265] width 285 height 15
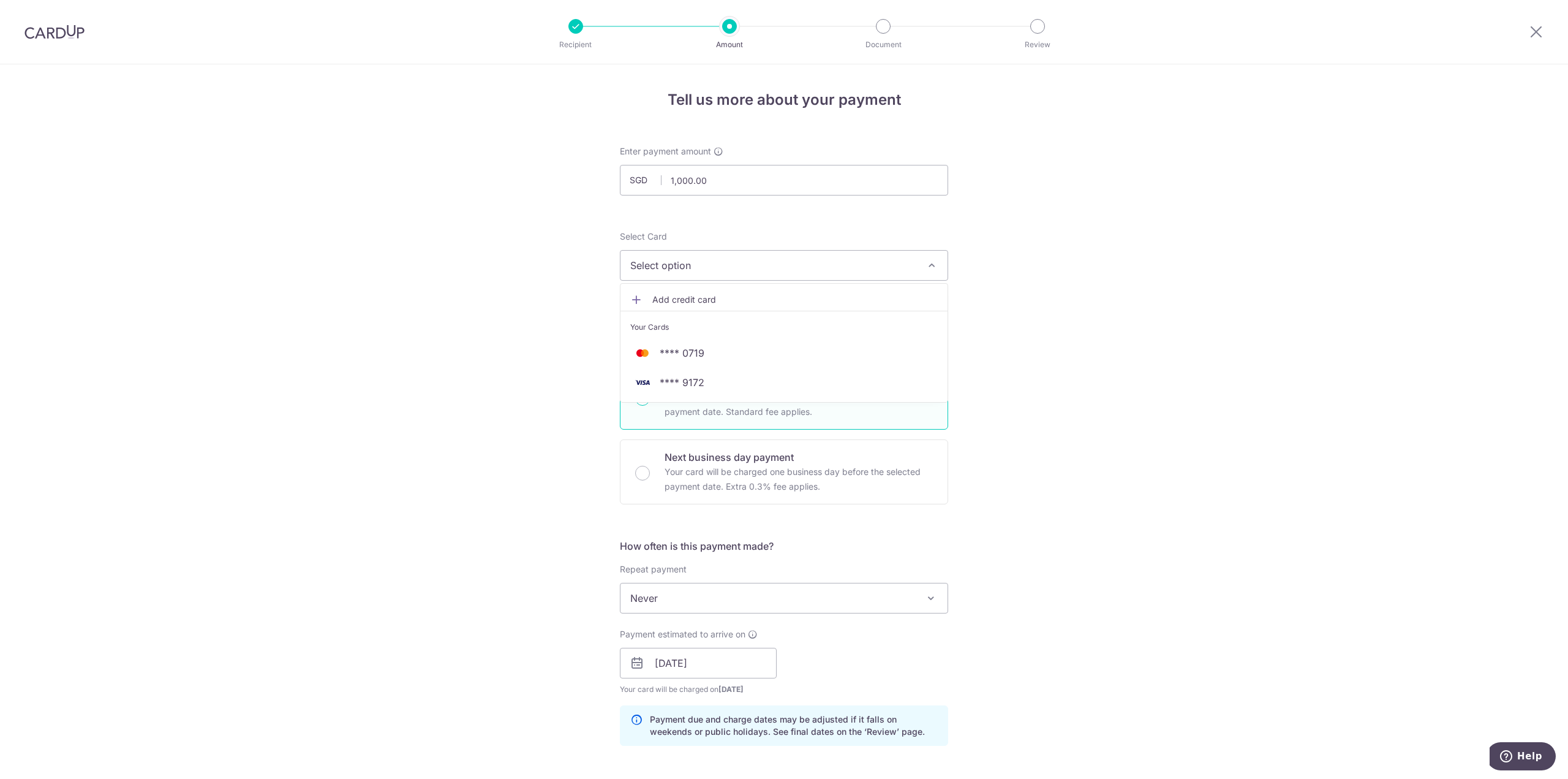
click at [780, 309] on link "Add credit card" at bounding box center [784, 299] width 327 height 22
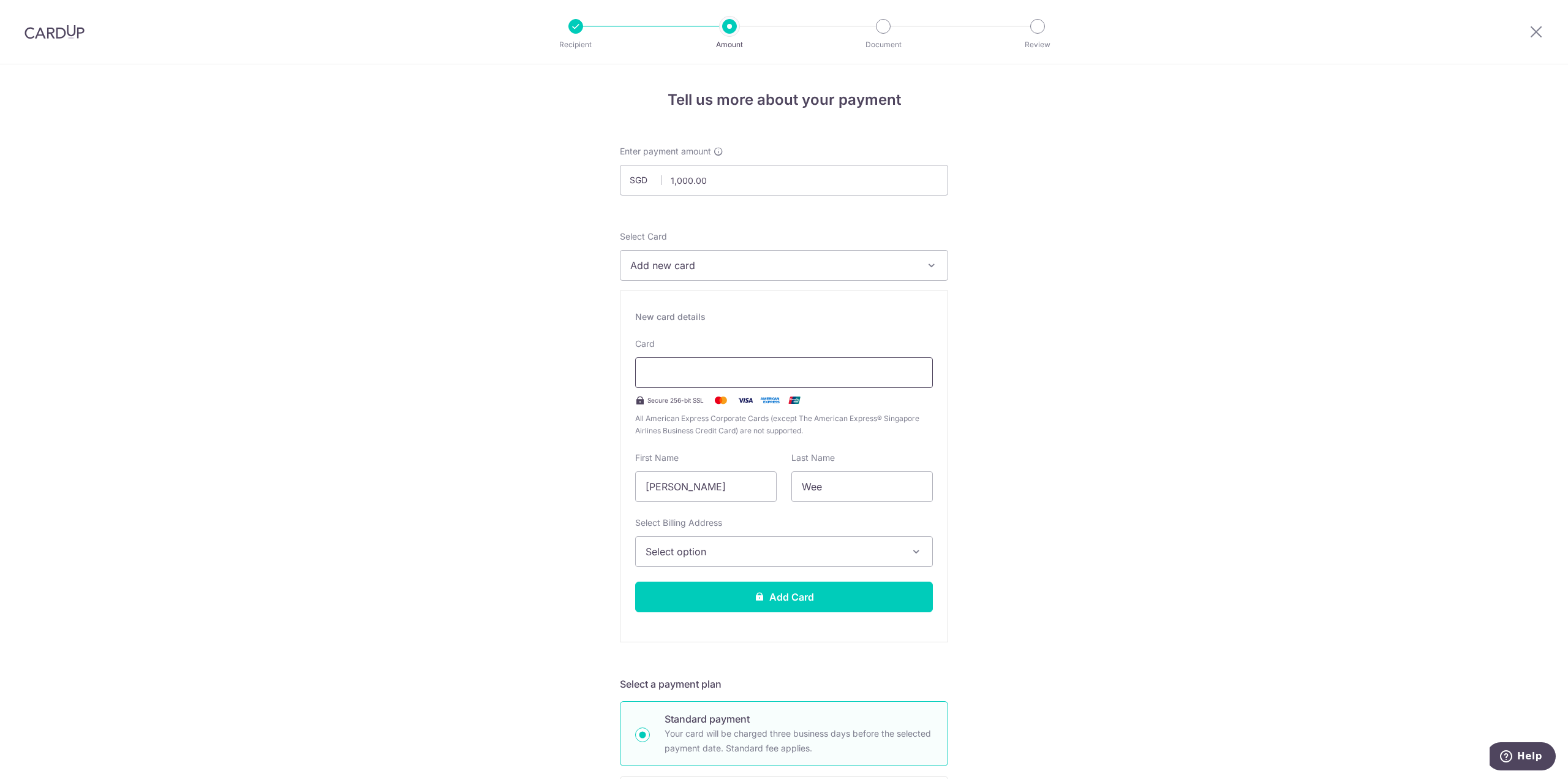
click at [730, 383] on div at bounding box center [784, 372] width 297 height 31
click at [784, 555] on span "Select option" at bounding box center [773, 552] width 255 height 15
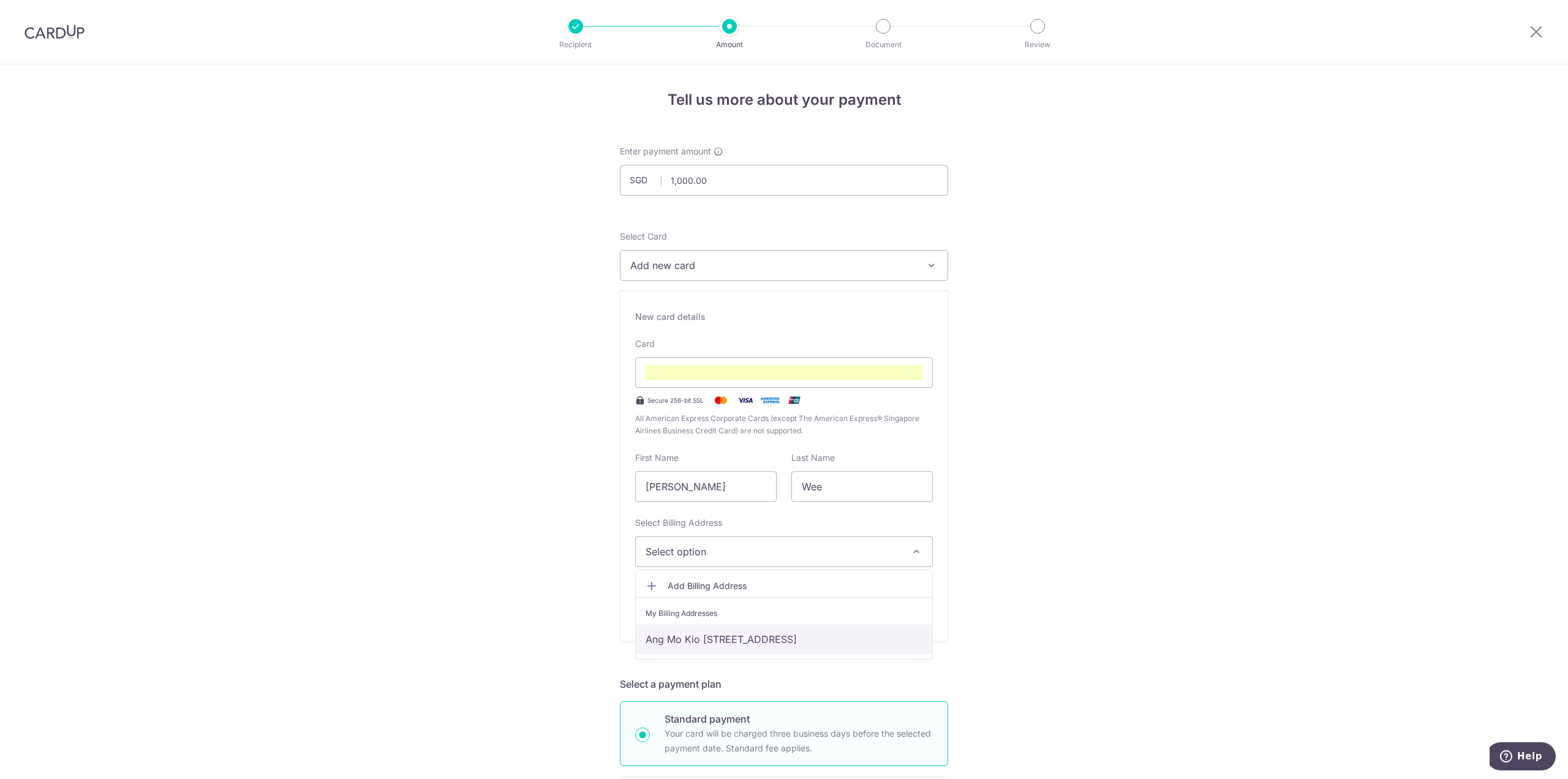
click at [758, 640] on link "Ang Mo Kio Avenue 10 Blk 458 #22-1588 , Nil, Singapore, Singapore, Singapore-56…" at bounding box center [784, 639] width 296 height 30
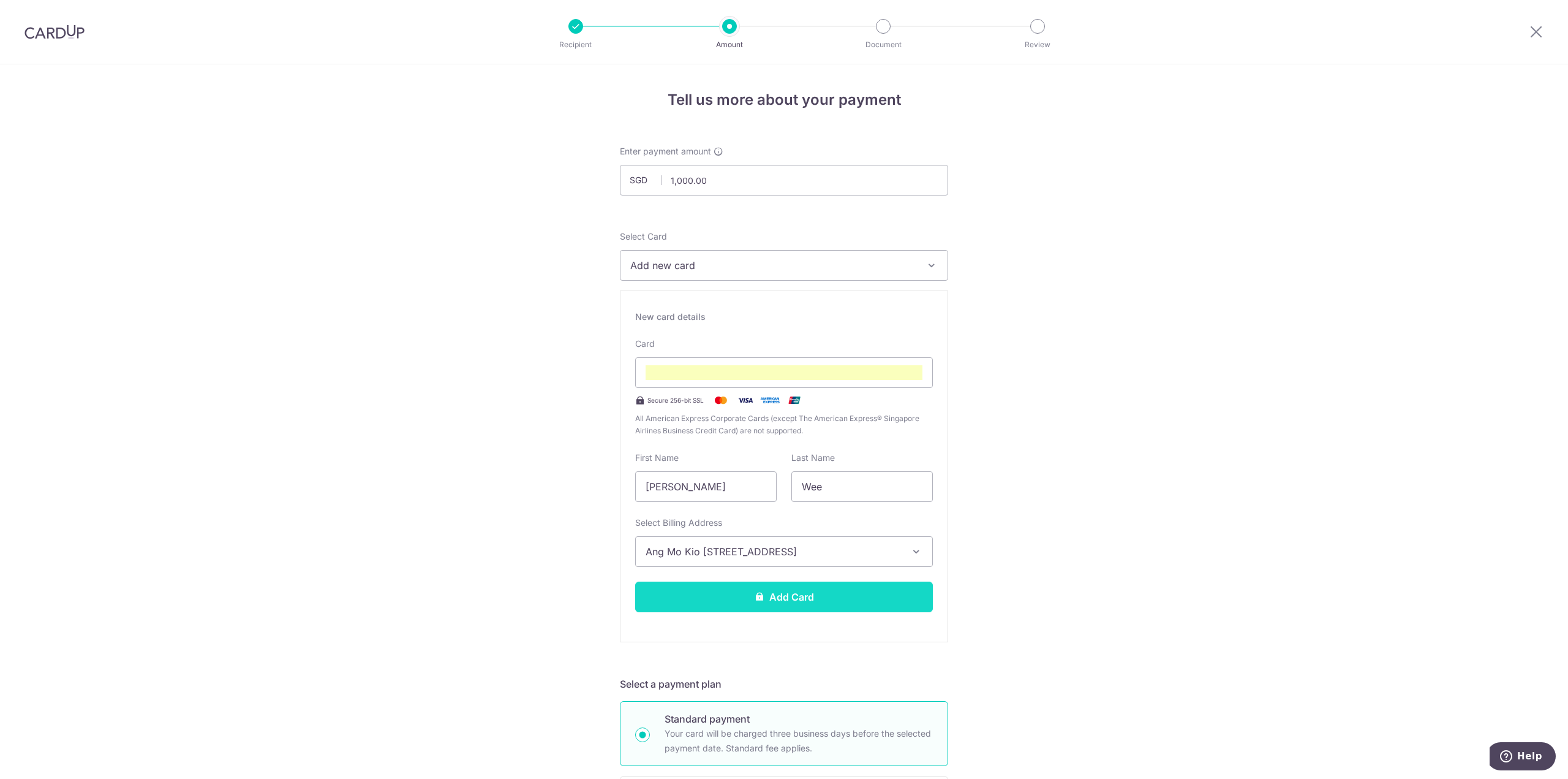
click at [735, 592] on button "Add Card" at bounding box center [784, 597] width 297 height 31
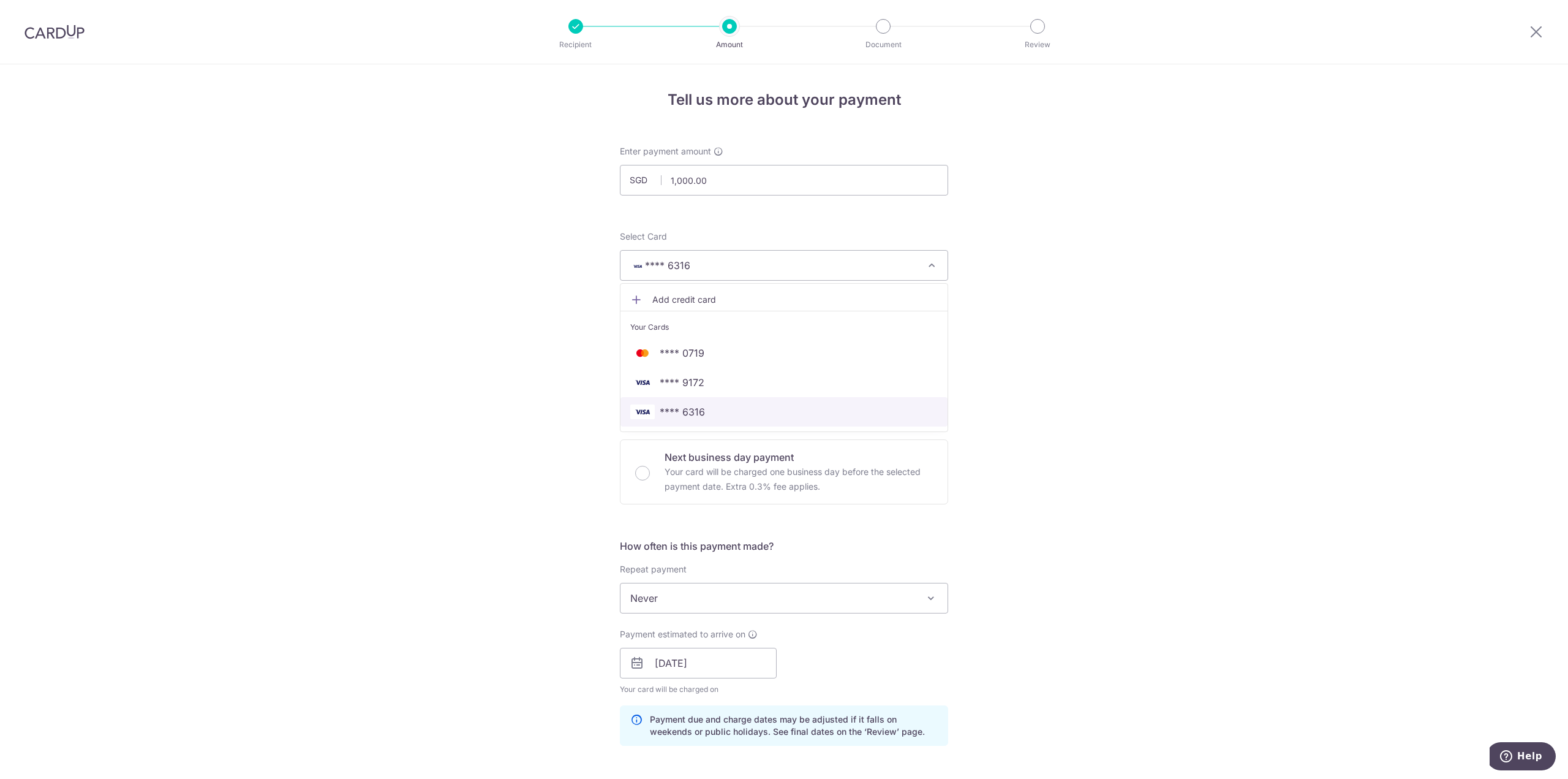
click at [699, 421] on link "**** 6316" at bounding box center [784, 412] width 327 height 30
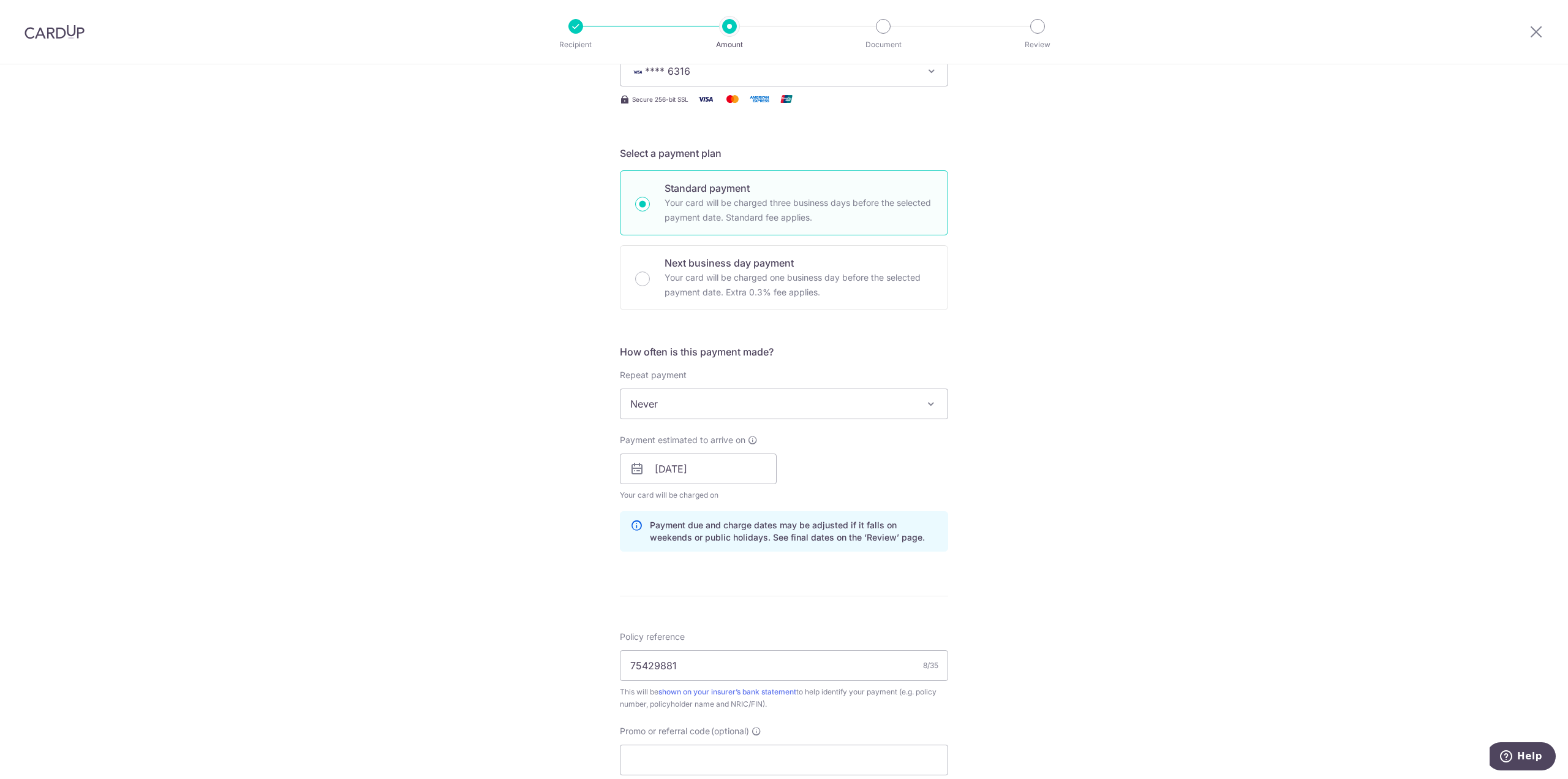
scroll to position [245, 0]
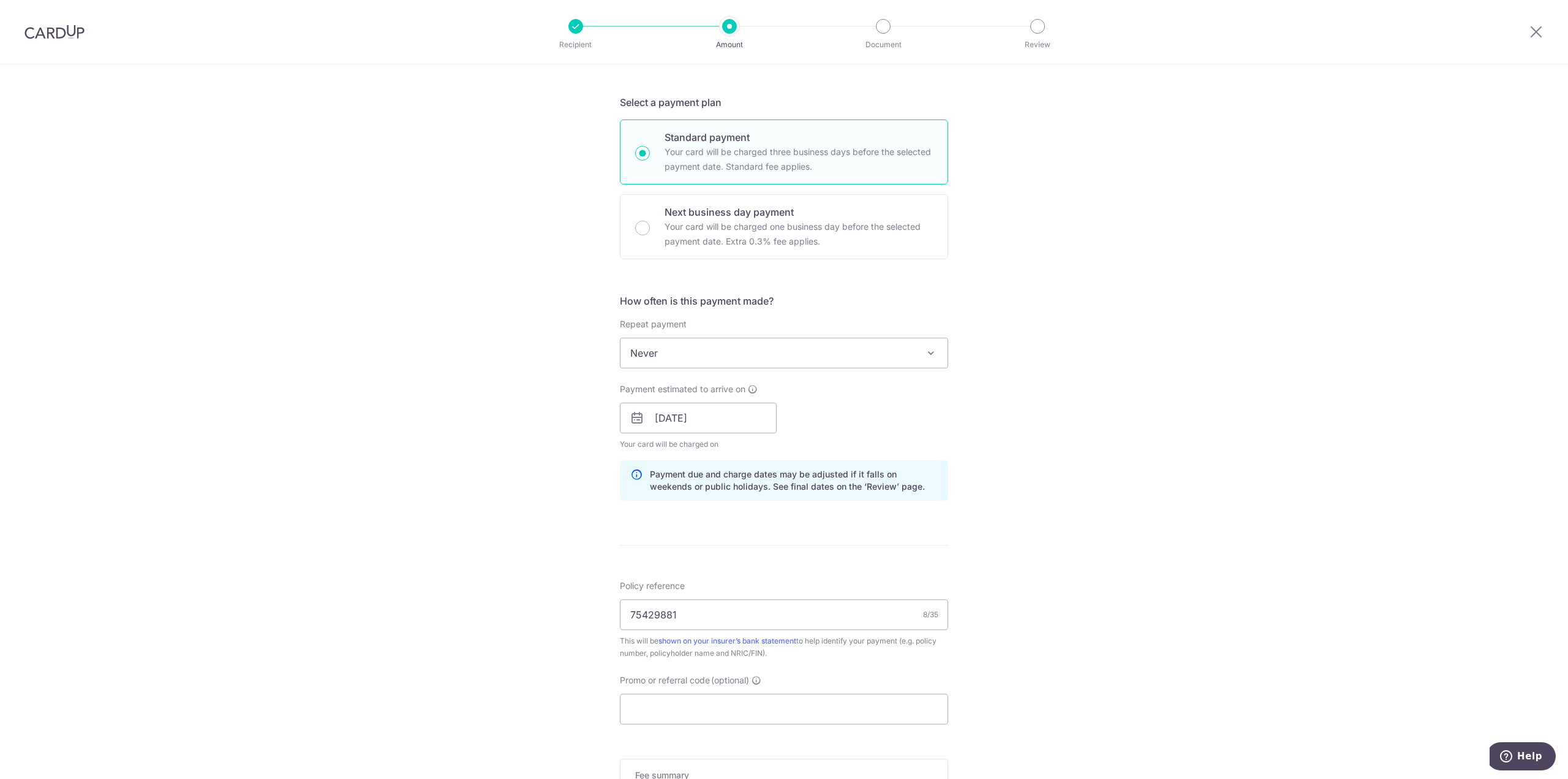
click at [696, 348] on span "Never" at bounding box center [784, 354] width 327 height 30
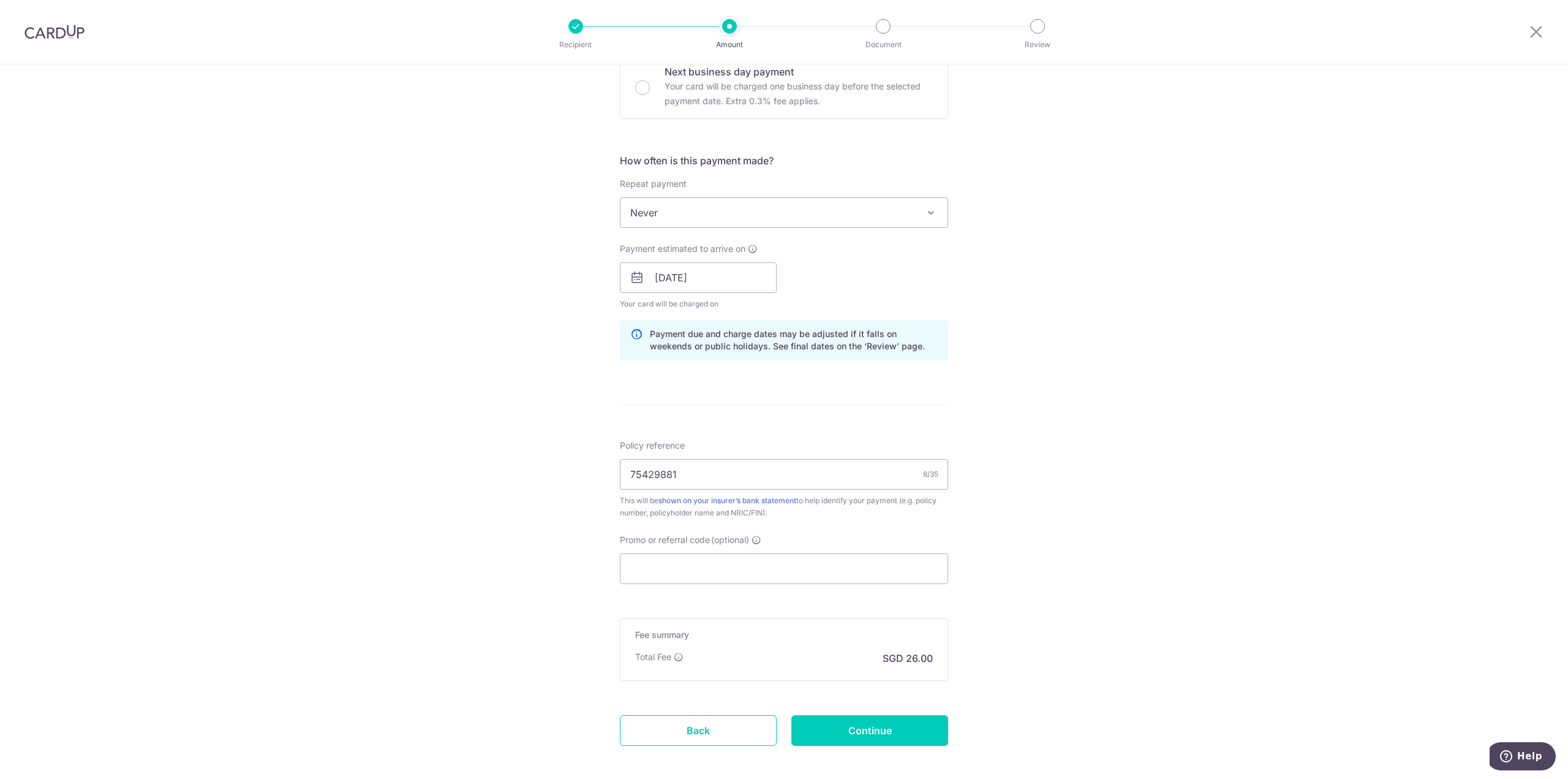
scroll to position [444, 0]
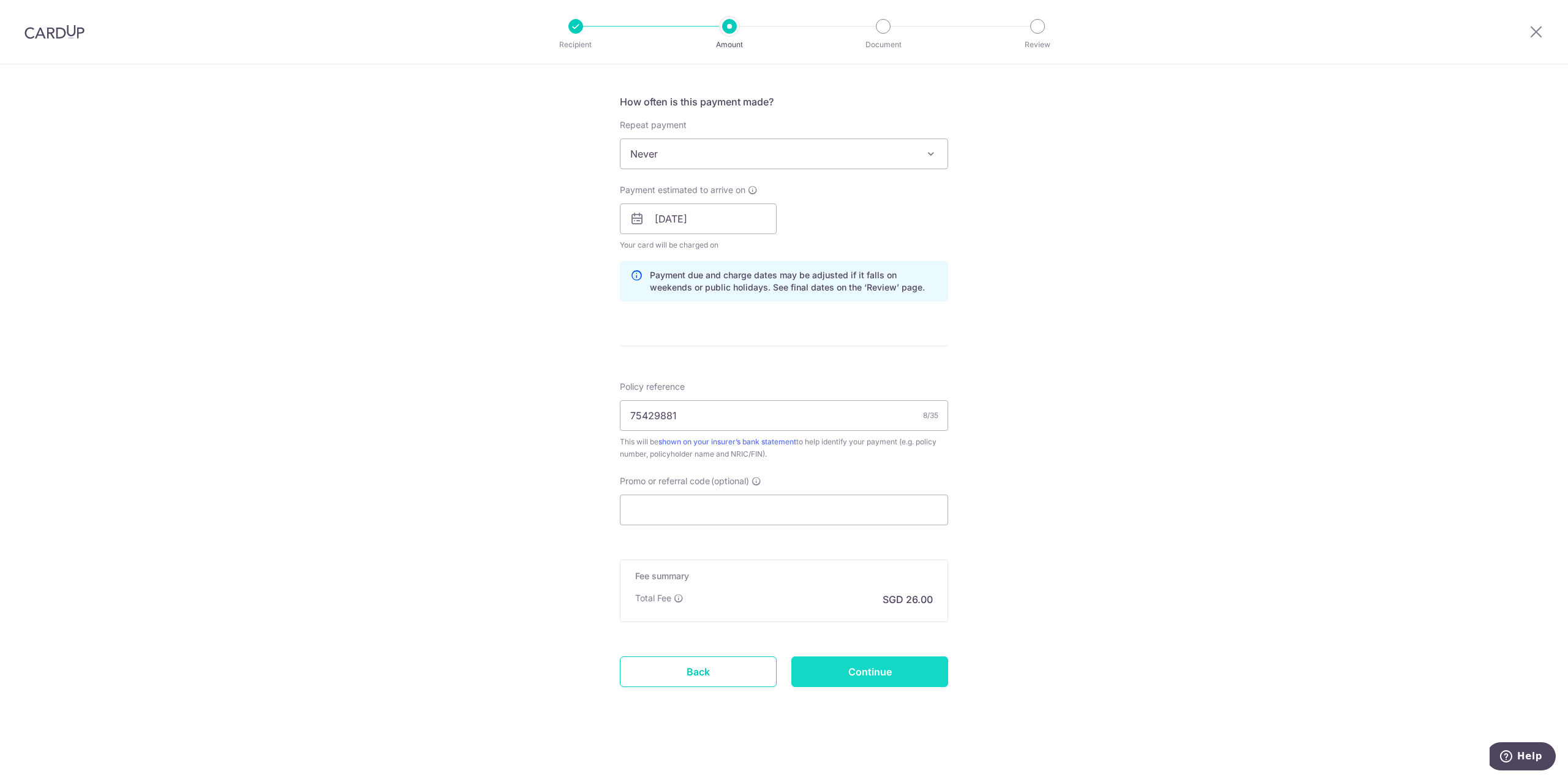
click at [823, 673] on input "Continue" at bounding box center [869, 672] width 157 height 31
type input "Create Schedule"
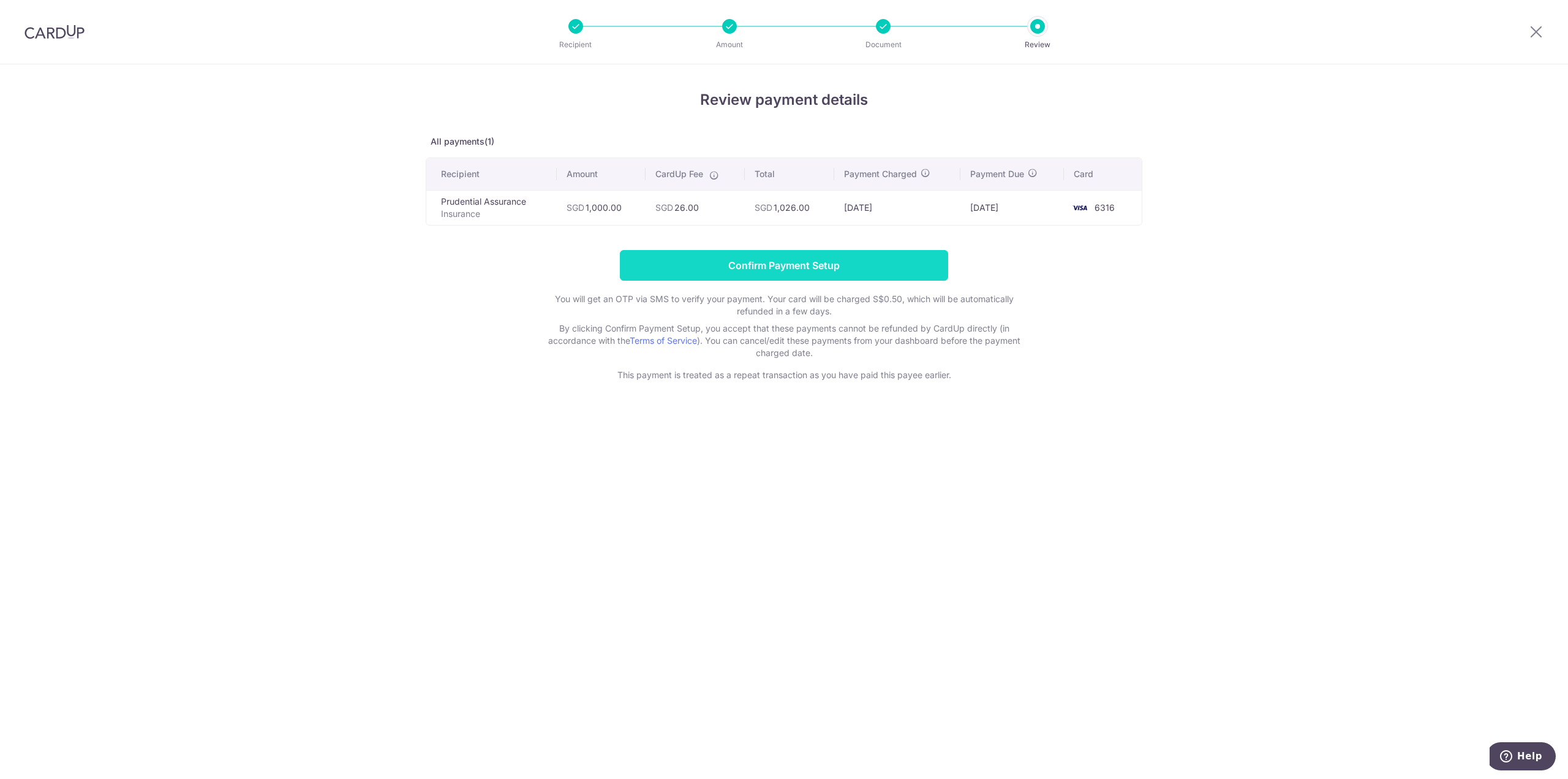
click at [836, 269] on input "Confirm Payment Setup" at bounding box center [784, 265] width 329 height 31
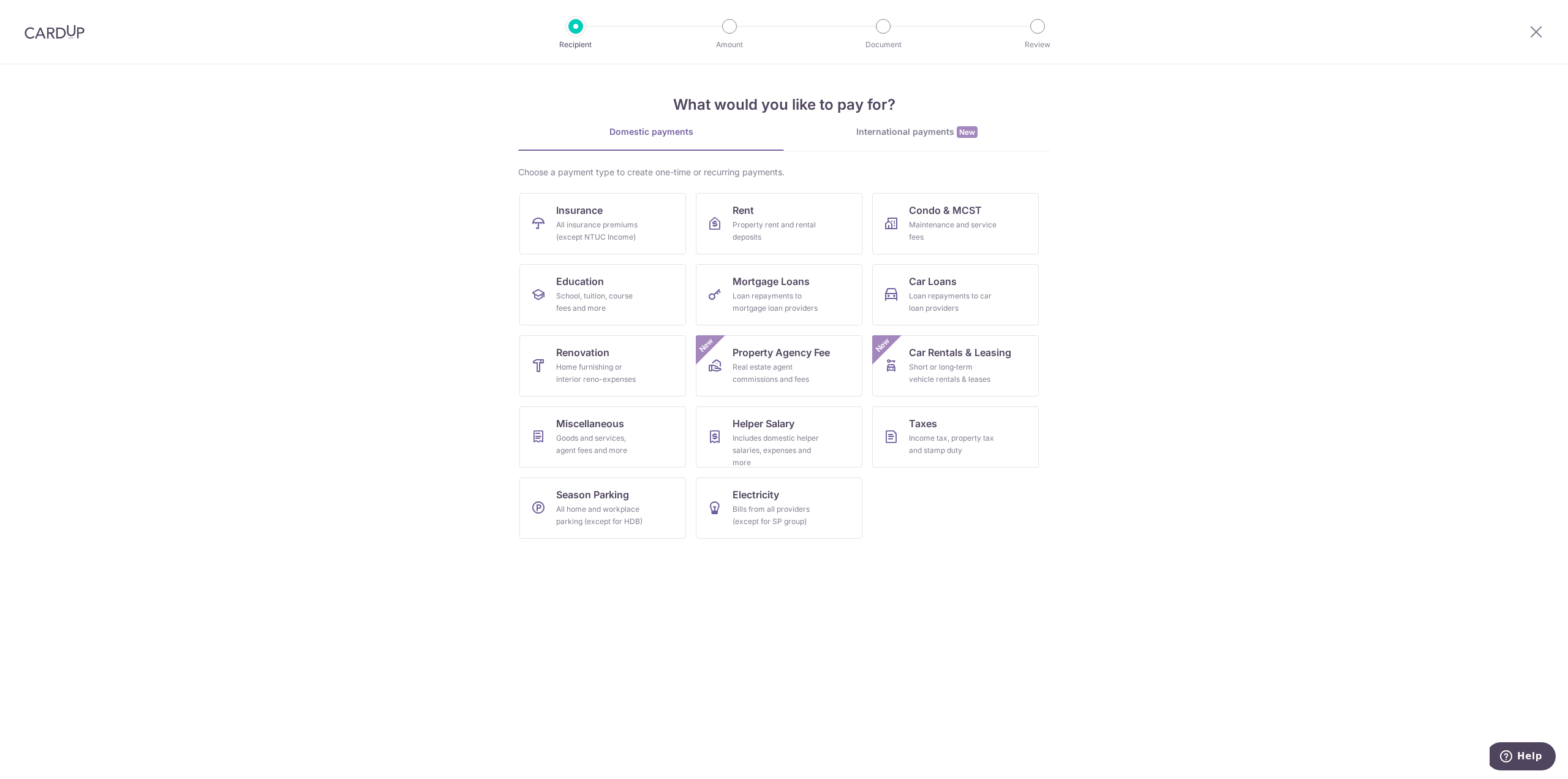
click at [60, 26] on img at bounding box center [54, 32] width 60 height 15
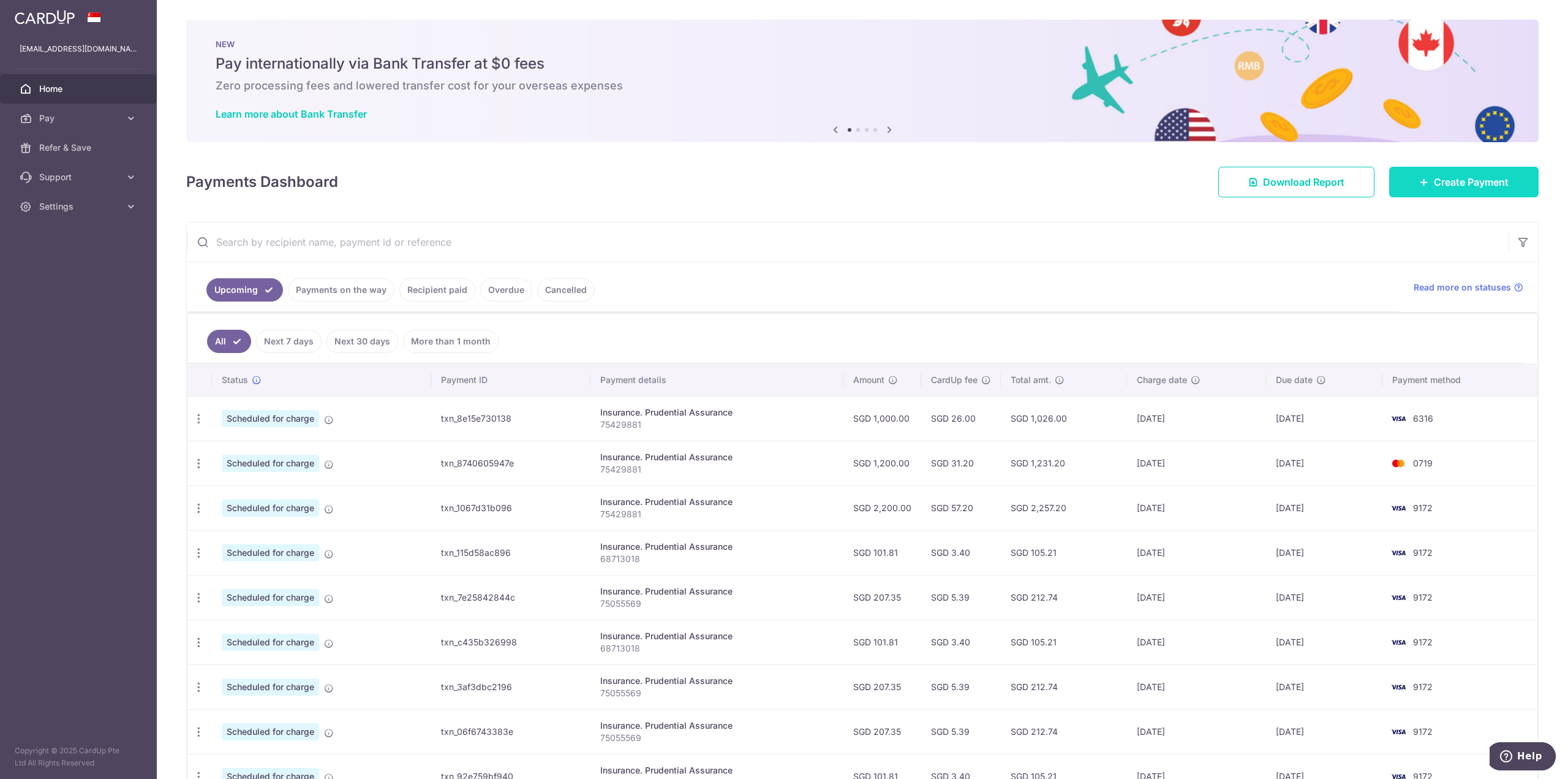
click at [1514, 192] on link "Create Payment" at bounding box center [1464, 181] width 150 height 31
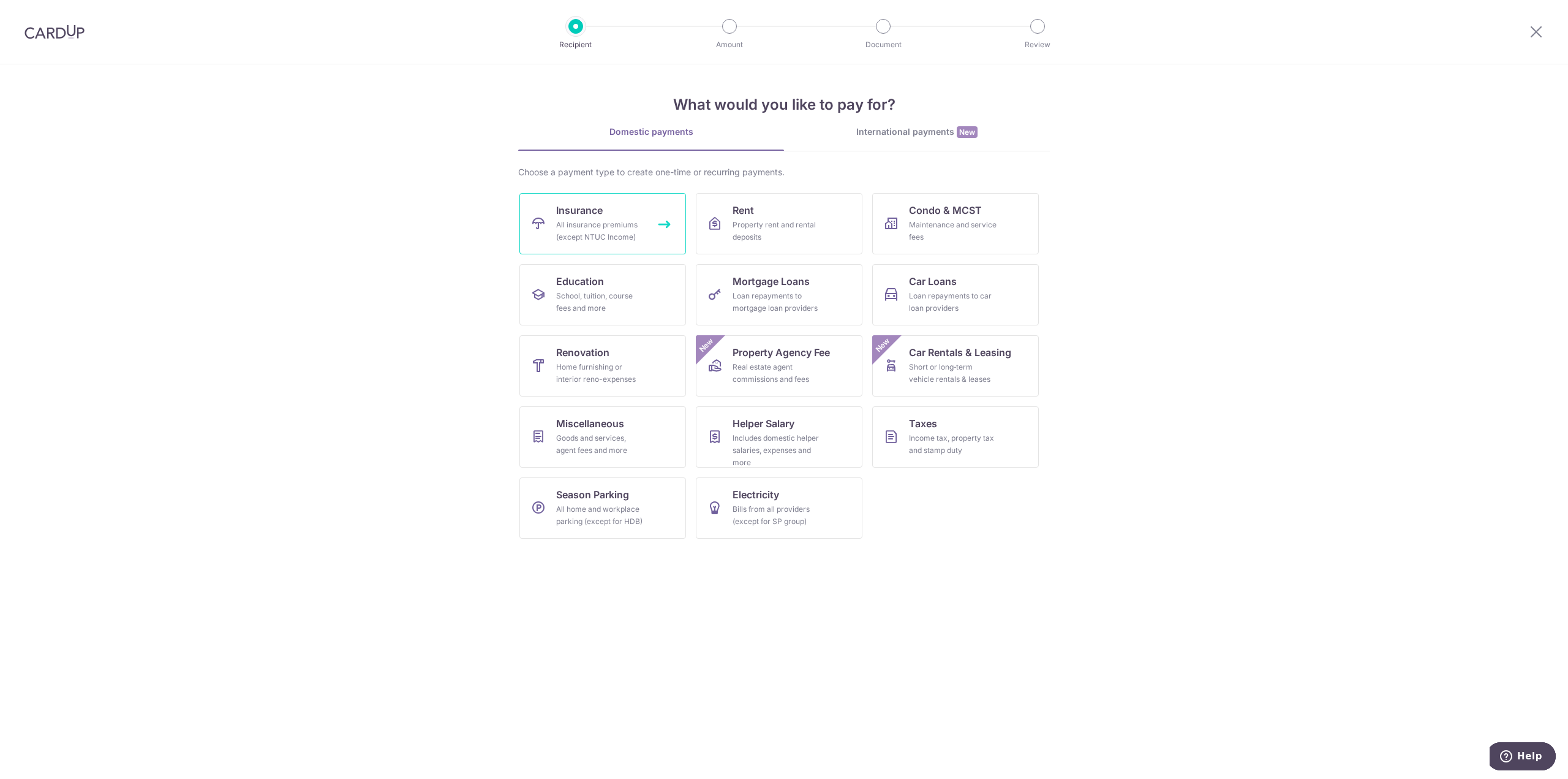
click at [590, 220] on div "All insurance premiums (except NTUC Income)" at bounding box center [600, 230] width 89 height 25
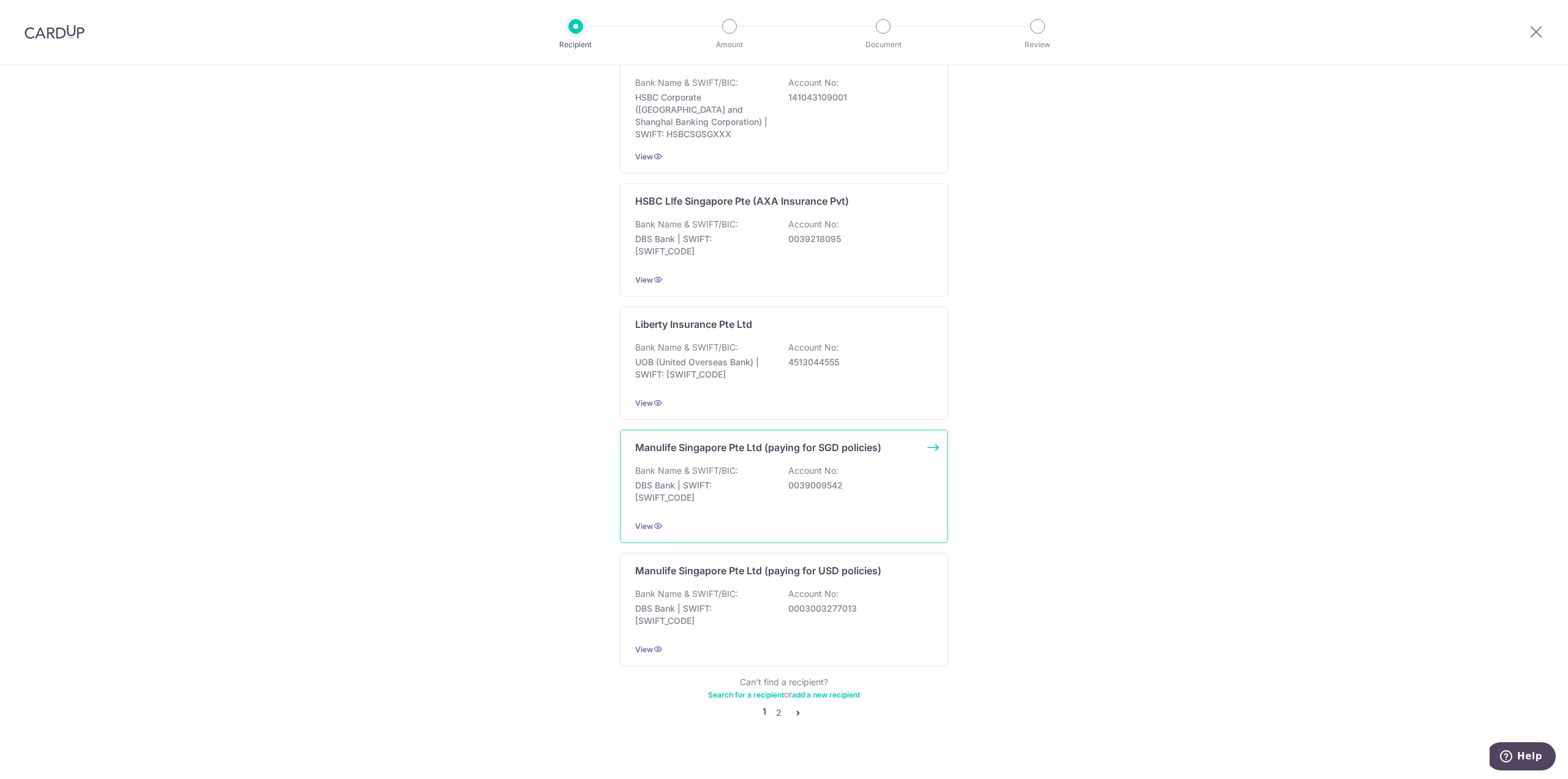
scroll to position [895, 0]
click at [778, 704] on link "2" at bounding box center [779, 711] width 15 height 15
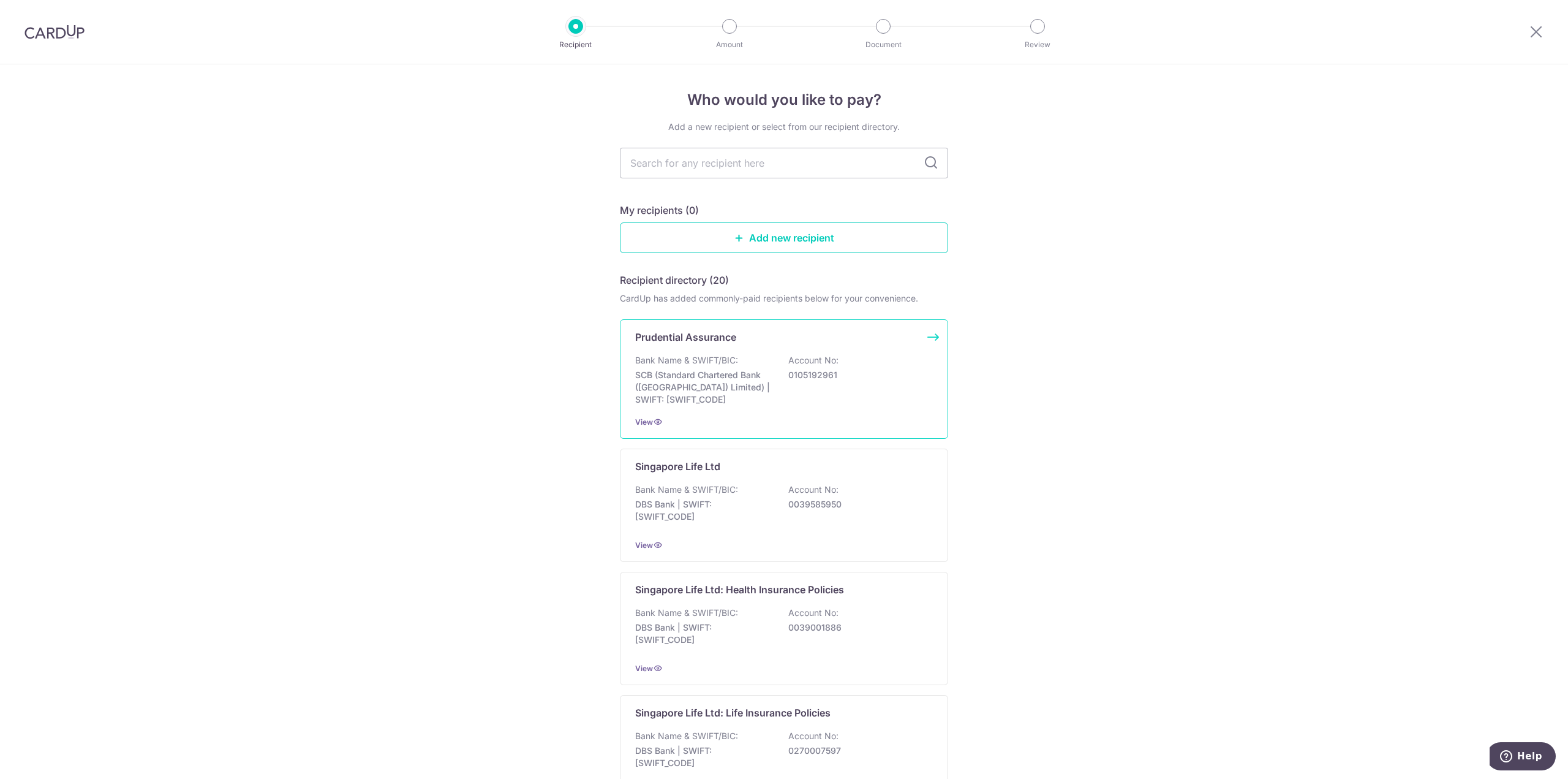
click at [735, 376] on p "SCB (Standard Chartered Bank (Singapore) Limited) | SWIFT: SCBLSG22XXX" at bounding box center [703, 387] width 137 height 36
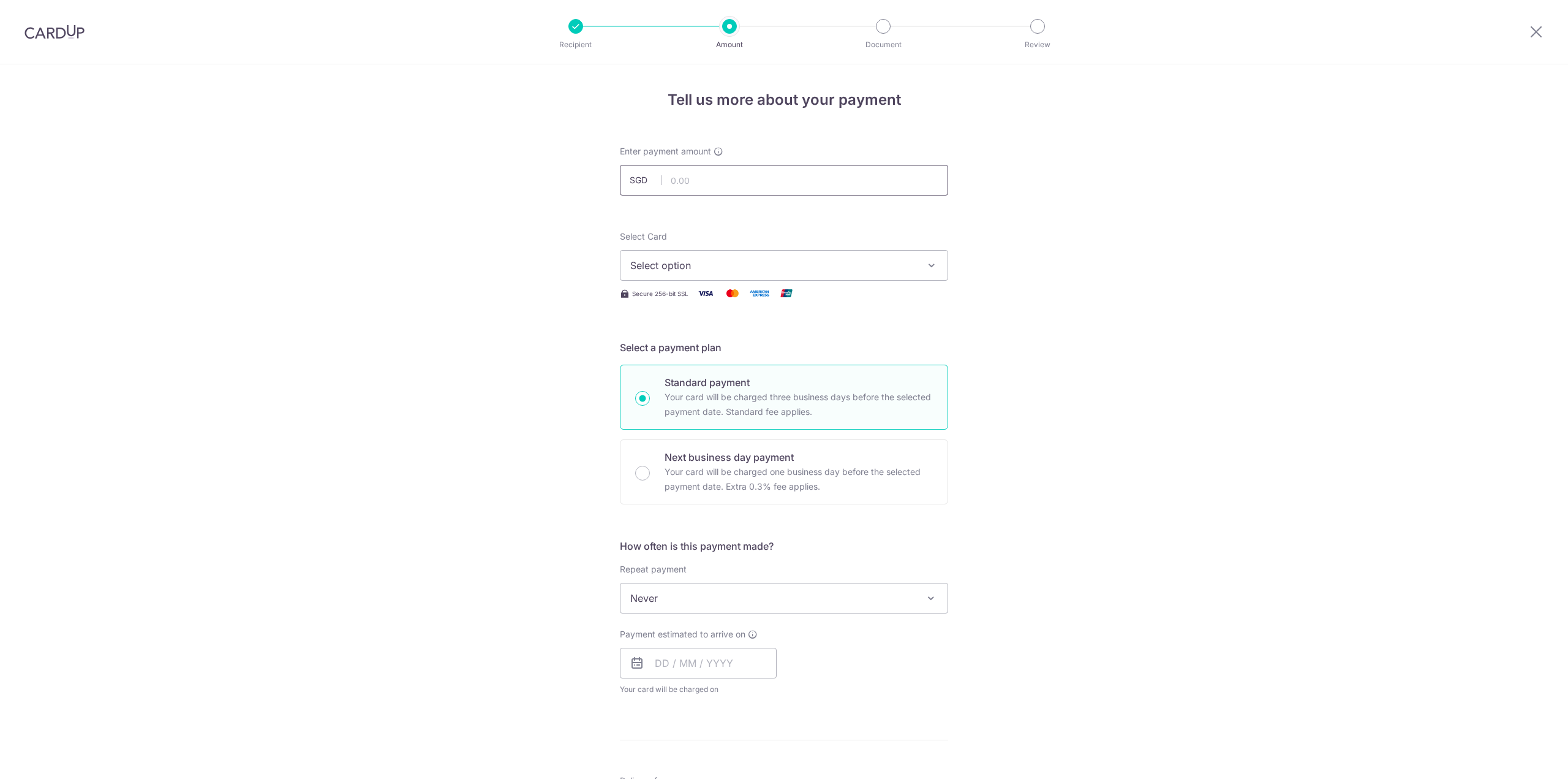
click at [740, 175] on input "text" at bounding box center [784, 179] width 329 height 31
type input "600.00"
drag, startPoint x: 928, startPoint y: 217, endPoint x: 801, endPoint y: 234, distance: 128.1
click at [928, 217] on form "Enter payment amount SGD 600.00 600.00 Select Card Select option Add credit car…" at bounding box center [784, 629] width 329 height 970
click at [797, 251] on button "Select option" at bounding box center [784, 265] width 329 height 31
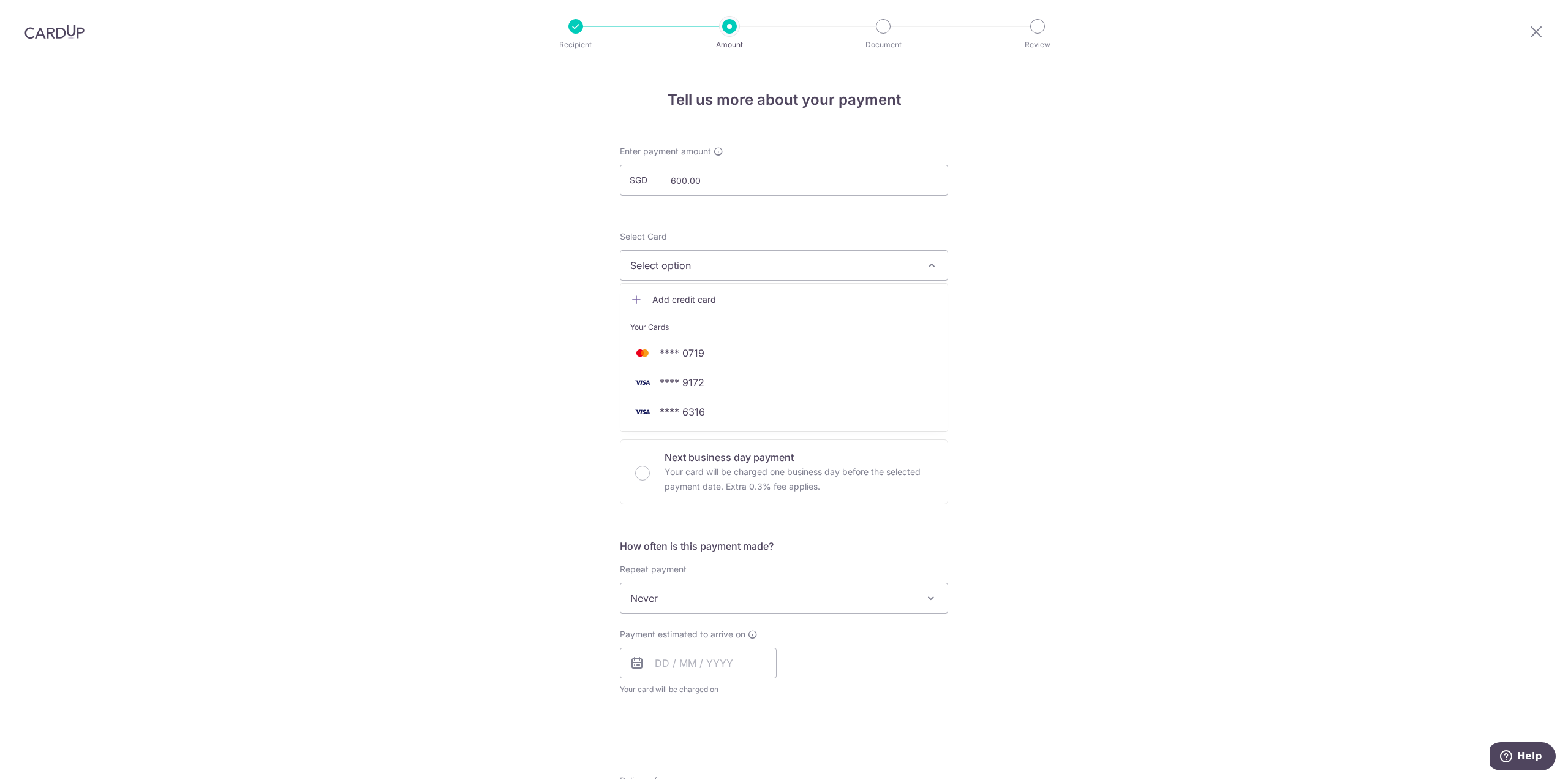
click at [797, 261] on span "Select option" at bounding box center [773, 265] width 285 height 15
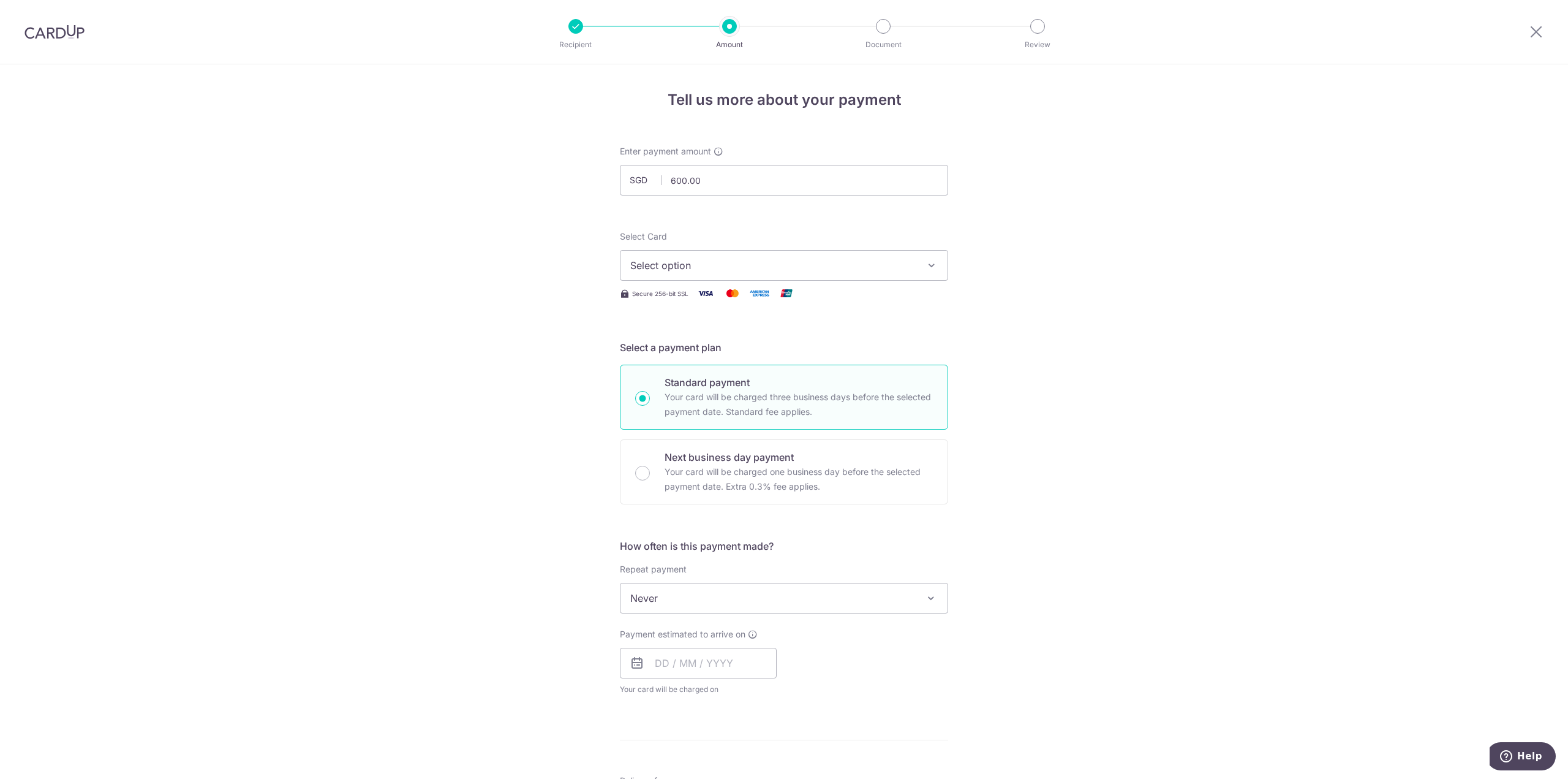
click at [728, 271] on span "Select option" at bounding box center [773, 265] width 285 height 15
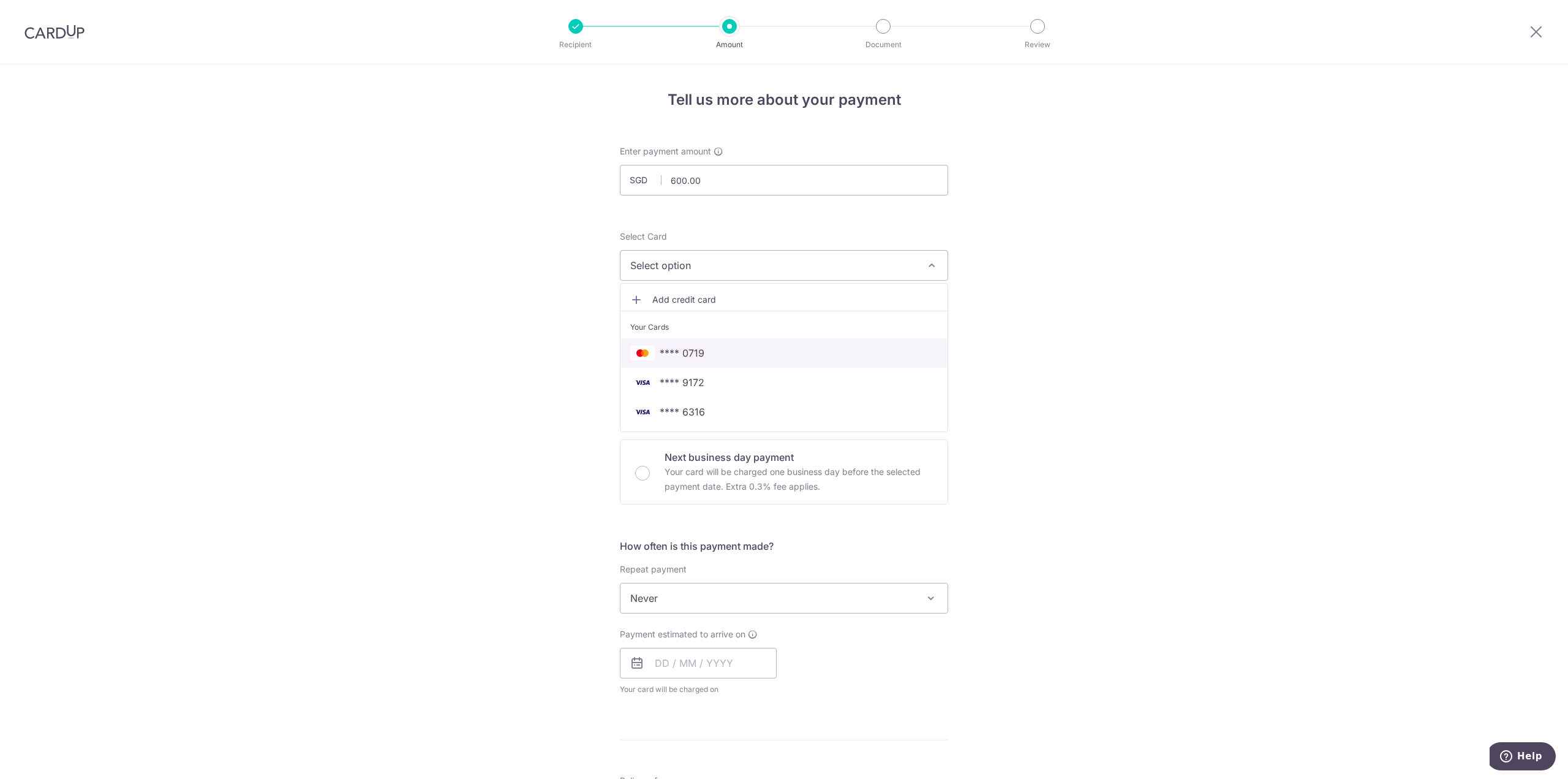
click at [688, 352] on span "**** 0719" at bounding box center [681, 353] width 44 height 15
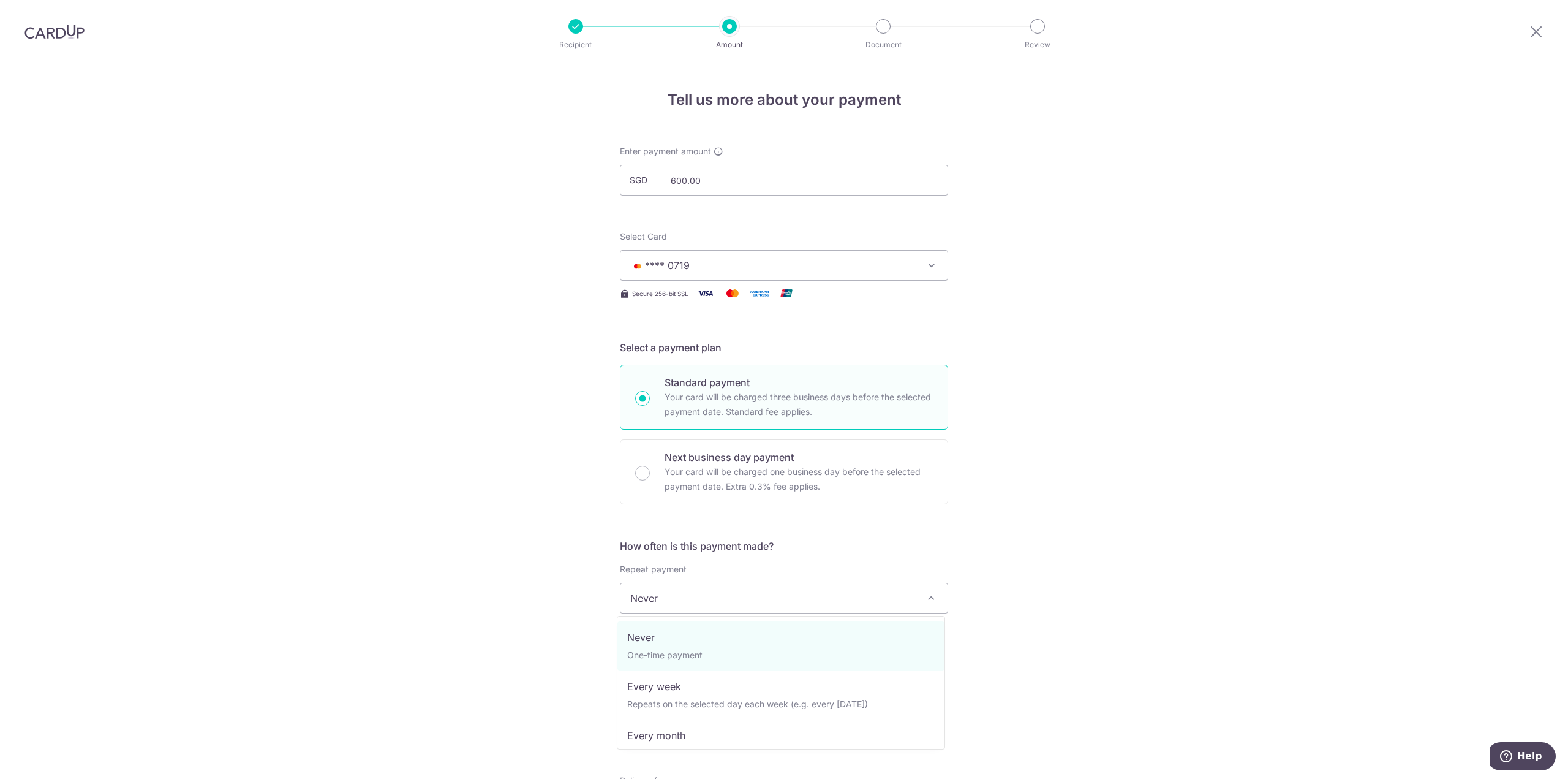
click at [699, 604] on span "Never" at bounding box center [784, 598] width 327 height 30
click at [1107, 576] on div "Tell us more about your payment Enter payment amount SGD 600.00 600.00 Select C…" at bounding box center [784, 618] width 1568 height 1109
click at [668, 658] on input "text" at bounding box center [698, 663] width 157 height 31
click at [736, 772] on link "11" at bounding box center [743, 775] width 20 height 20
type input "[DATE]"
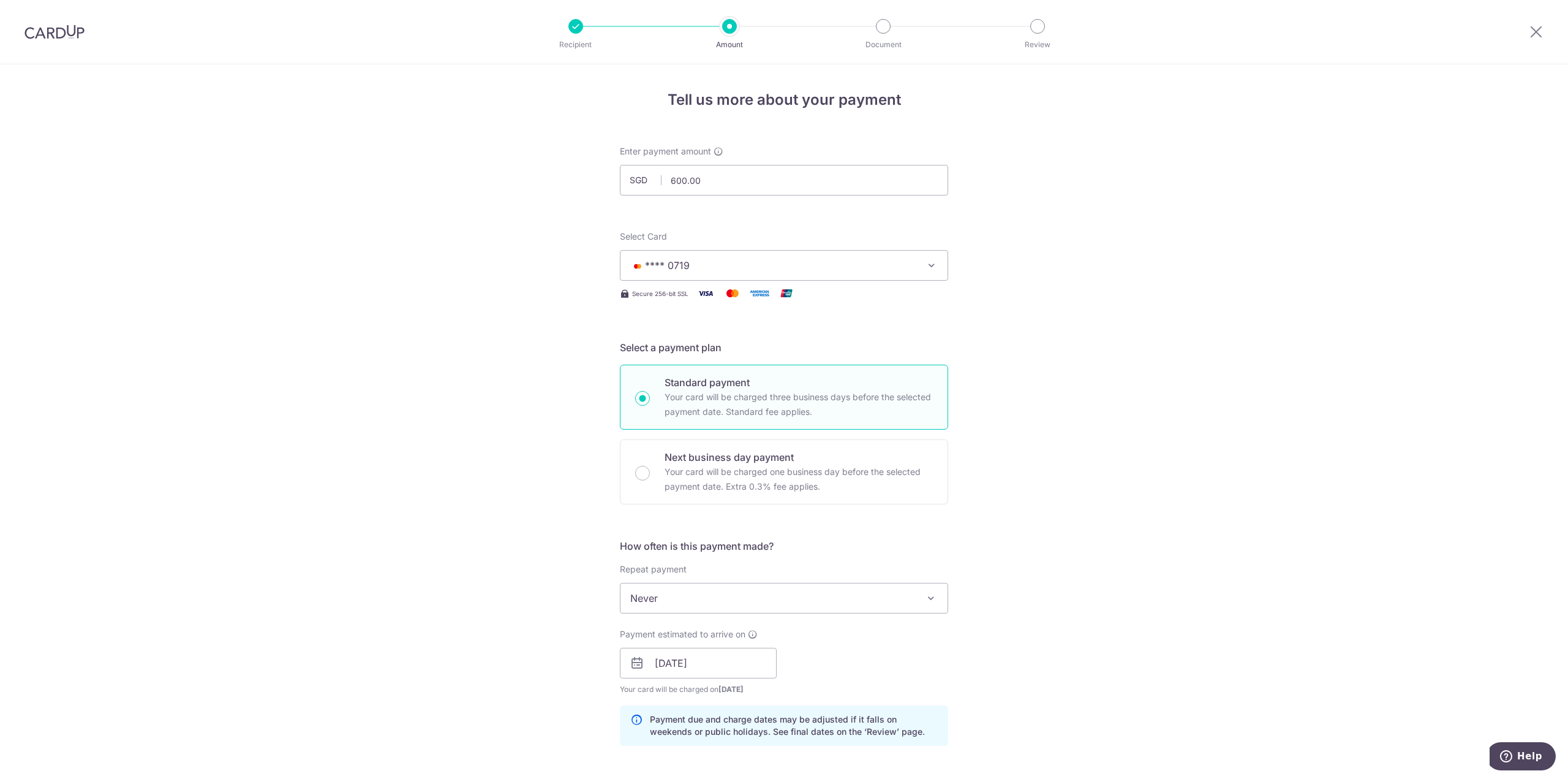
click at [1035, 652] on div "Tell us more about your payment Enter payment amount SGD 600.00 600.00 Select C…" at bounding box center [784, 643] width 1568 height 1159
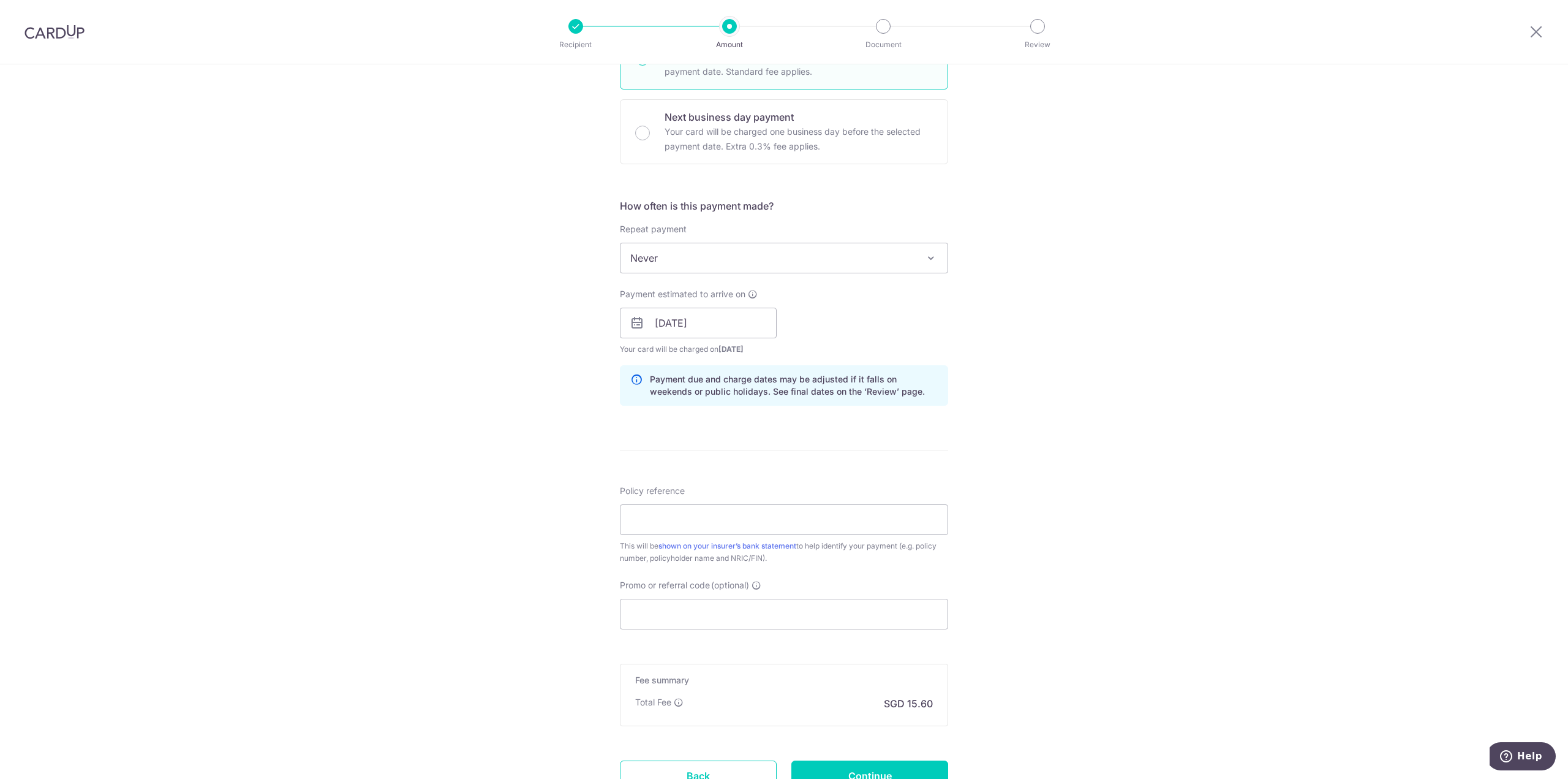
scroll to position [367, 0]
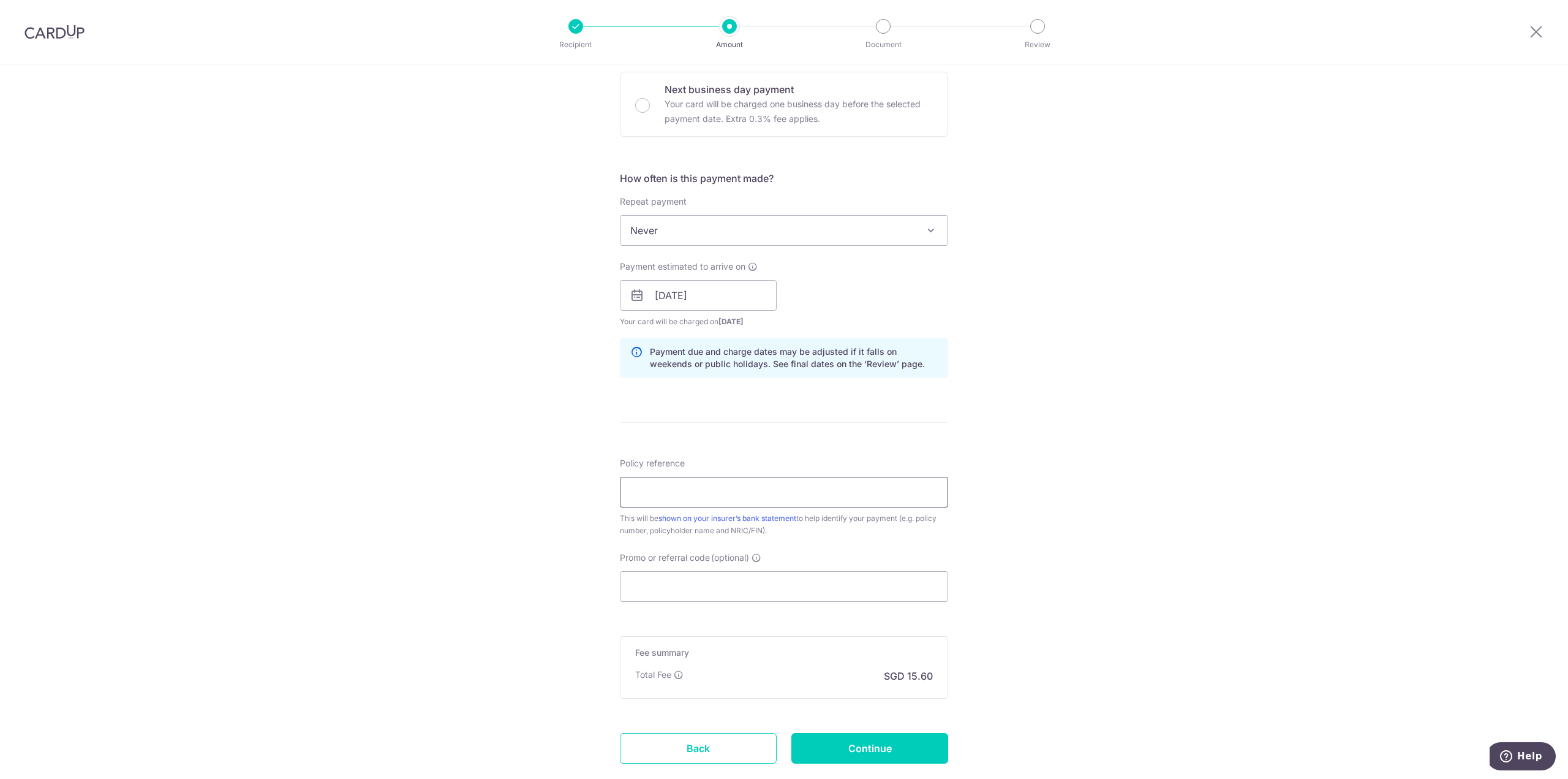
click at [714, 487] on input "Policy reference" at bounding box center [784, 491] width 329 height 31
type input "75429881"
click at [722, 456] on form "Enter payment amount SGD 600.00 600.00 Select Card **** 0719 Add credit card Yo…" at bounding box center [784, 288] width 329 height 1020
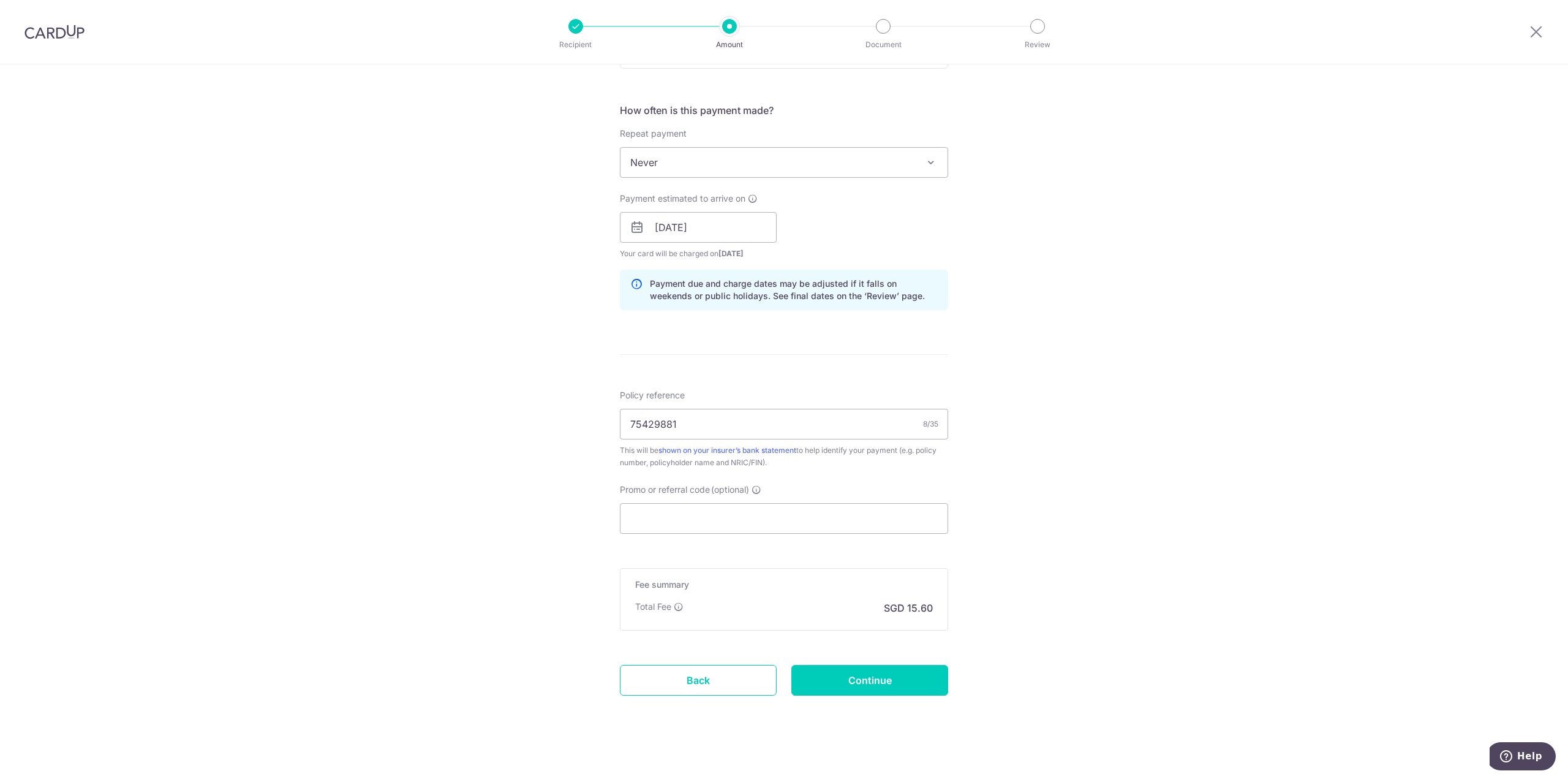
scroll to position [444, 0]
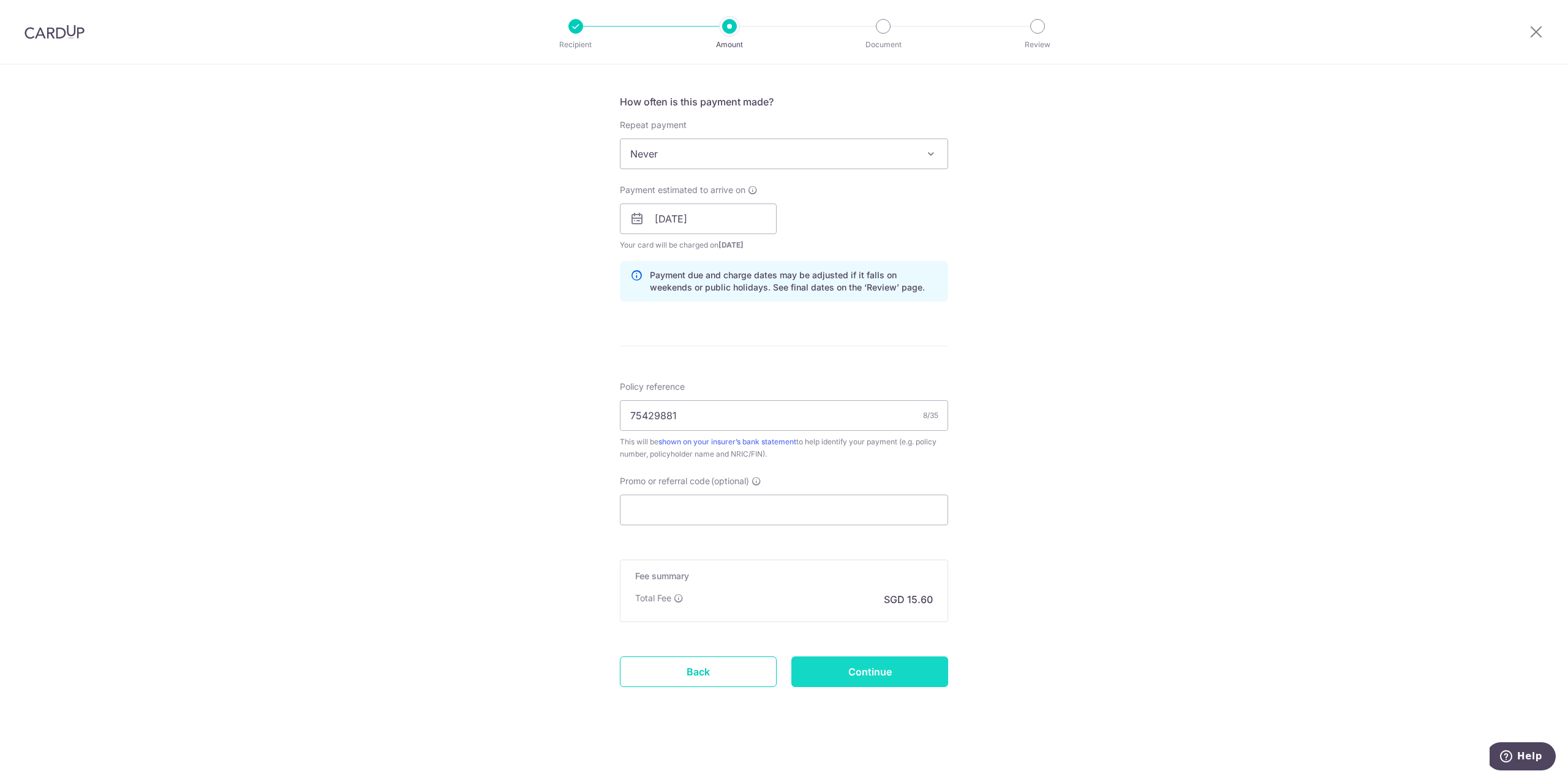
click at [923, 675] on input "Continue" at bounding box center [869, 672] width 157 height 31
type input "Create Schedule"
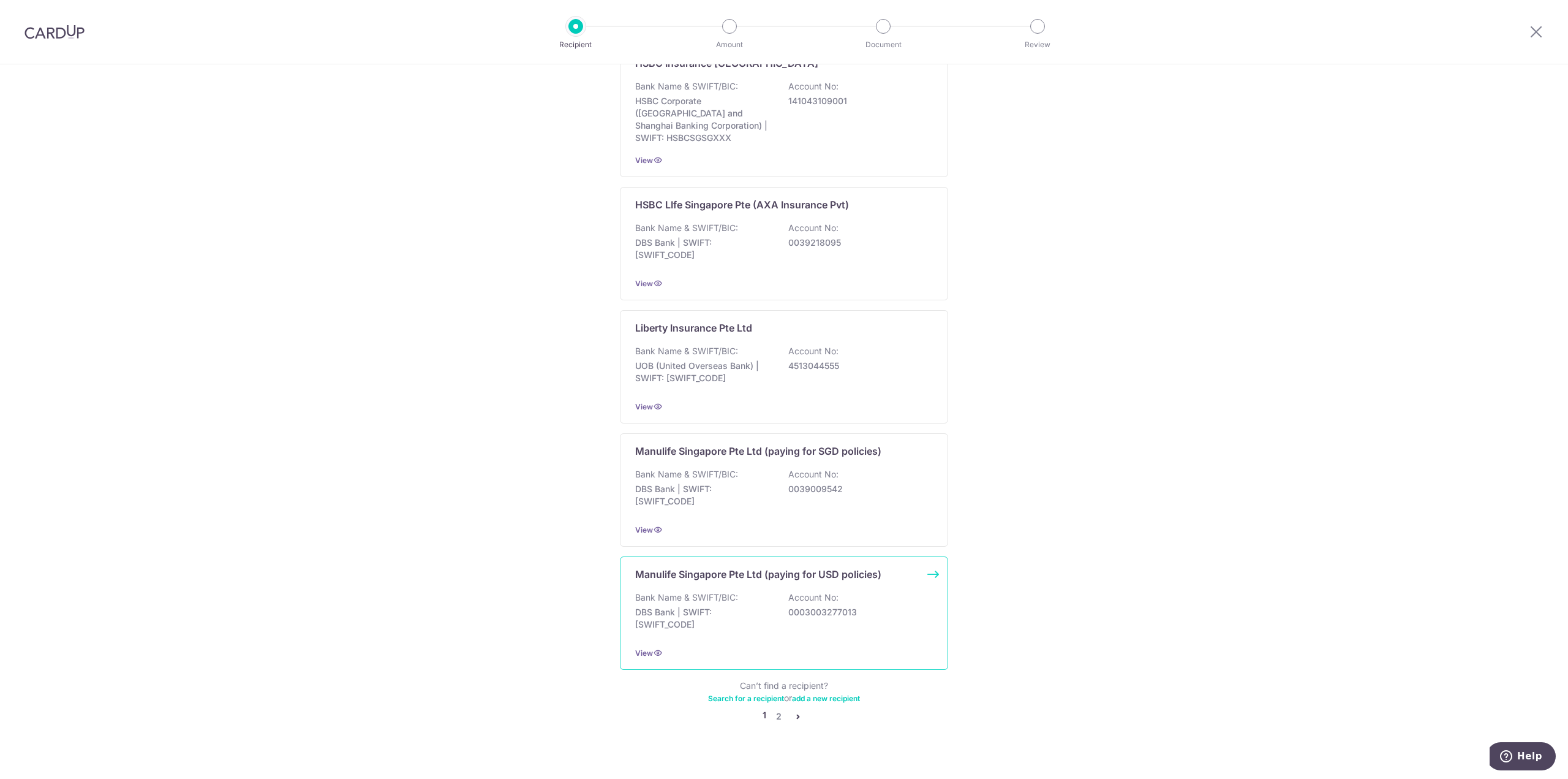
scroll to position [895, 0]
click at [772, 704] on link "2" at bounding box center [779, 711] width 15 height 15
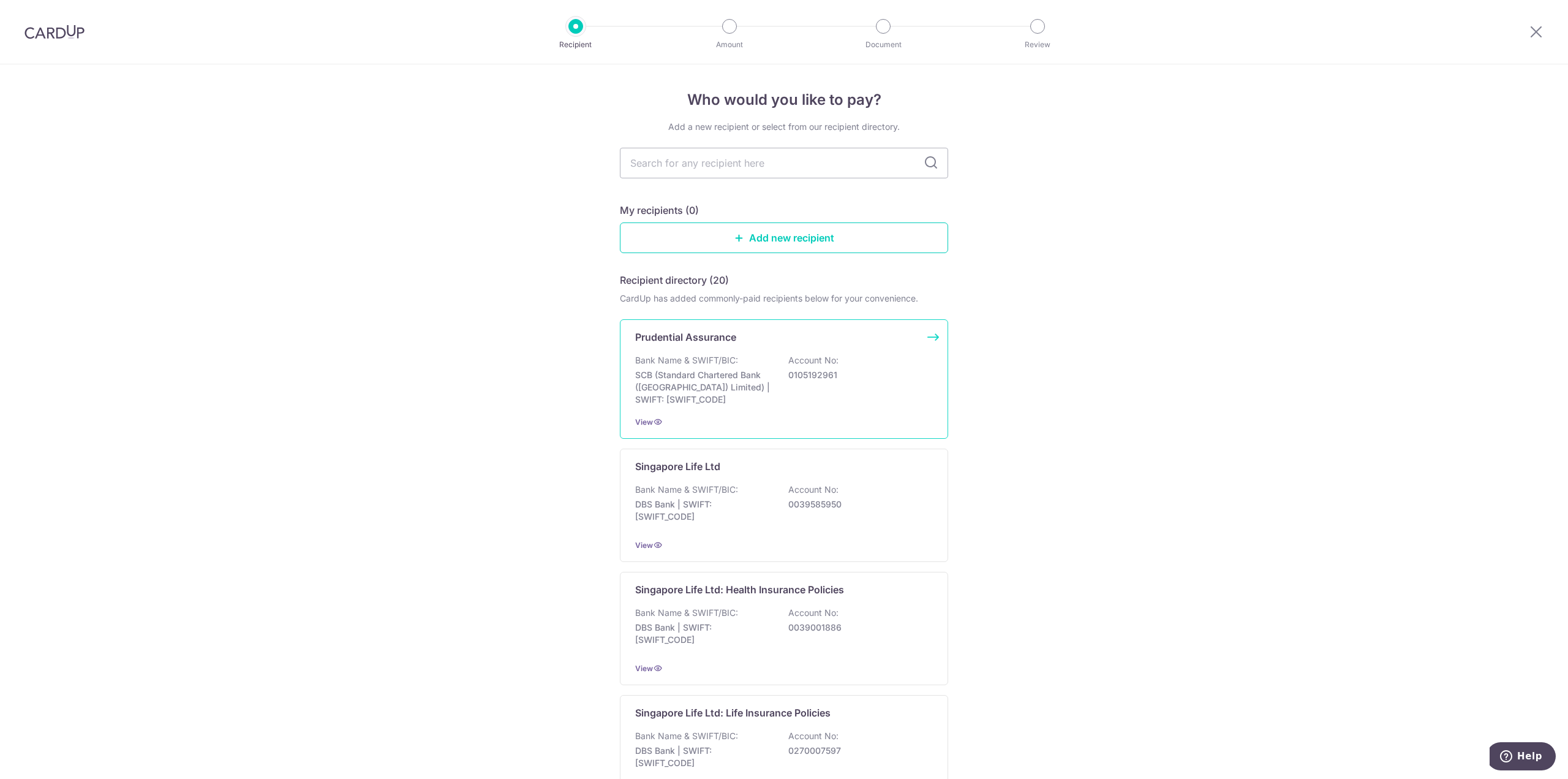
click at [724, 410] on div "Prudential Assurance Bank Name & SWIFT/BIC: SCB (Standard Chartered Bank (Singa…" at bounding box center [784, 378] width 329 height 119
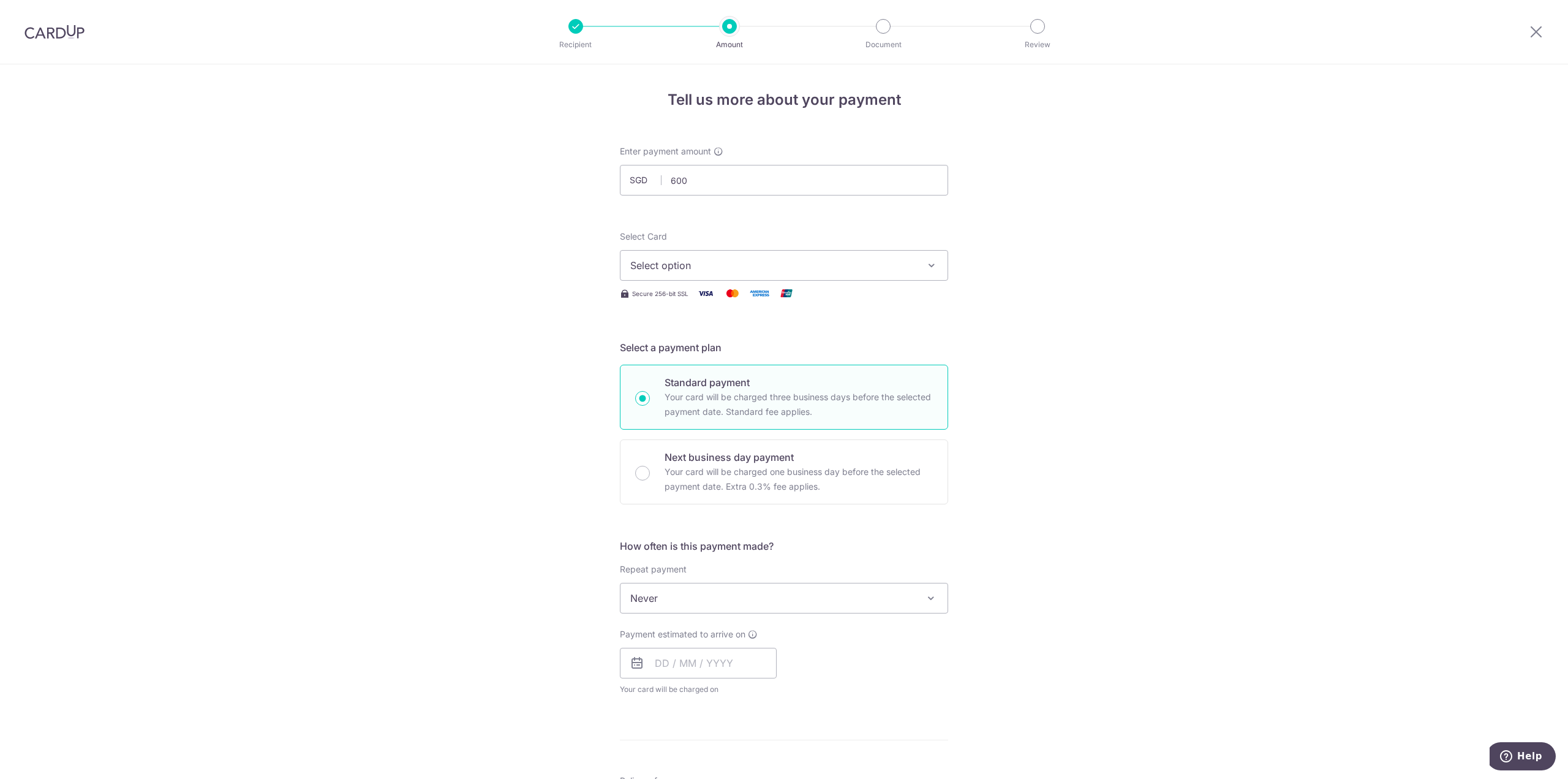
type input "600.00"
click at [1080, 238] on div "Tell us more about your payment Enter payment amount SGD 600.00 600.00 Select C…" at bounding box center [784, 618] width 1568 height 1109
click at [843, 268] on span "Select option" at bounding box center [773, 265] width 285 height 15
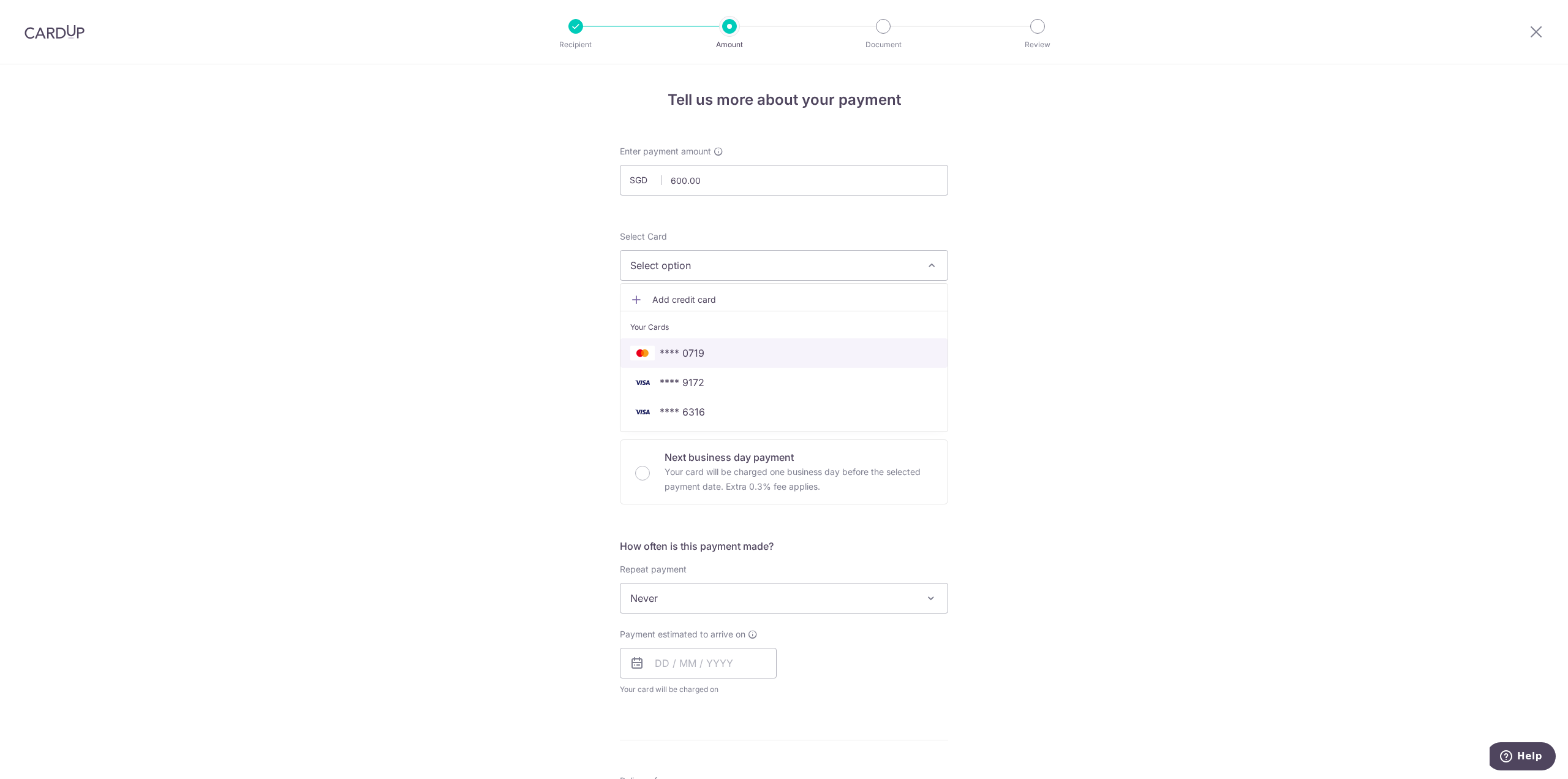
click at [765, 361] on link "**** 0719" at bounding box center [784, 354] width 327 height 30
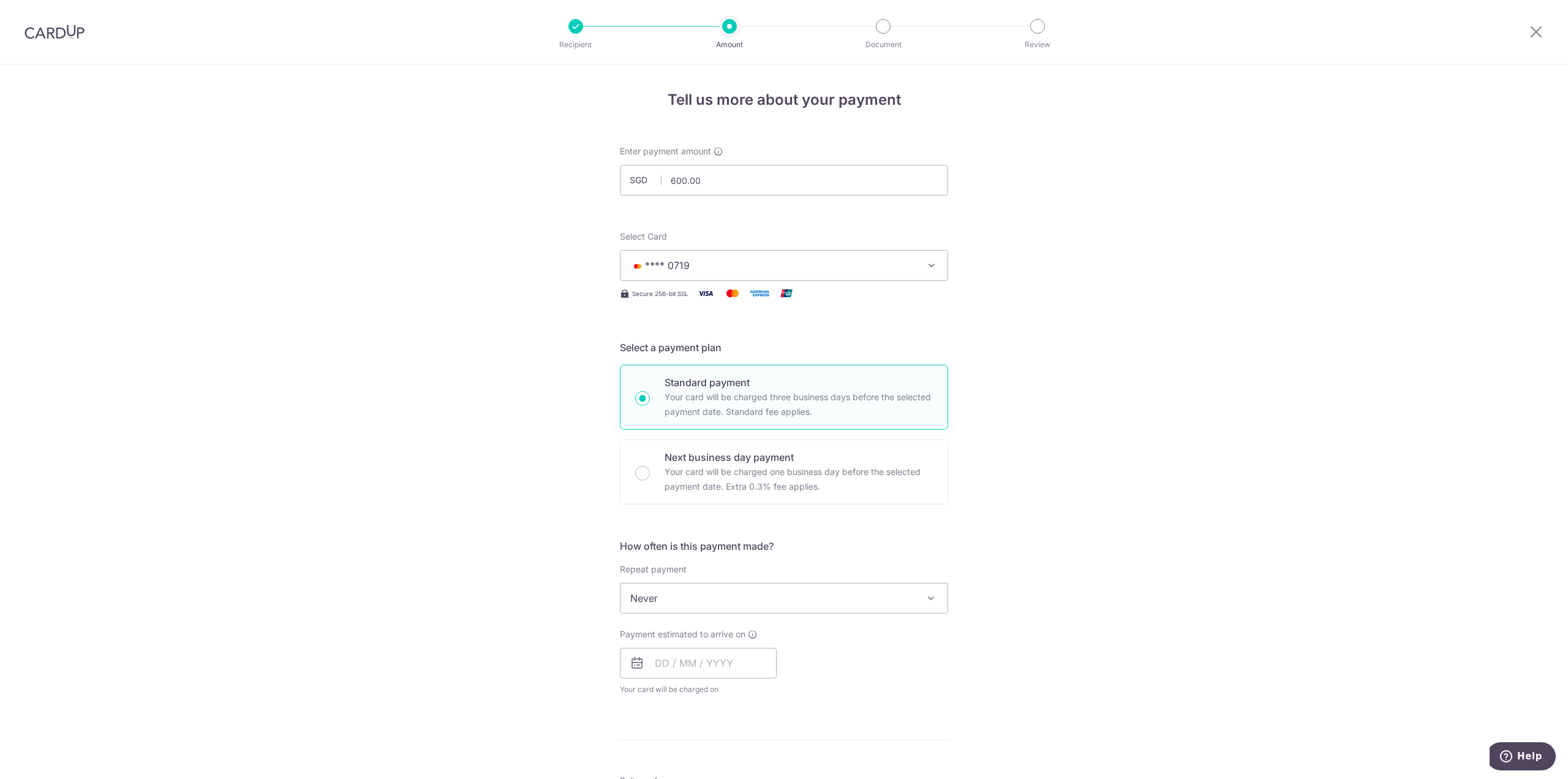
scroll to position [245, 0]
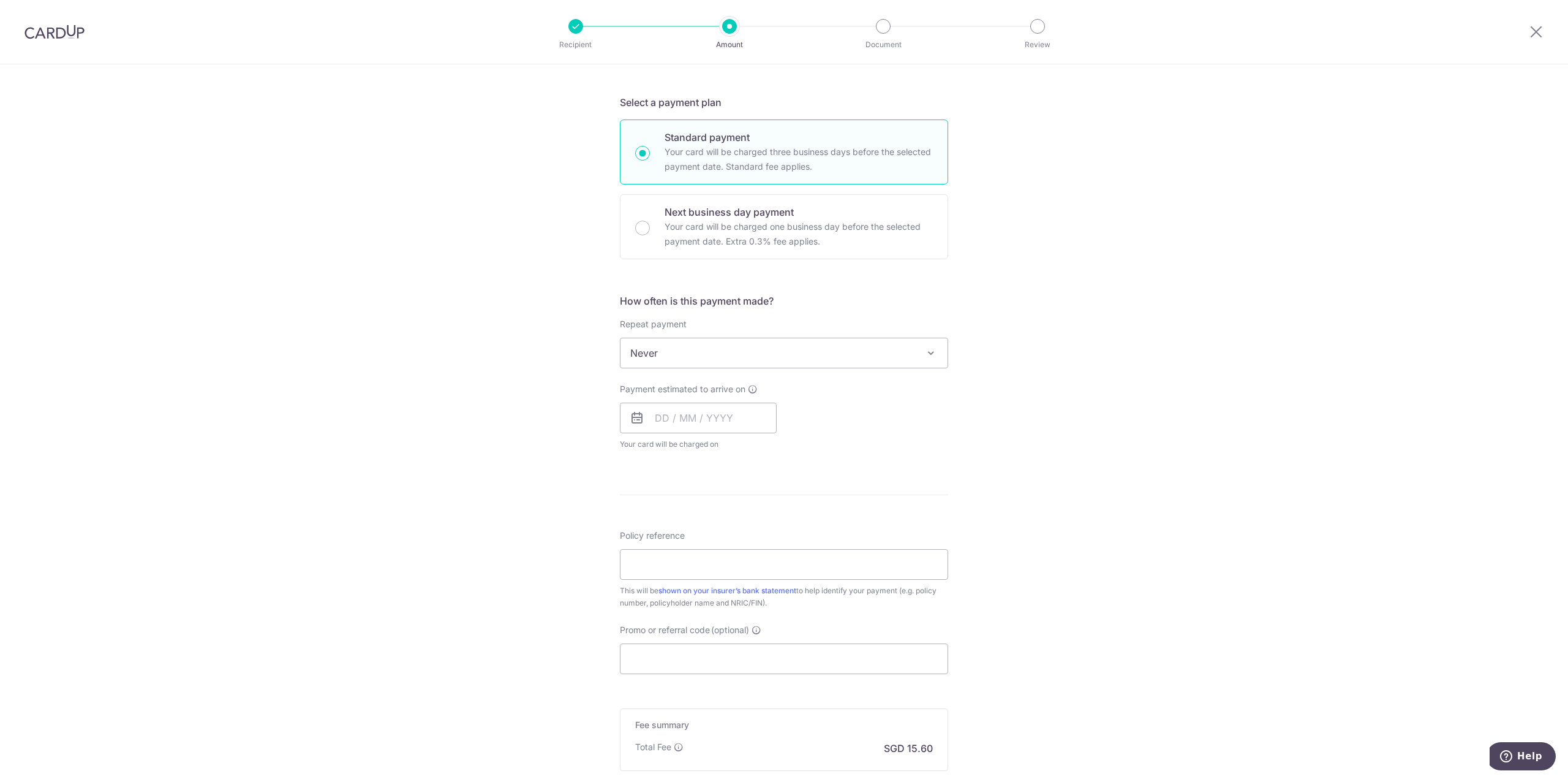
click at [730, 340] on span "Never" at bounding box center [784, 354] width 327 height 30
click at [314, 346] on div "Tell us more about your payment Enter payment amount SGD 600.00 600.00 Select C…" at bounding box center [784, 373] width 1568 height 1109
click at [689, 427] on input "text" at bounding box center [698, 418] width 157 height 31
click at [739, 528] on link "11" at bounding box center [743, 530] width 20 height 20
type input "[DATE]"
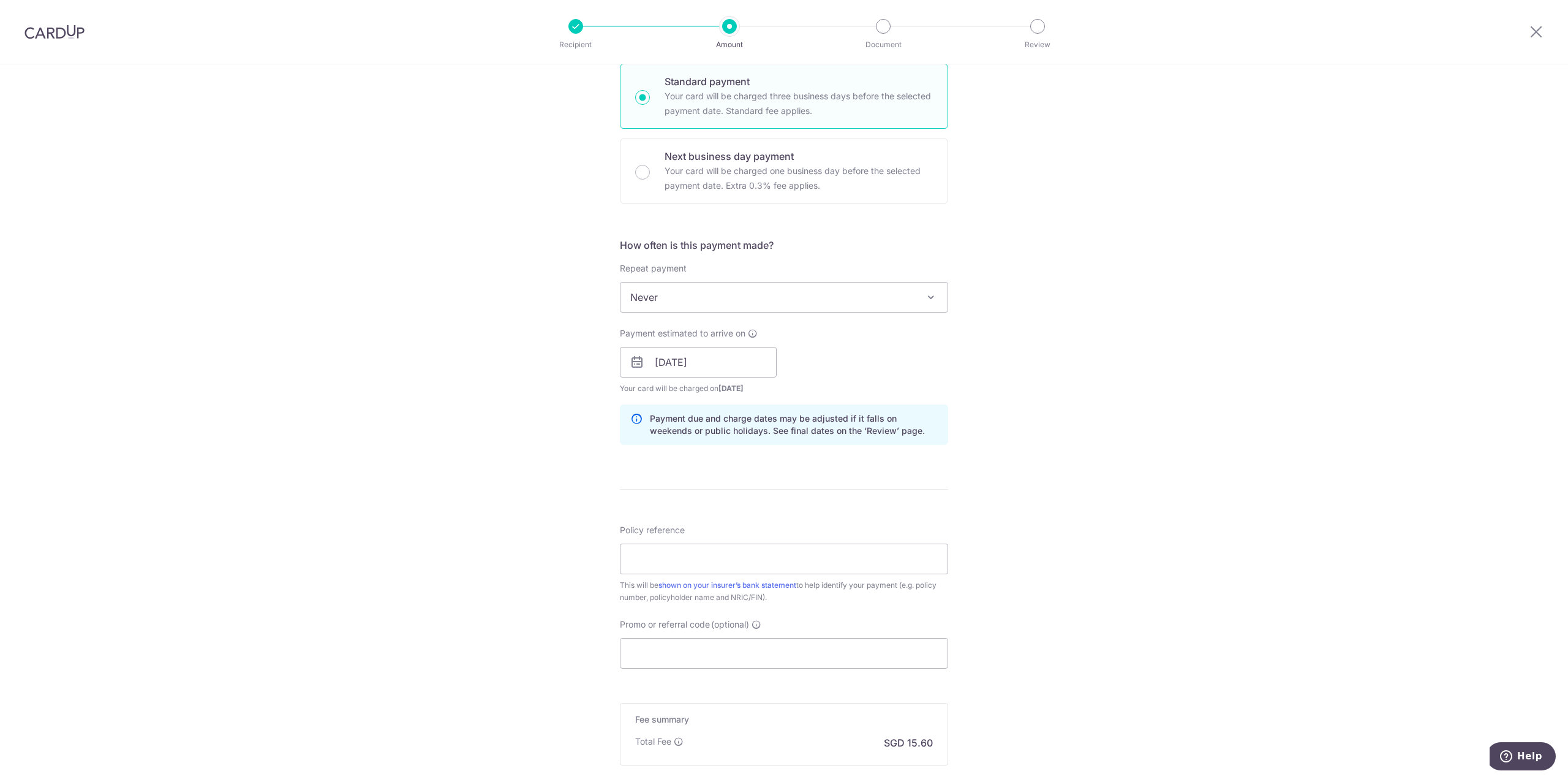
scroll to position [444, 0]
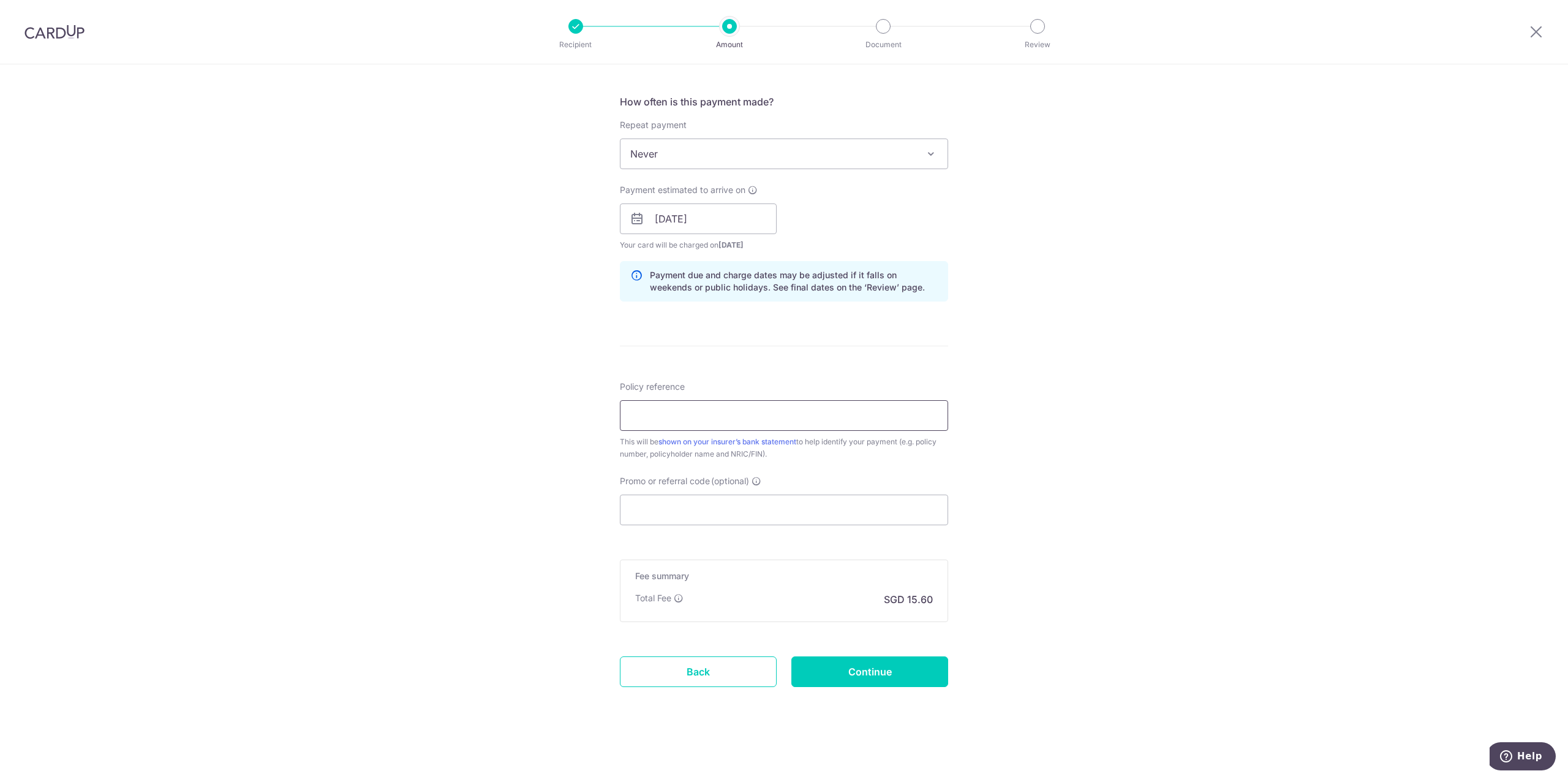
click at [794, 407] on input "Policy reference" at bounding box center [784, 415] width 329 height 31
type input "75429881"
click at [837, 667] on input "Continue" at bounding box center [869, 672] width 157 height 31
type input "Create Schedule"
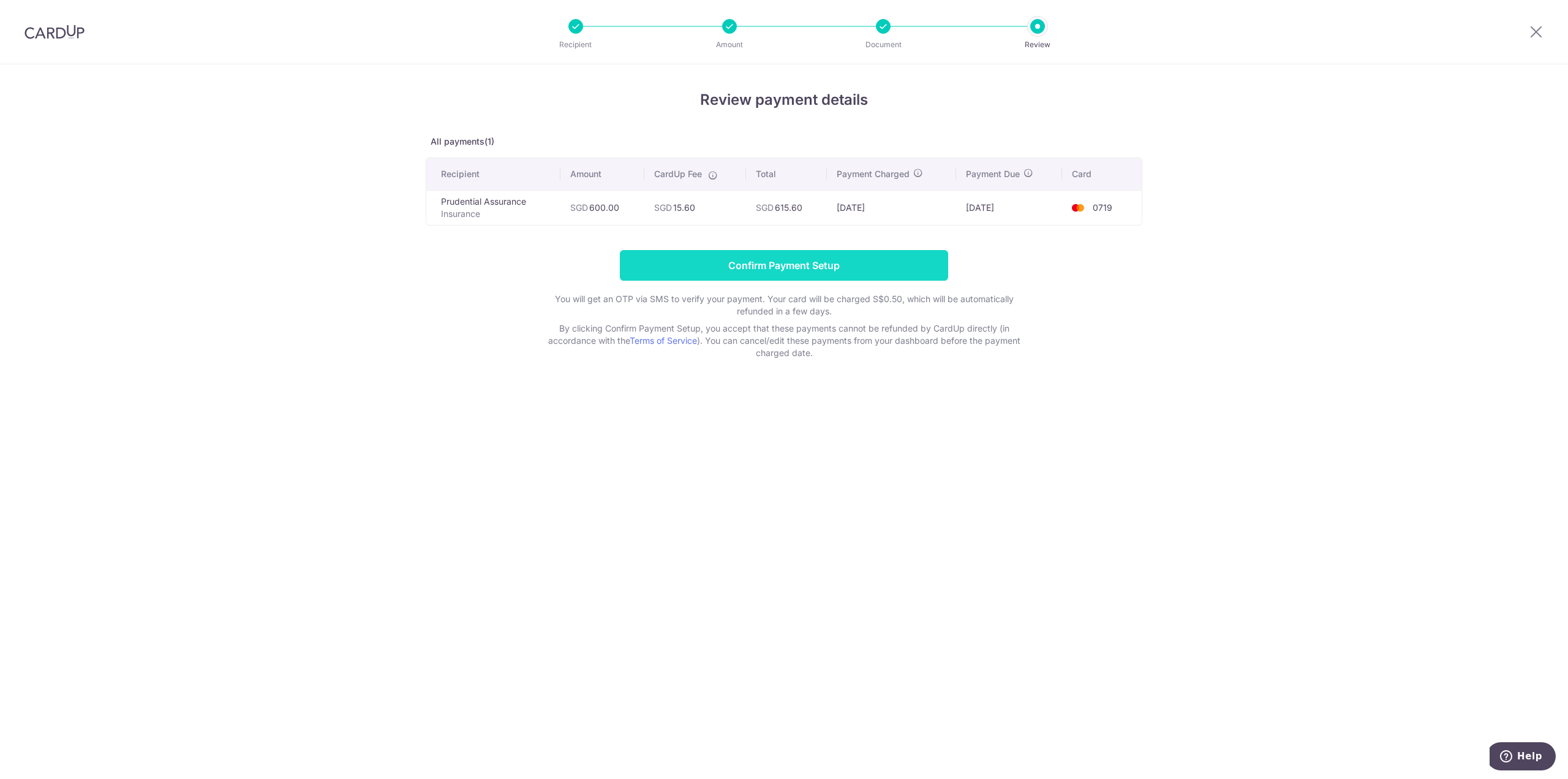
click at [794, 275] on input "Confirm Payment Setup" at bounding box center [784, 265] width 329 height 31
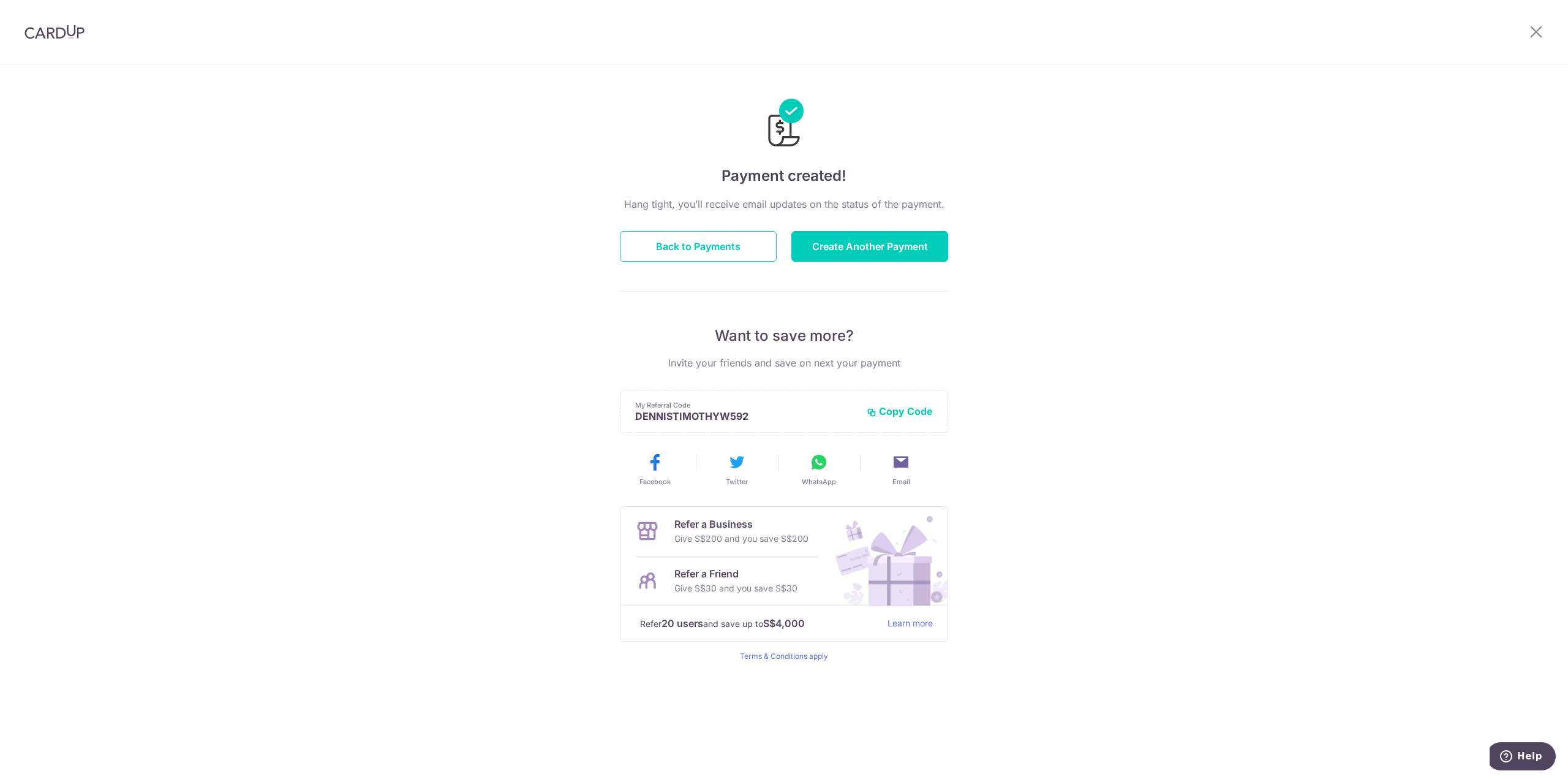
click at [76, 29] on img at bounding box center [54, 32] width 60 height 15
